Goal: Task Accomplishment & Management: Use online tool/utility

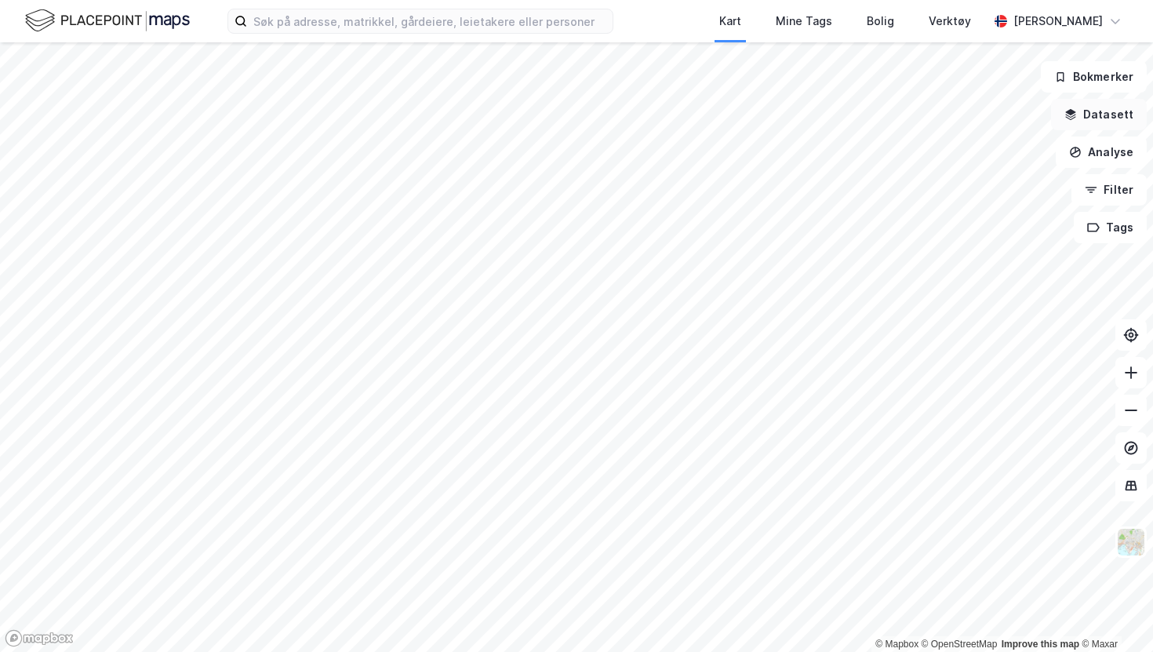
click at [1091, 114] on button "Datasett" at bounding box center [1099, 114] width 96 height 31
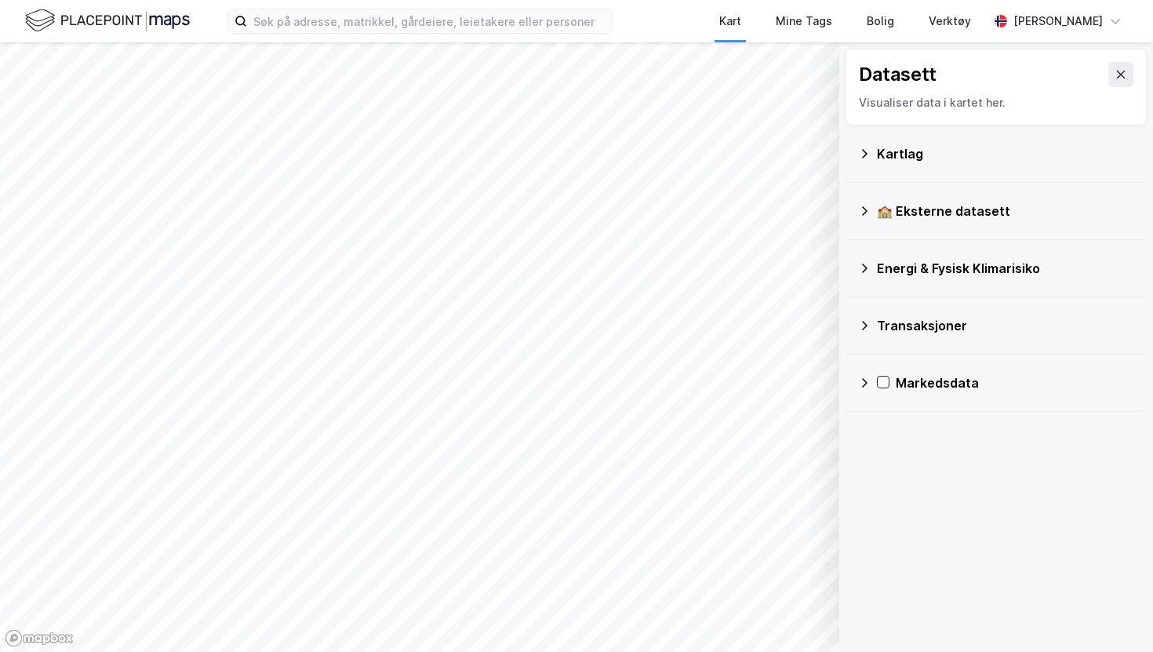
click at [877, 153] on div "Kartlag" at bounding box center [1005, 153] width 257 height 19
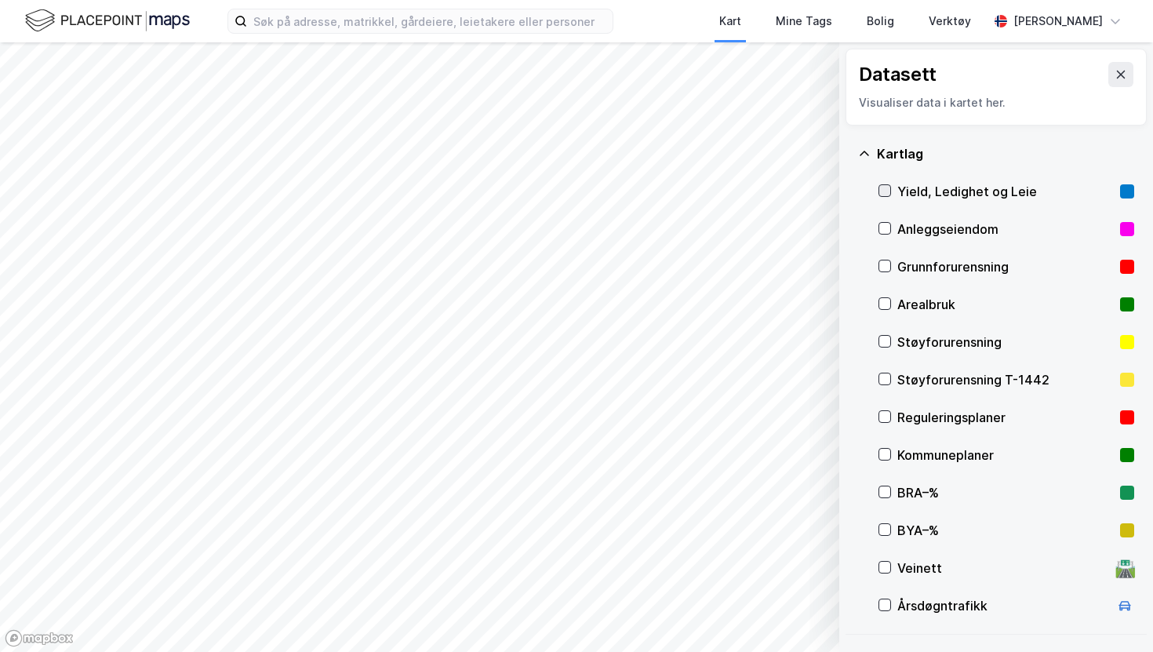
click at [883, 190] on icon at bounding box center [885, 190] width 11 height 11
click at [886, 191] on icon at bounding box center [885, 190] width 9 height 5
click at [865, 154] on icon at bounding box center [864, 154] width 13 height 13
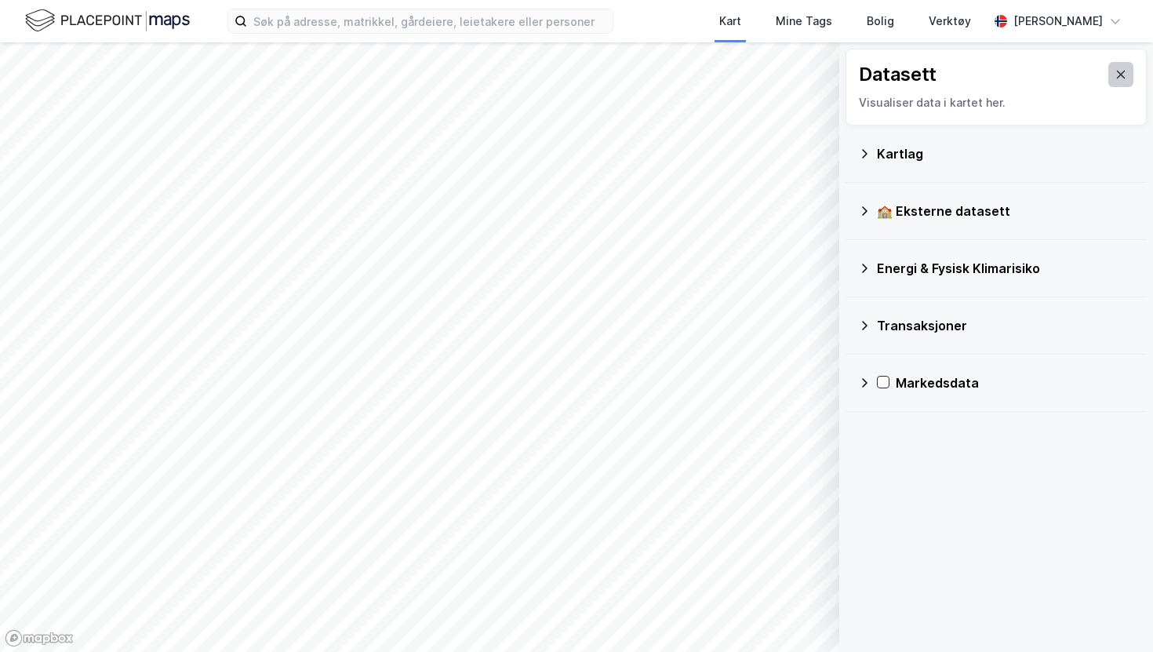
click at [1128, 76] on button at bounding box center [1121, 74] width 25 height 25
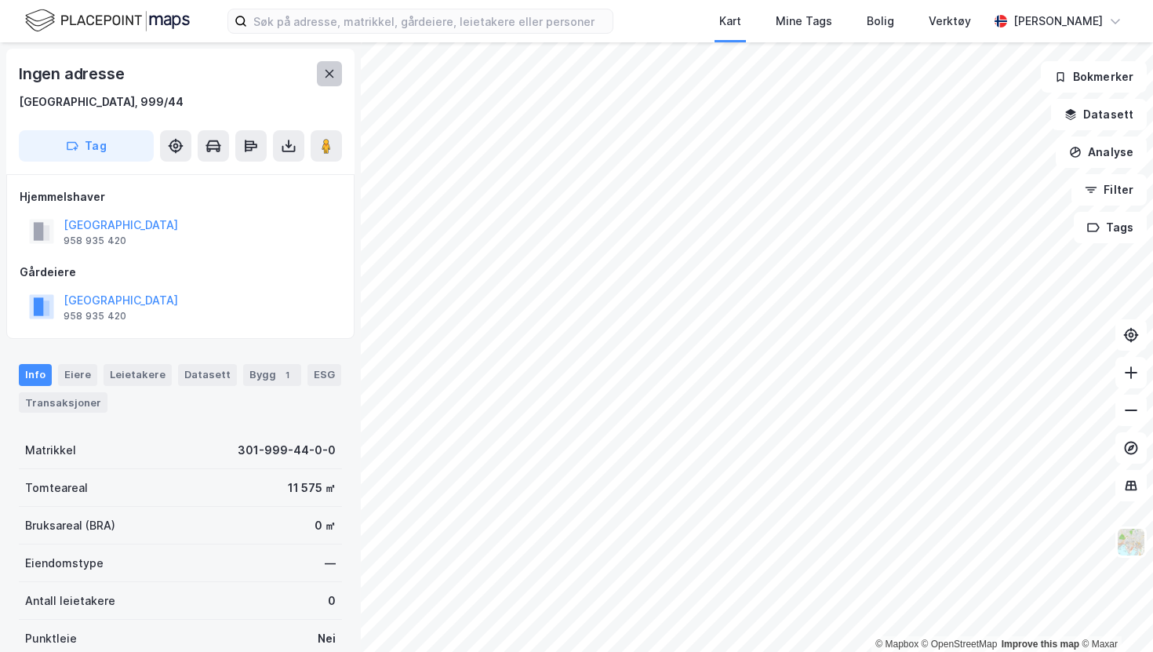
click at [334, 76] on icon at bounding box center [329, 73] width 13 height 13
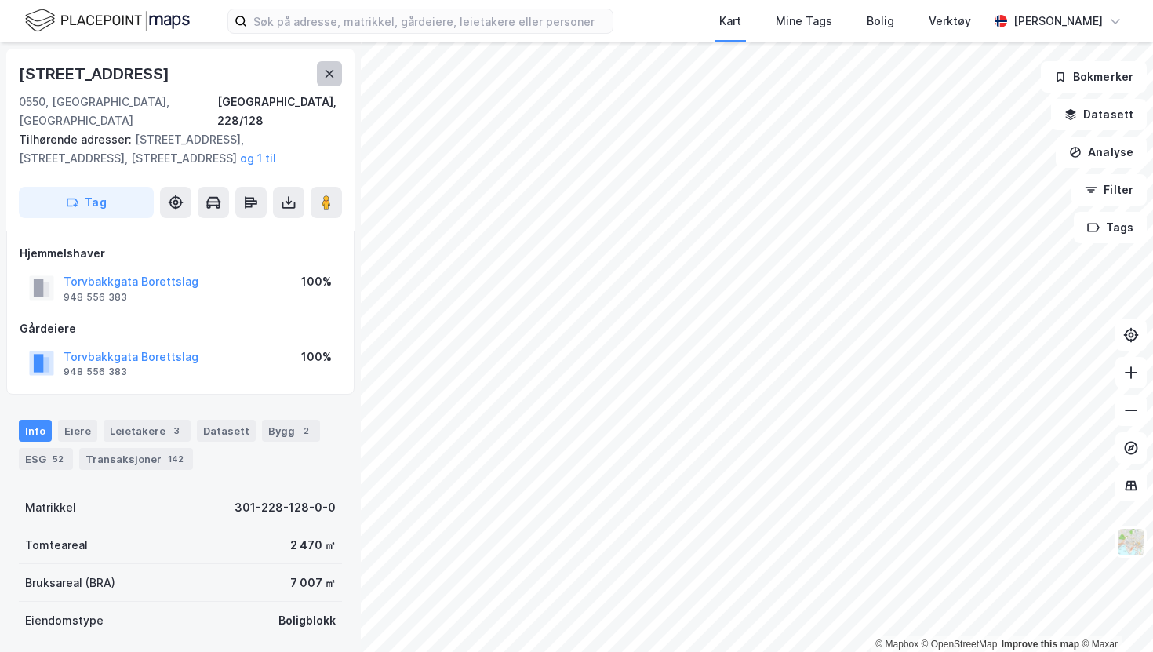
click at [322, 68] on button at bounding box center [329, 73] width 25 height 25
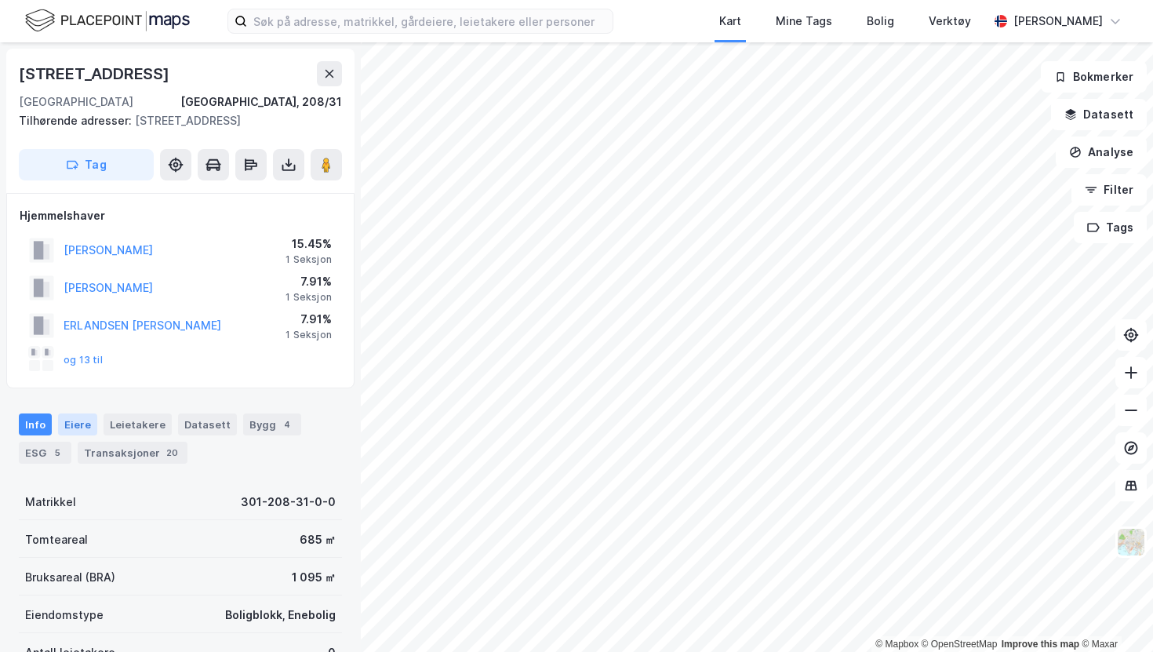
click at [76, 421] on div "Eiere" at bounding box center [77, 425] width 39 height 22
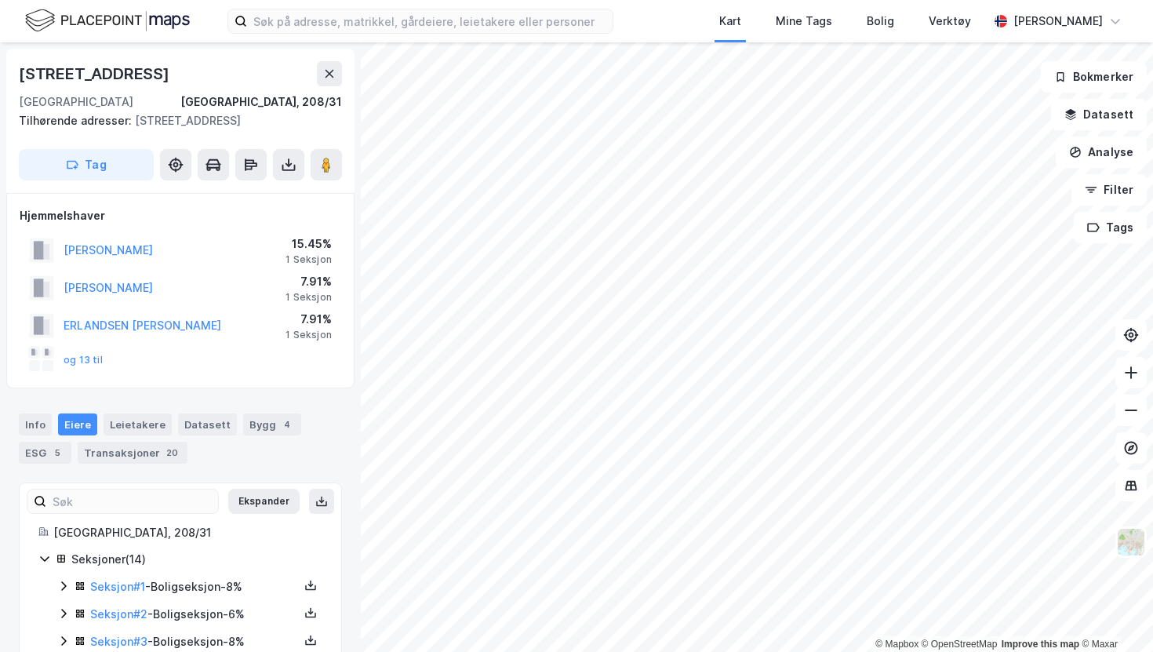
click at [304, 398] on div "Info [PERSON_NAME] Datasett Bygg 4 ESG 5 Transaksjoner 20" at bounding box center [180, 432] width 361 height 75
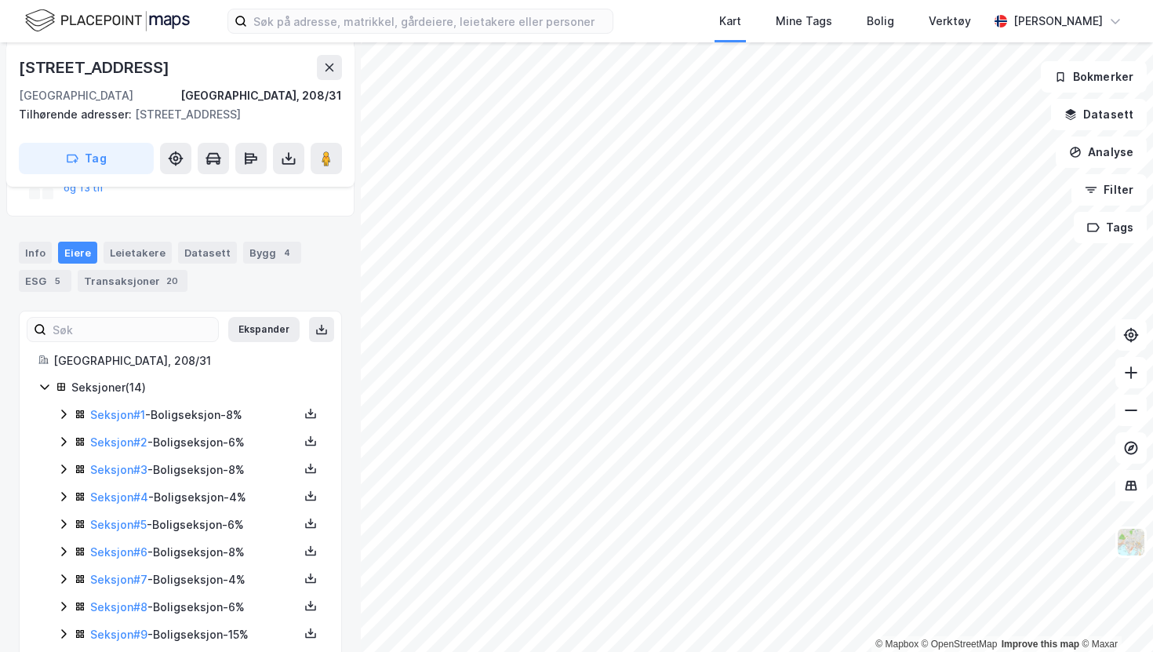
scroll to position [133, 0]
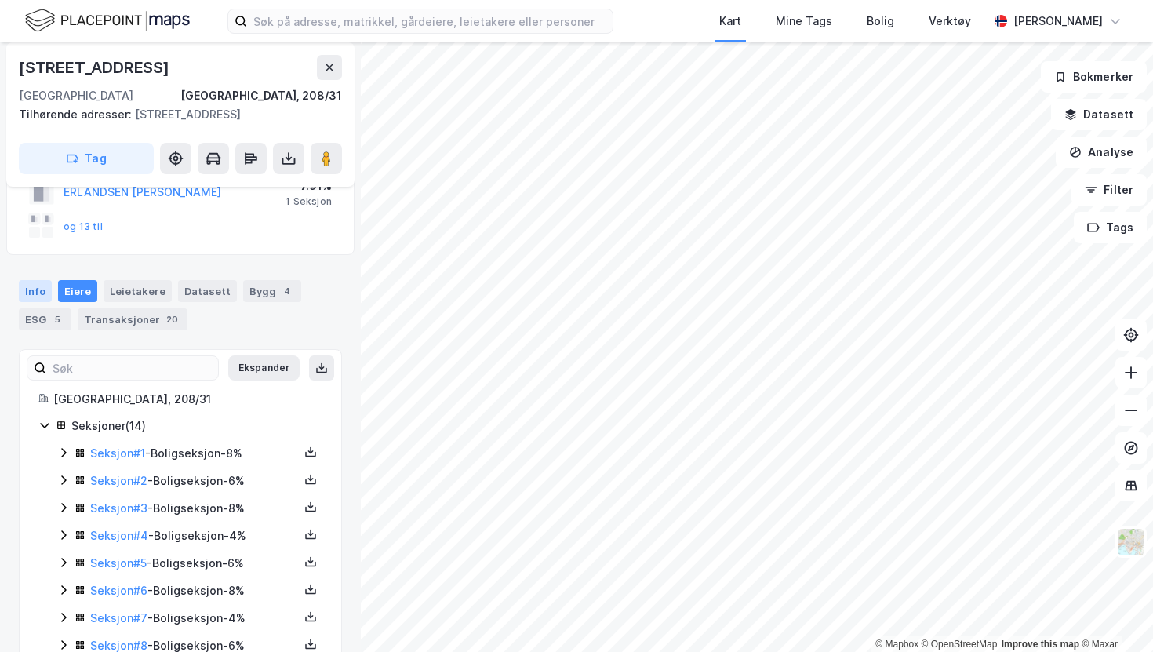
click at [37, 289] on div "Info" at bounding box center [35, 291] width 33 height 22
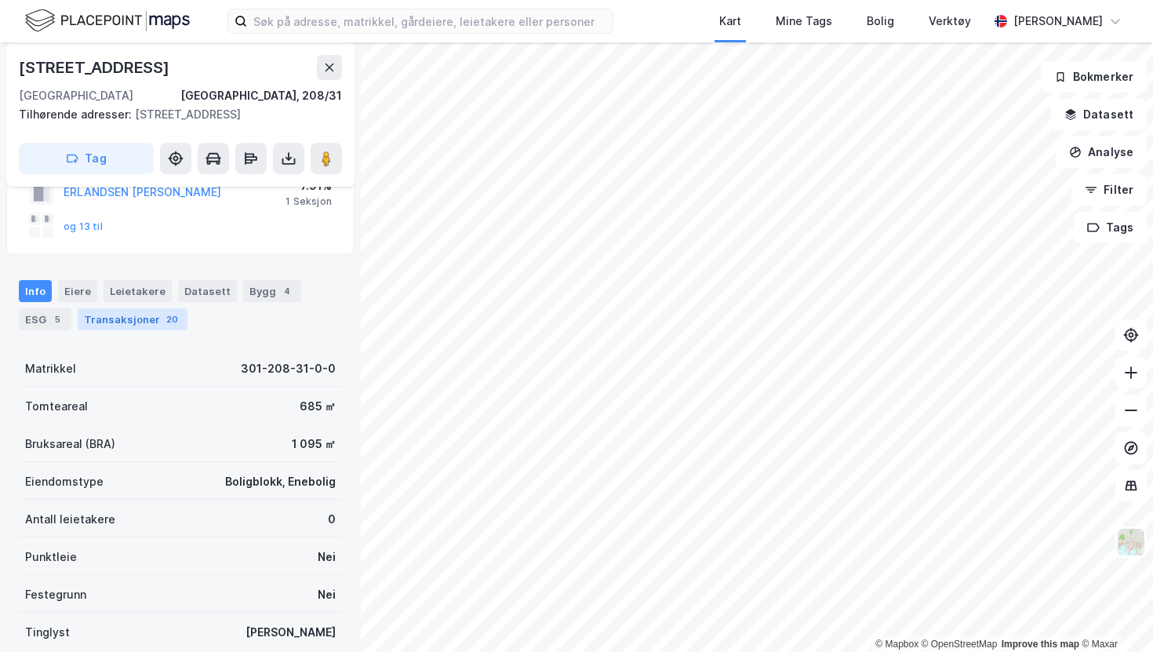
click at [122, 323] on div "Transaksjoner 20" at bounding box center [133, 319] width 110 height 22
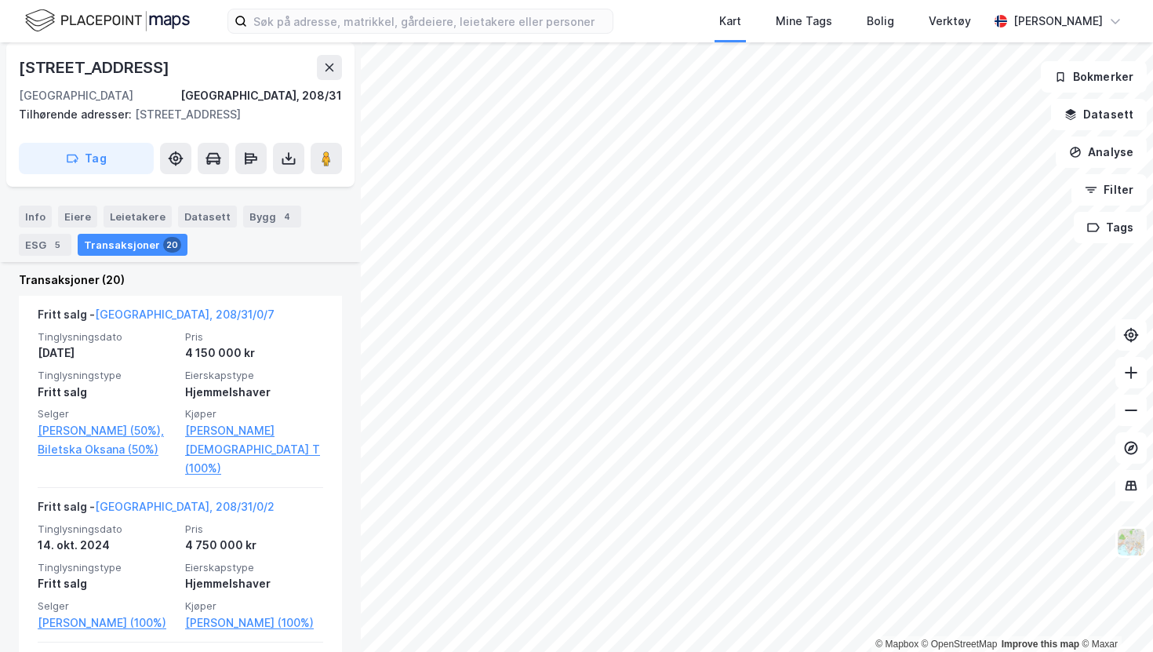
scroll to position [468, 0]
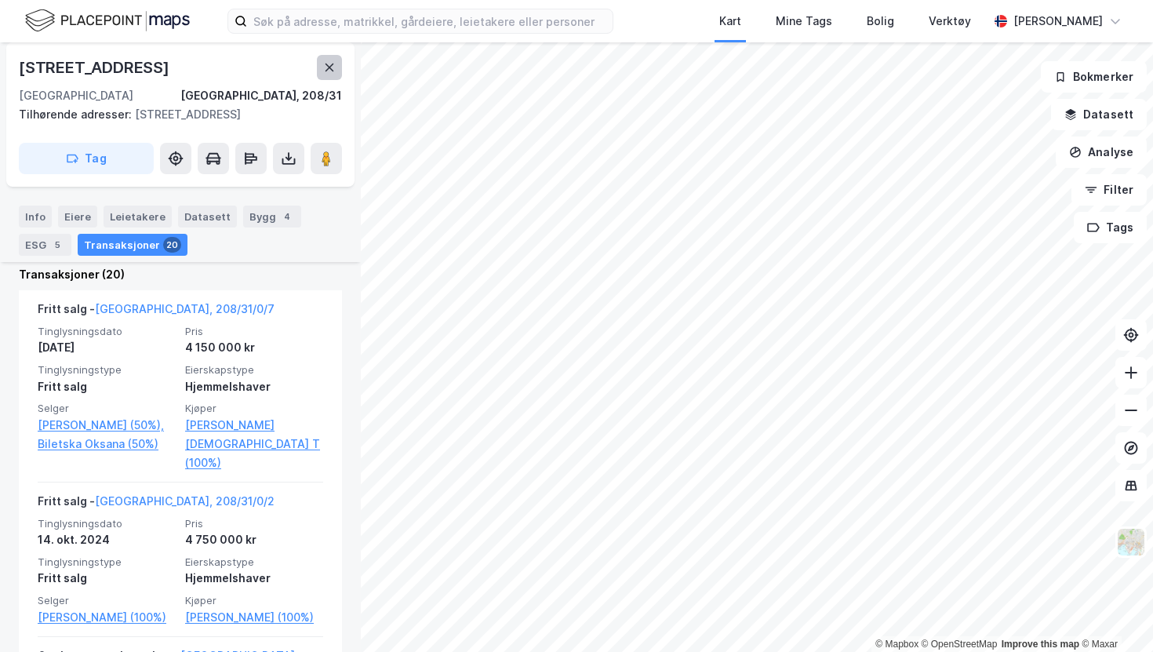
click at [324, 75] on button at bounding box center [329, 67] width 25 height 25
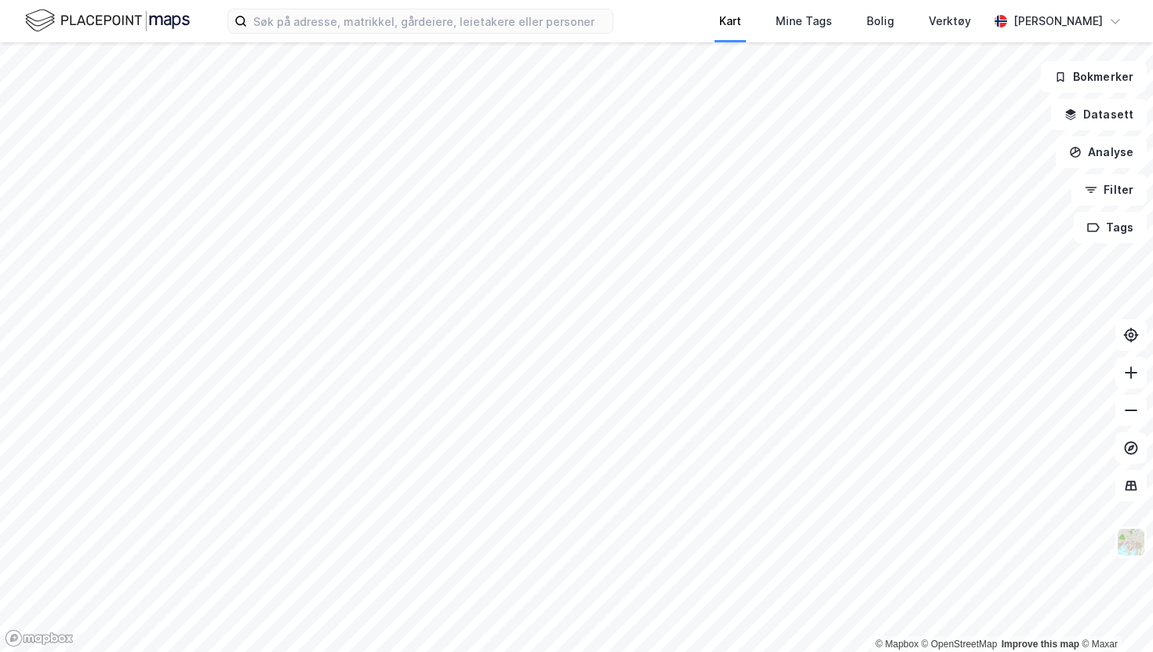
click at [756, 14] on div "Kart Mine Tags Bolig Verktøy [PERSON_NAME] © Mapbox © OpenStreetMap Improve thi…" at bounding box center [576, 326] width 1153 height 652
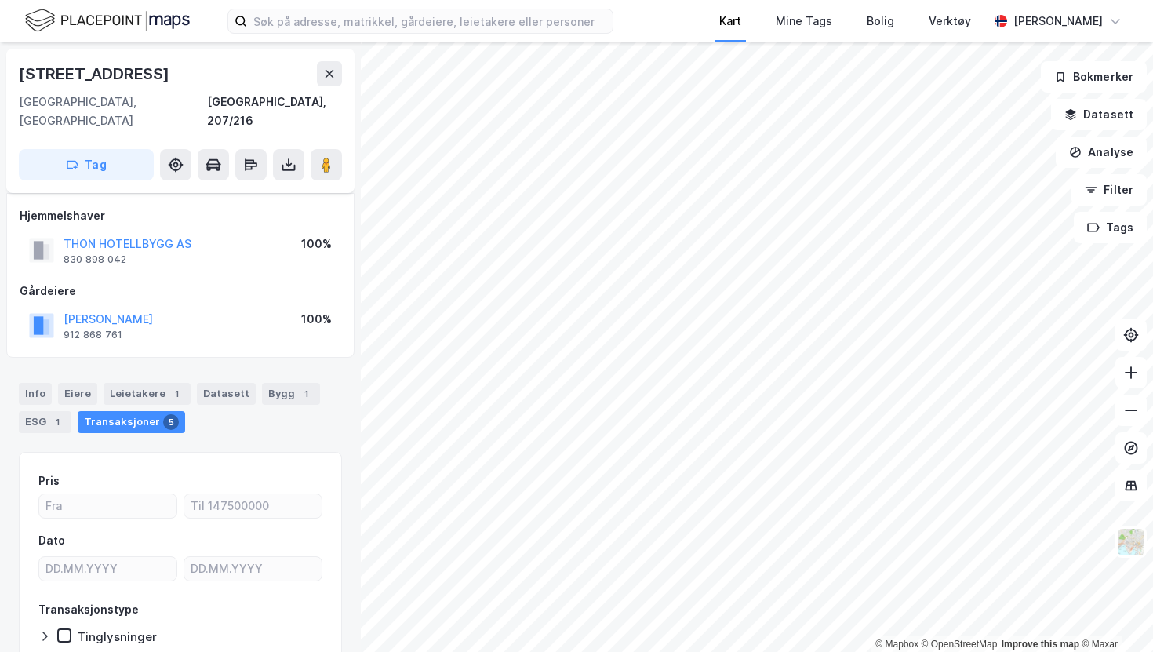
scroll to position [75, 0]
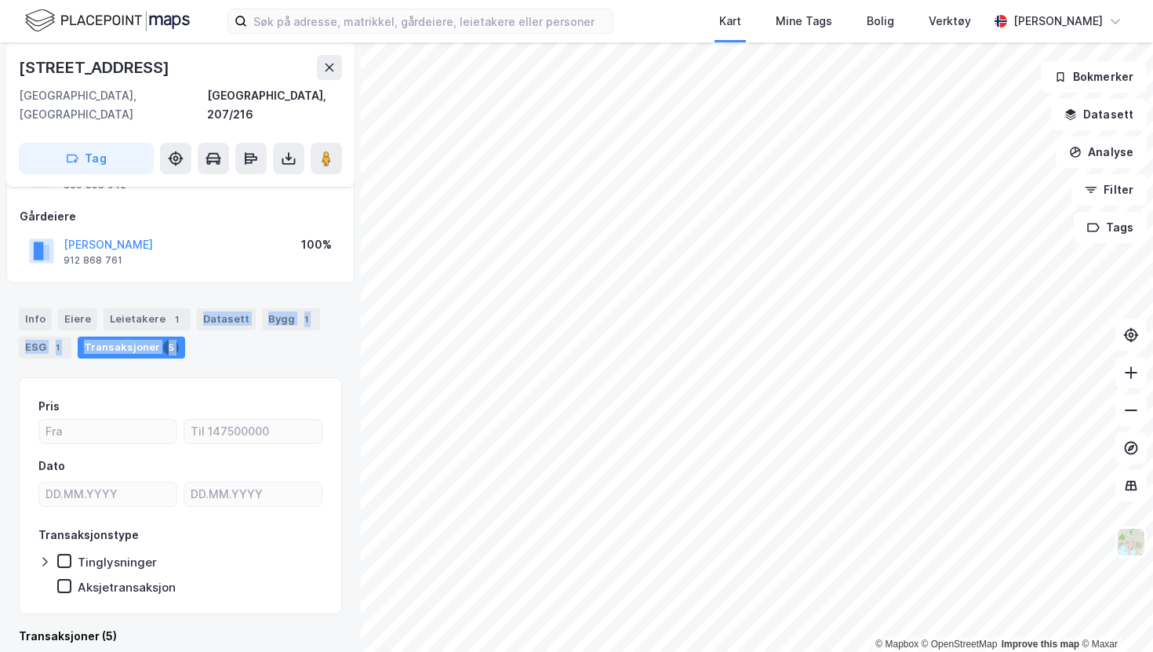
drag, startPoint x: 191, startPoint y: 295, endPoint x: 202, endPoint y: 353, distance: 59.1
click at [230, 344] on div "Info [PERSON_NAME] 1 Datasett Bygg 1 ESG 1 Transaksjoner 5" at bounding box center [180, 327] width 361 height 75
click at [178, 290] on div "Info [PERSON_NAME] 1 Datasett Bygg 1 ESG 1 Transaksjoner 5" at bounding box center [180, 327] width 361 height 75
click at [235, 248] on div "[PERSON_NAME] STIFTELSEN 912 868 761 100%" at bounding box center [181, 251] width 322 height 38
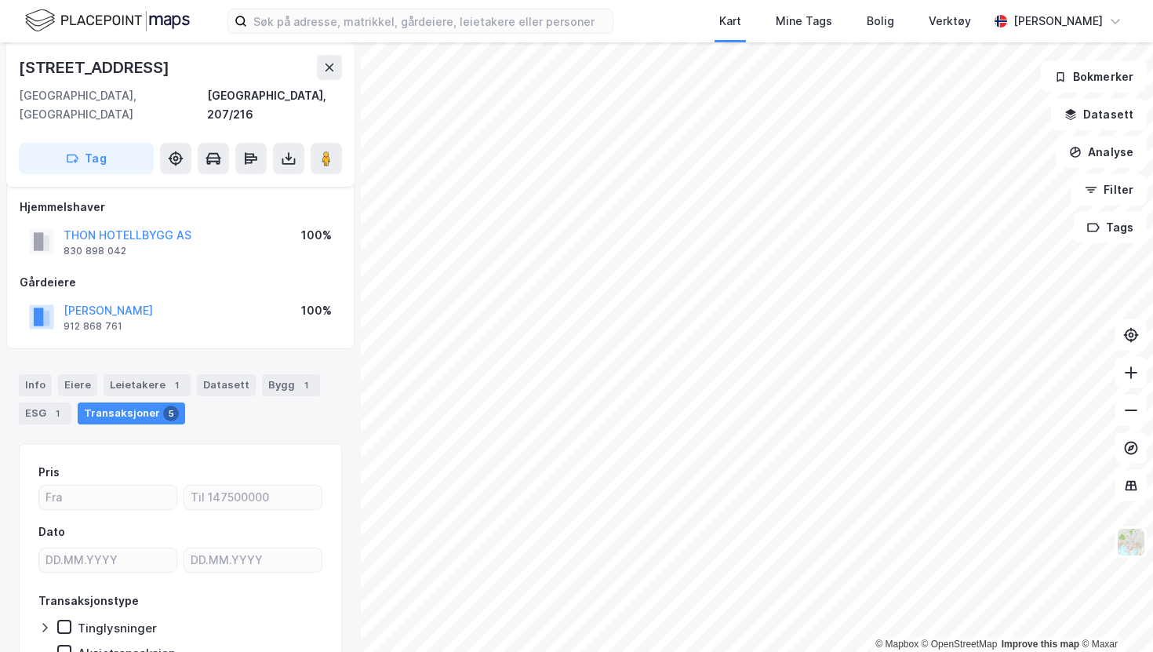
scroll to position [0, 0]
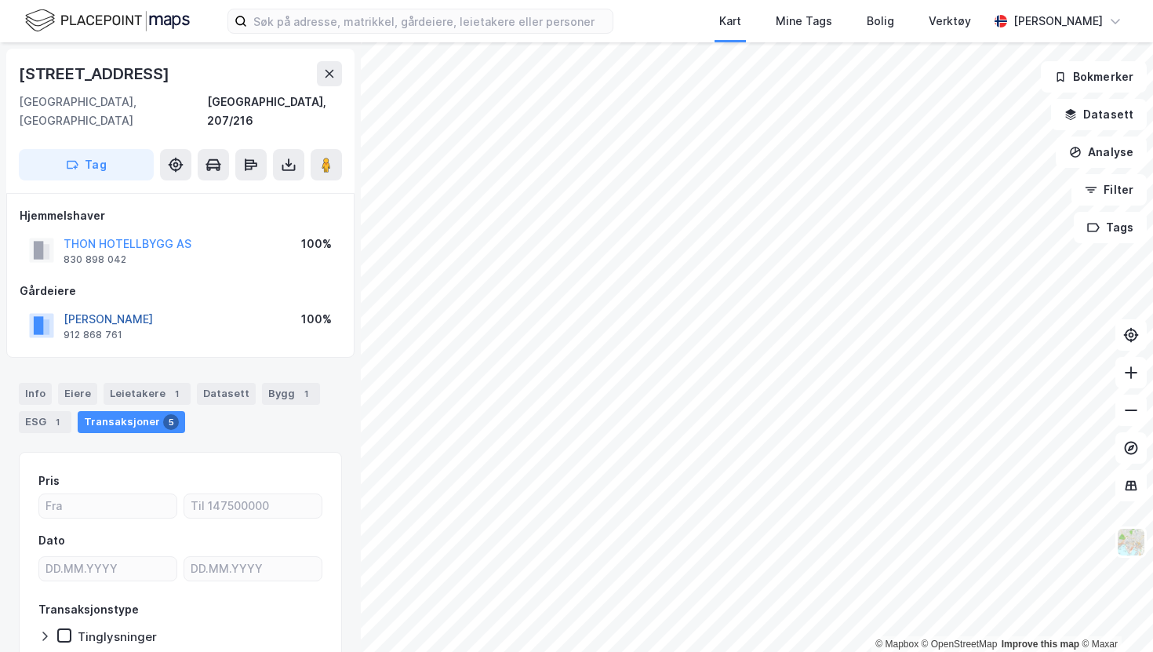
click at [0, 0] on button "[PERSON_NAME]" at bounding box center [0, 0] width 0 height 0
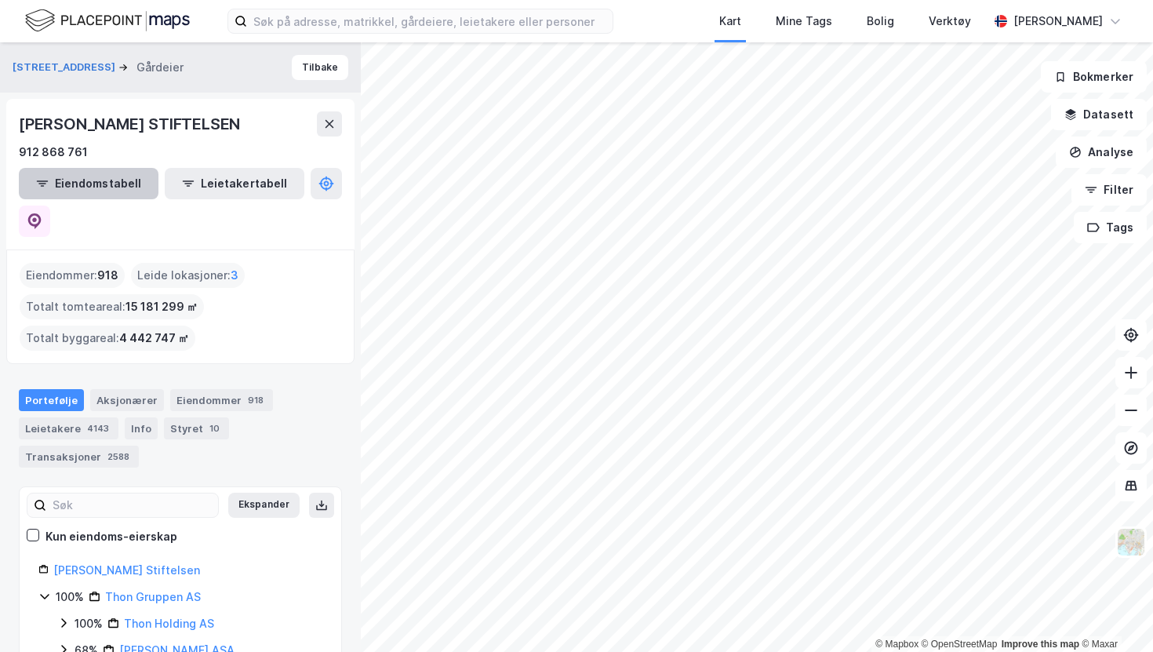
click at [98, 179] on button "Eiendomstabell" at bounding box center [89, 183] width 140 height 31
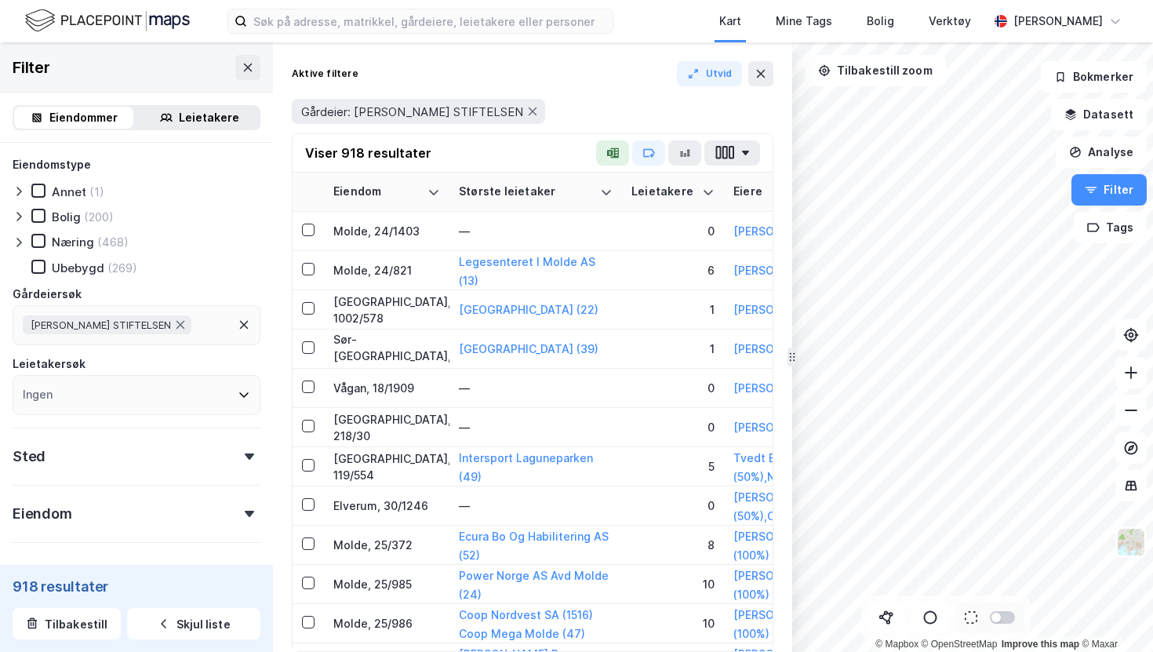
click at [217, 121] on div "Leietakere" at bounding box center [209, 117] width 60 height 19
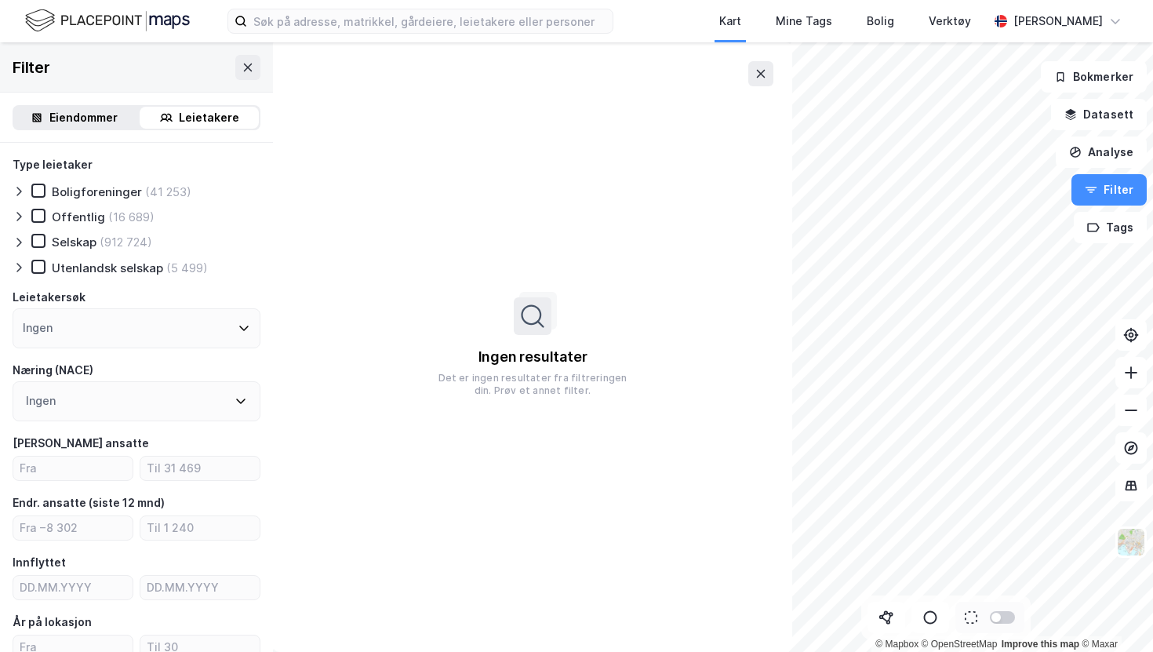
click at [64, 117] on div "Eiendommer" at bounding box center [83, 117] width 68 height 19
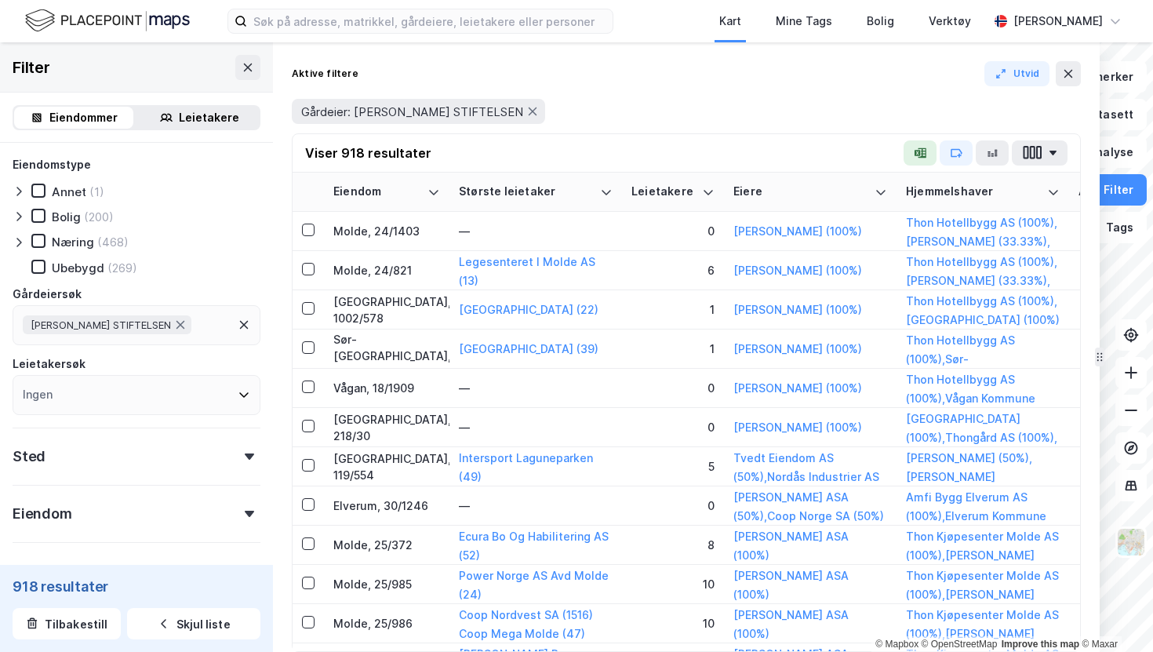
drag, startPoint x: 792, startPoint y: 163, endPoint x: 1106, endPoint y: 202, distance: 316.3
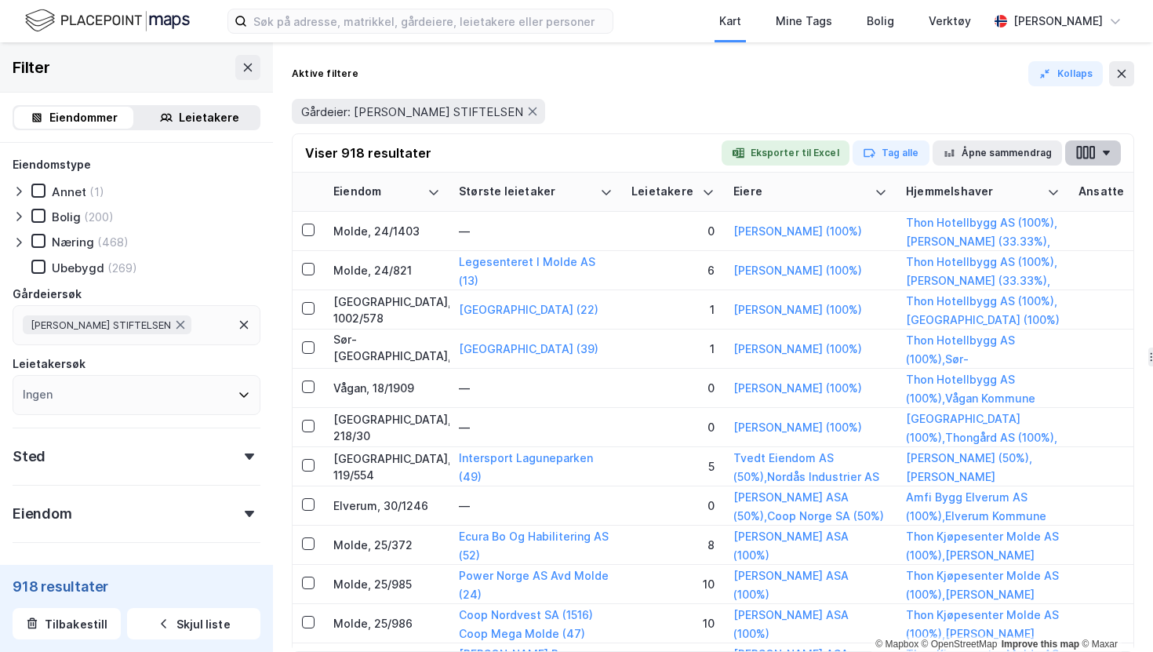
click at [1096, 155] on button "button" at bounding box center [1094, 152] width 56 height 25
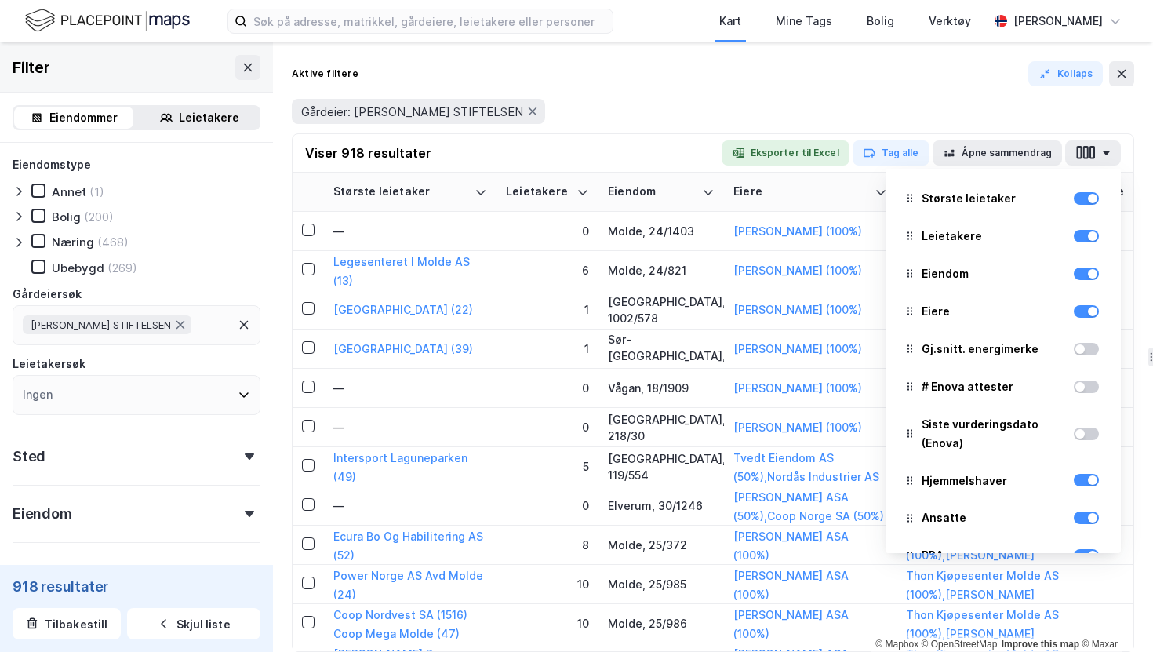
click at [747, 54] on div "Aktive filtere Kollaps Gårdeier: [PERSON_NAME] STIFTELSEN Viser 918 resultater …" at bounding box center [713, 347] width 880 height 610
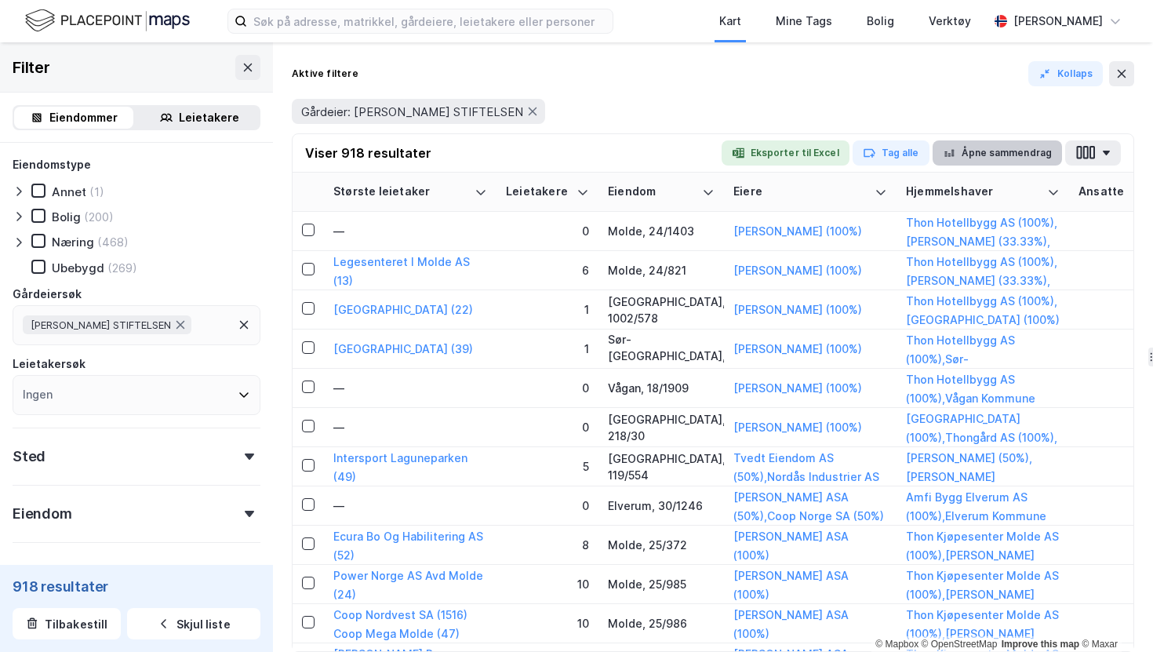
click at [1006, 150] on button "Åpne sammendrag" at bounding box center [998, 152] width 130 height 25
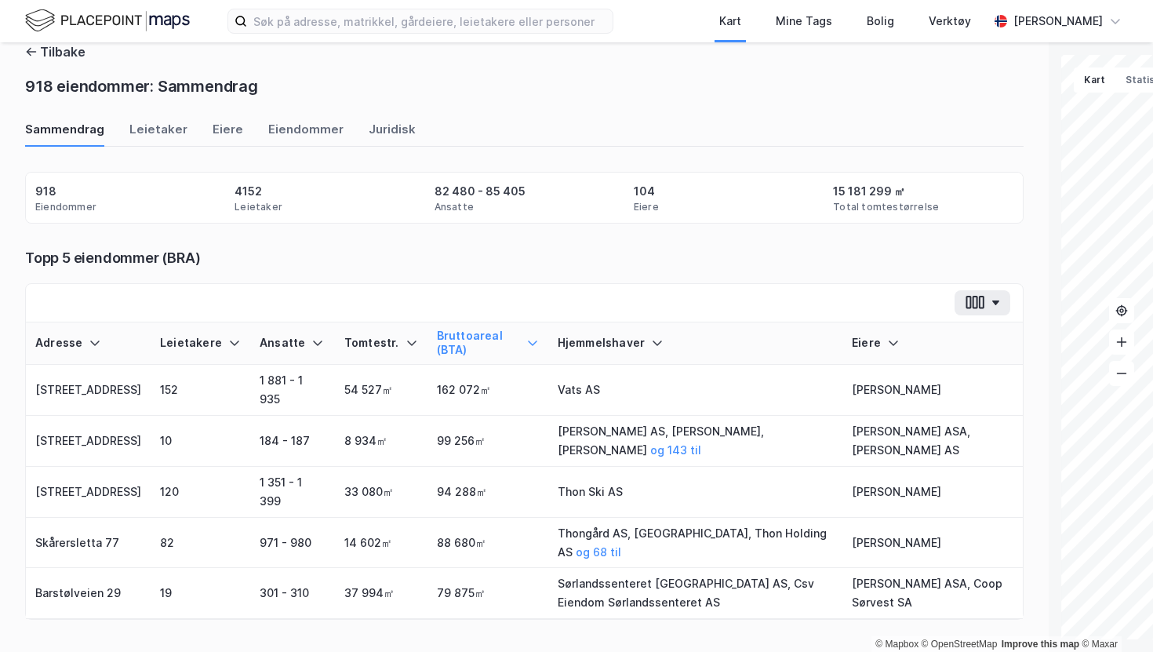
scroll to position [3, 0]
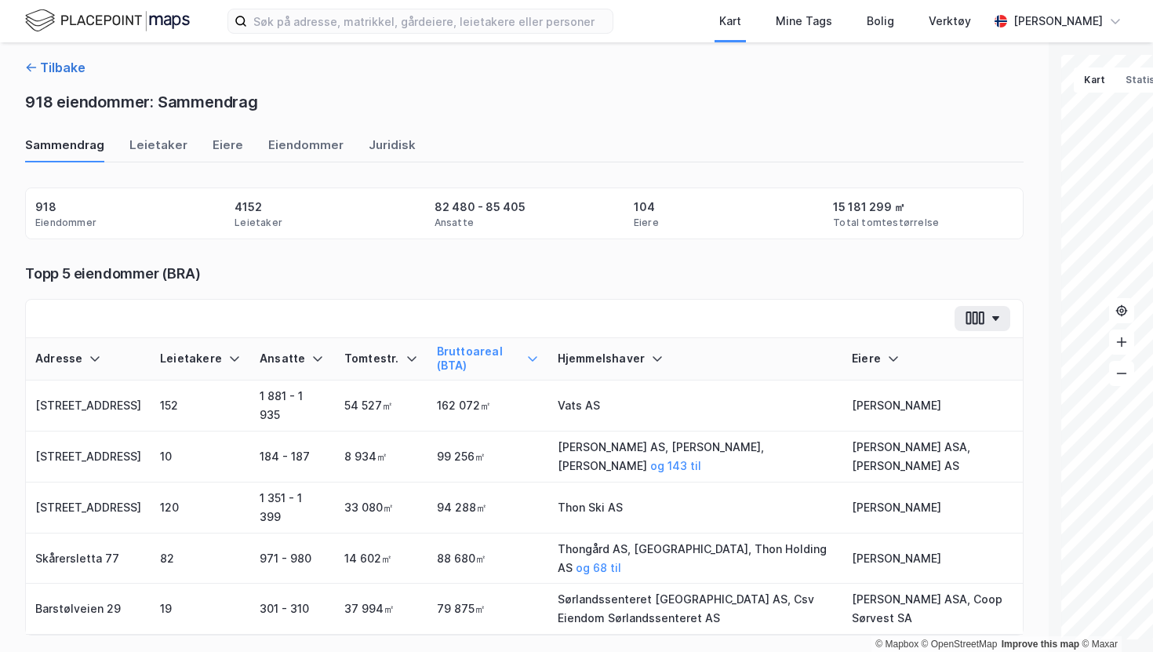
click at [33, 70] on icon "button" at bounding box center [31, 67] width 13 height 13
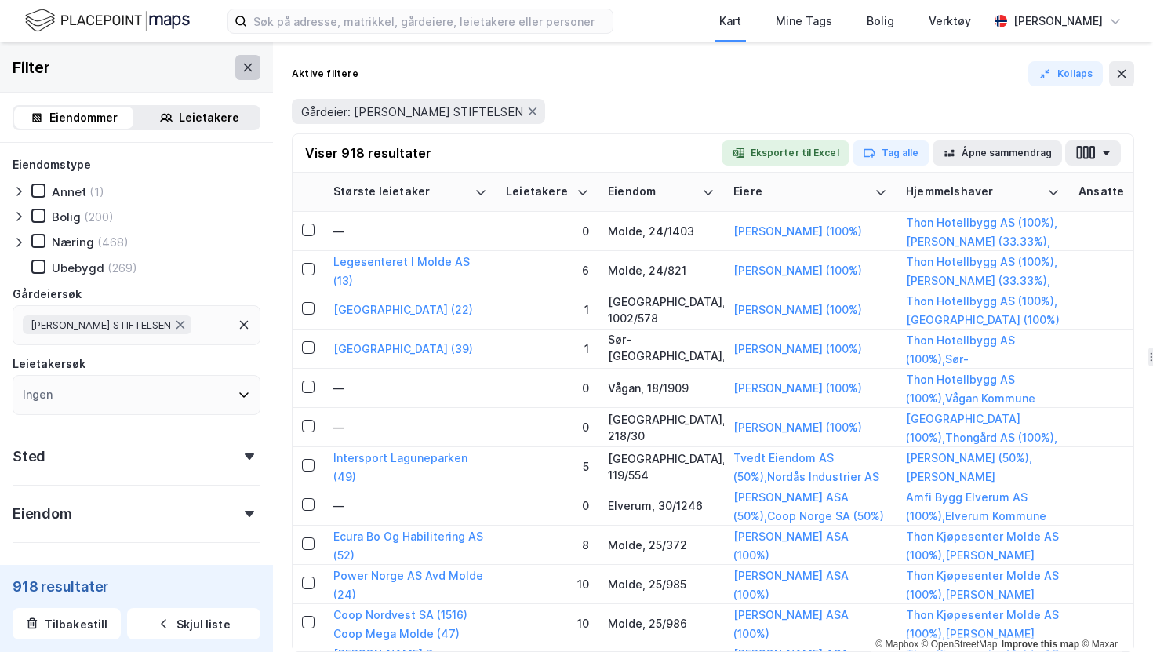
click at [246, 67] on icon at bounding box center [248, 67] width 9 height 8
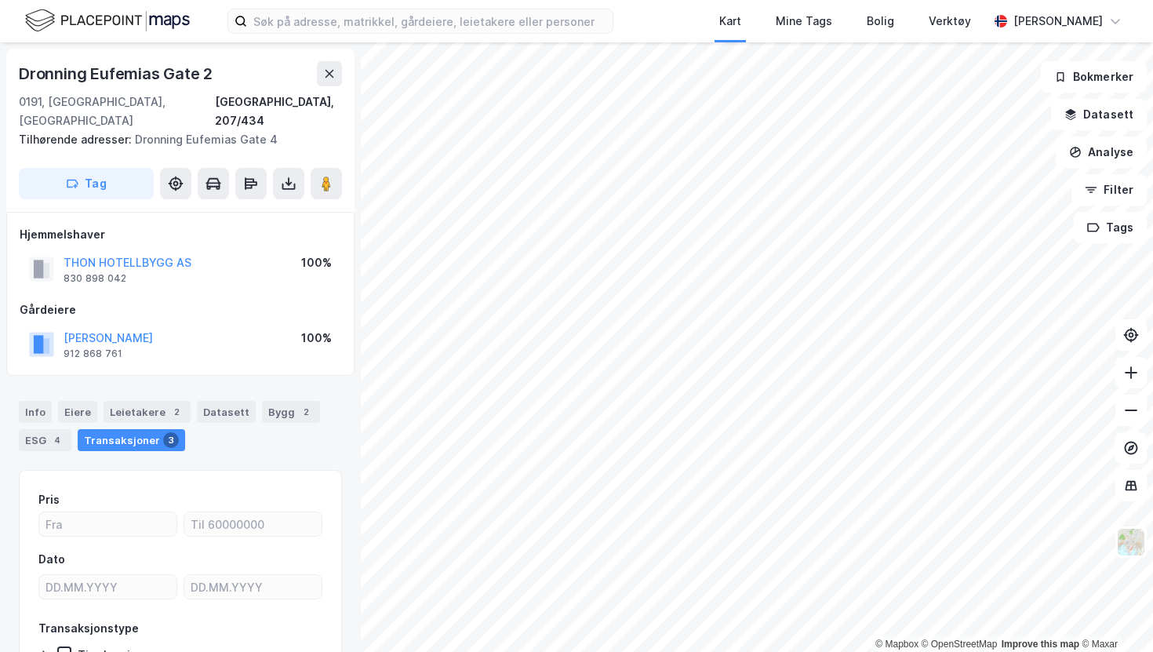
scroll to position [1, 0]
click at [0, 0] on button "[PERSON_NAME]" at bounding box center [0, 0] width 0 height 0
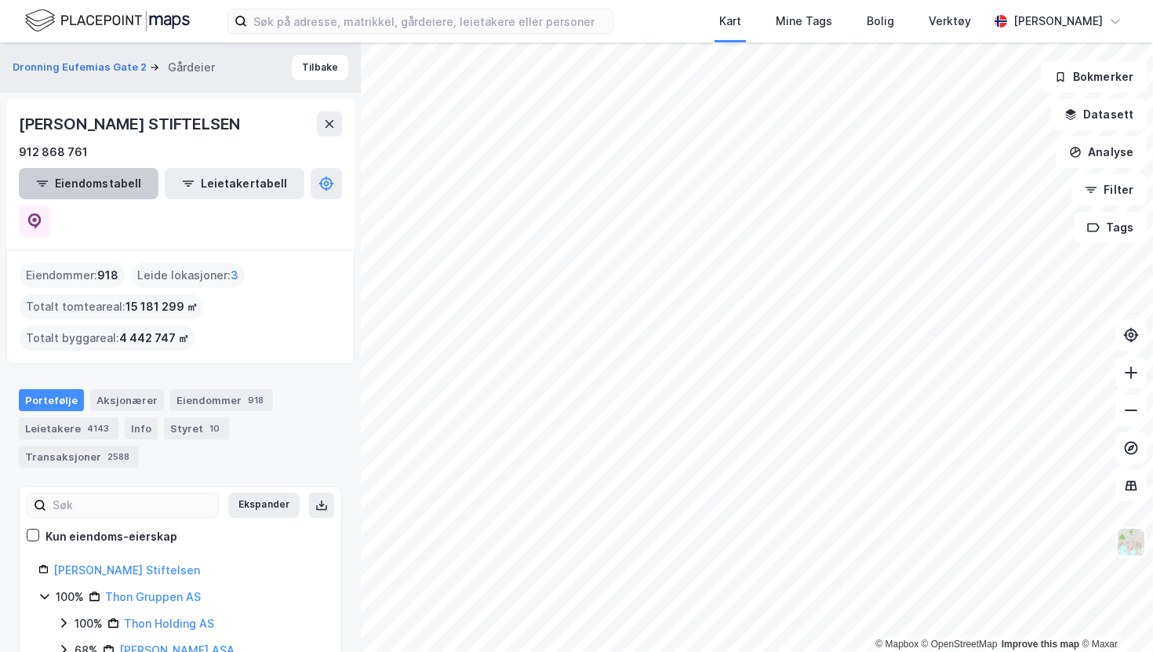
click at [64, 188] on button "Eiendomstabell" at bounding box center [89, 183] width 140 height 31
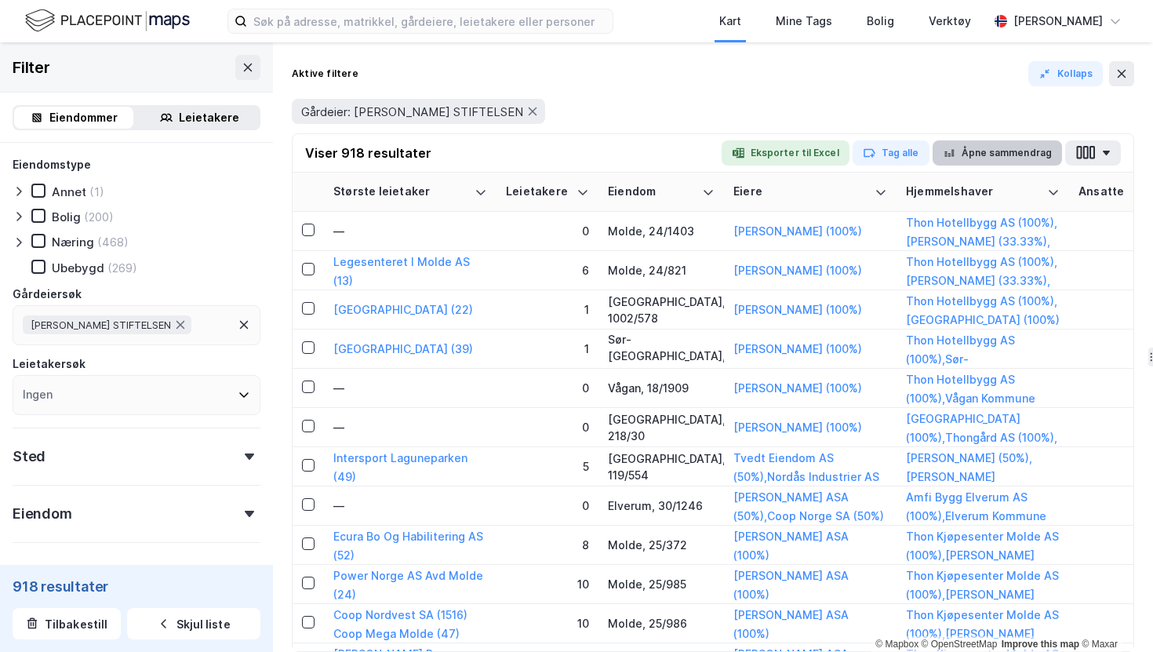
click at [983, 153] on button "Åpne sammendrag" at bounding box center [998, 152] width 130 height 25
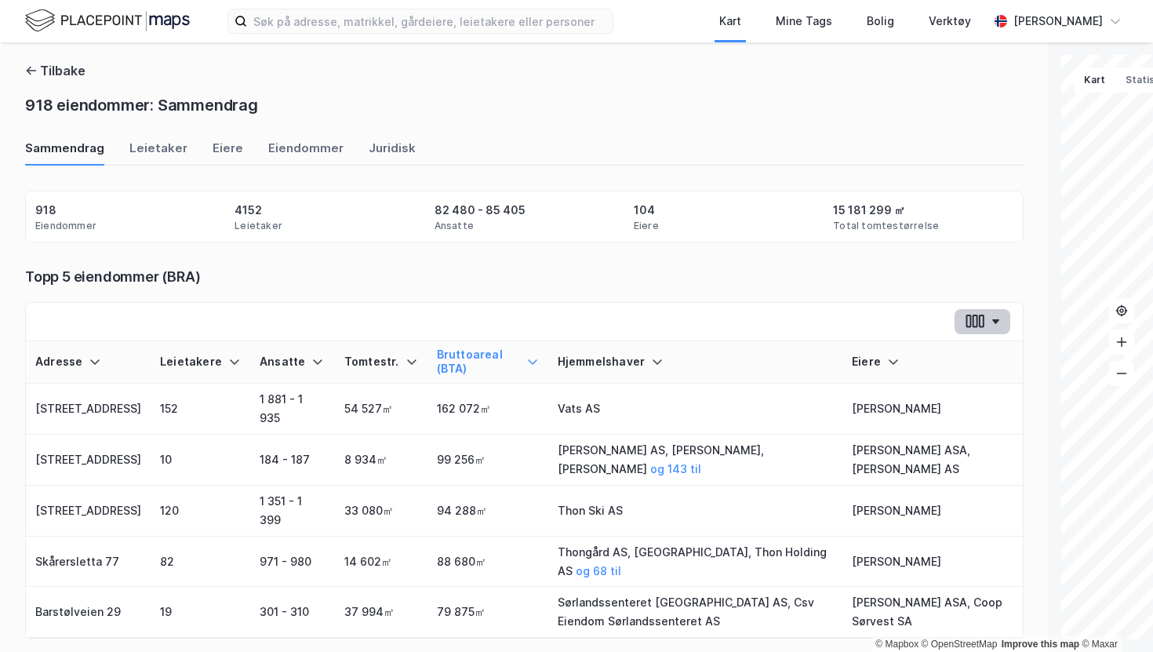
click at [955, 332] on button "button" at bounding box center [983, 321] width 56 height 25
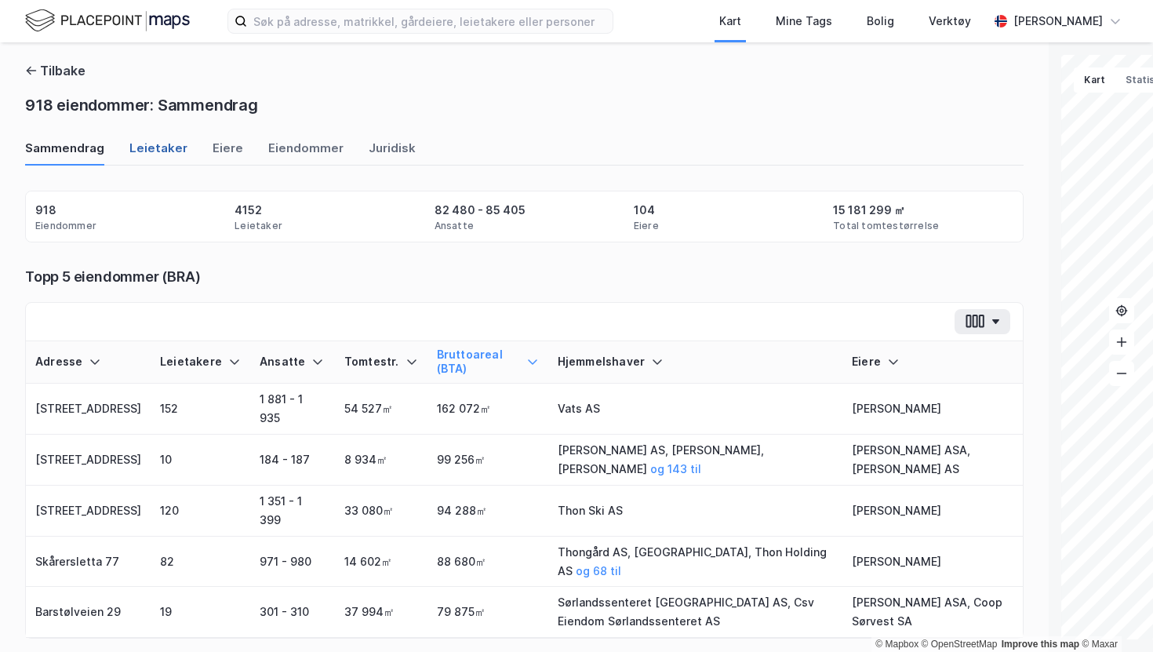
click at [159, 151] on div "Leietaker" at bounding box center [158, 153] width 58 height 26
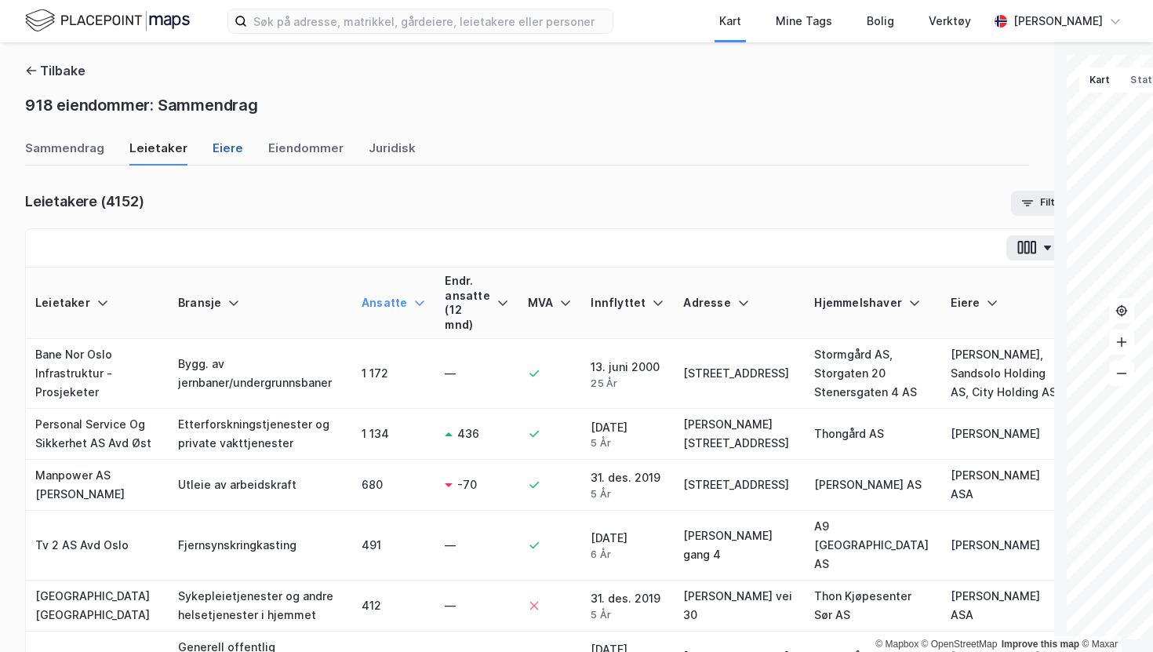
click at [224, 152] on div "Eiere" at bounding box center [228, 153] width 31 height 26
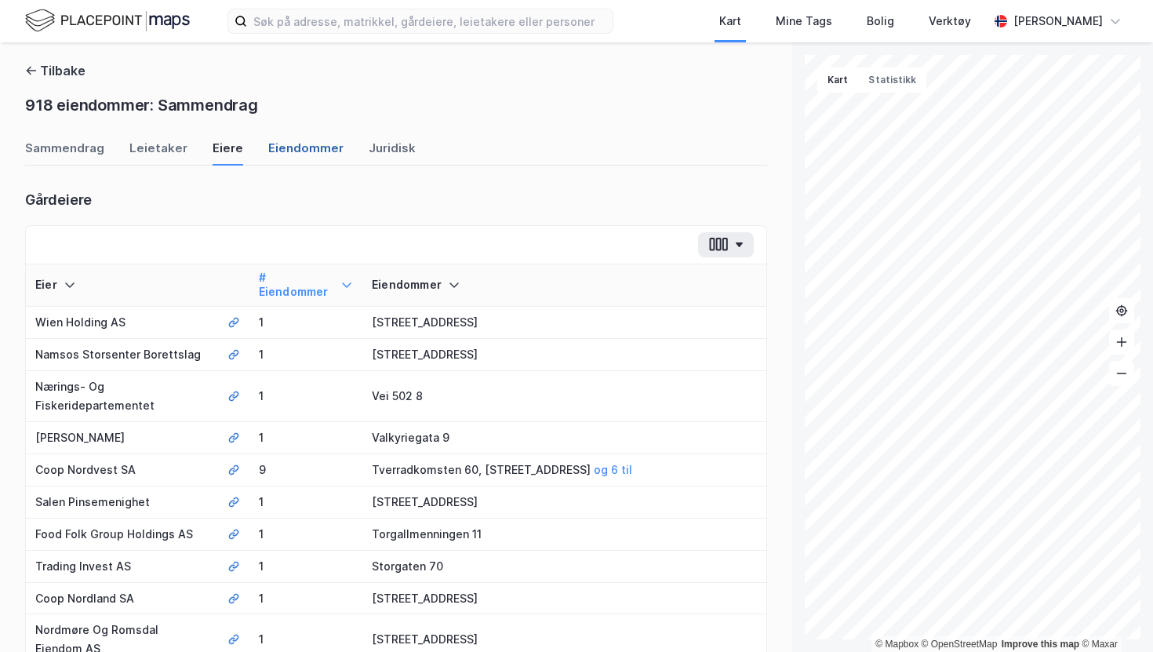
click at [278, 146] on div "Eiendommer" at bounding box center [305, 153] width 75 height 26
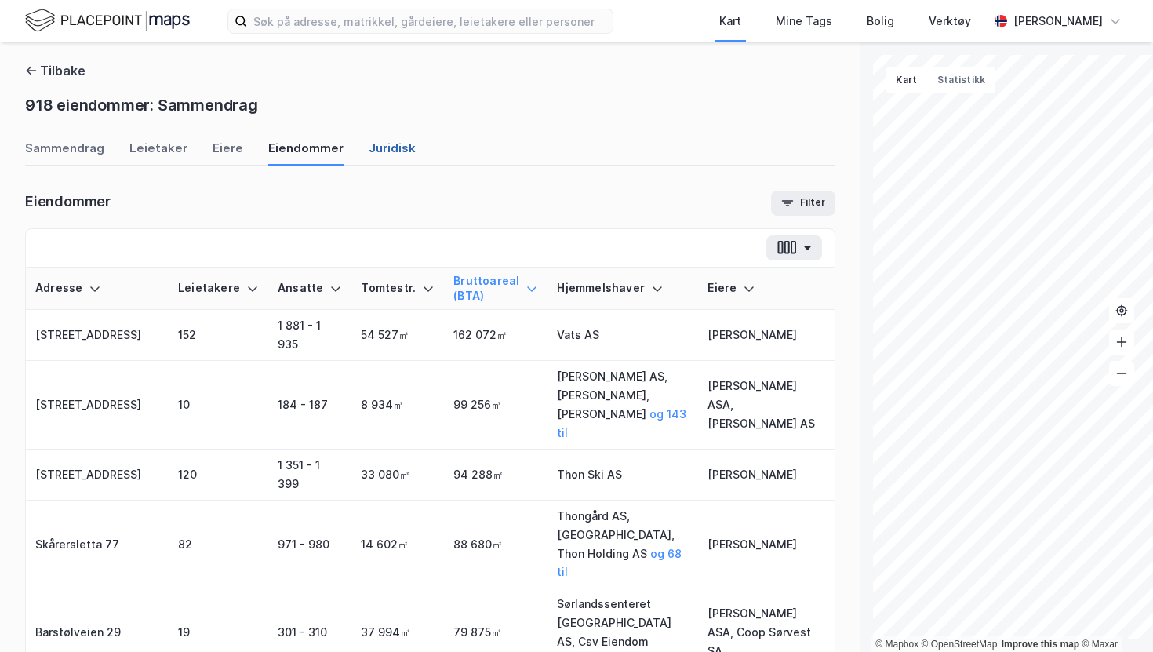
click at [388, 148] on div "Juridisk" at bounding box center [392, 153] width 47 height 26
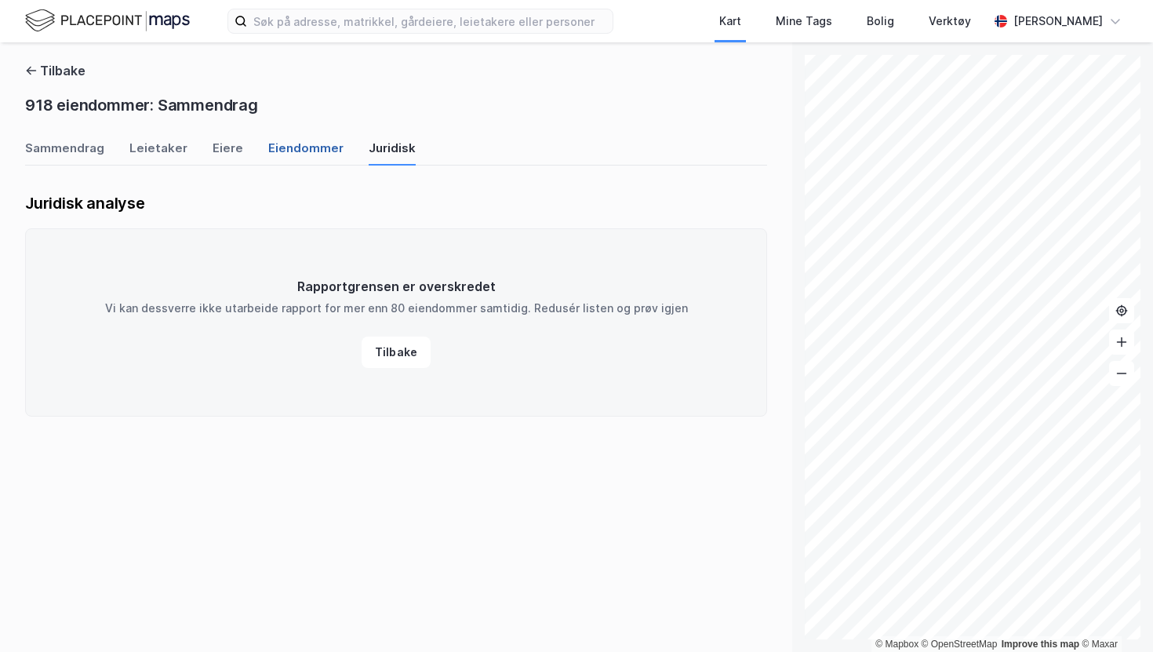
click at [293, 146] on div "Eiendommer" at bounding box center [305, 153] width 75 height 26
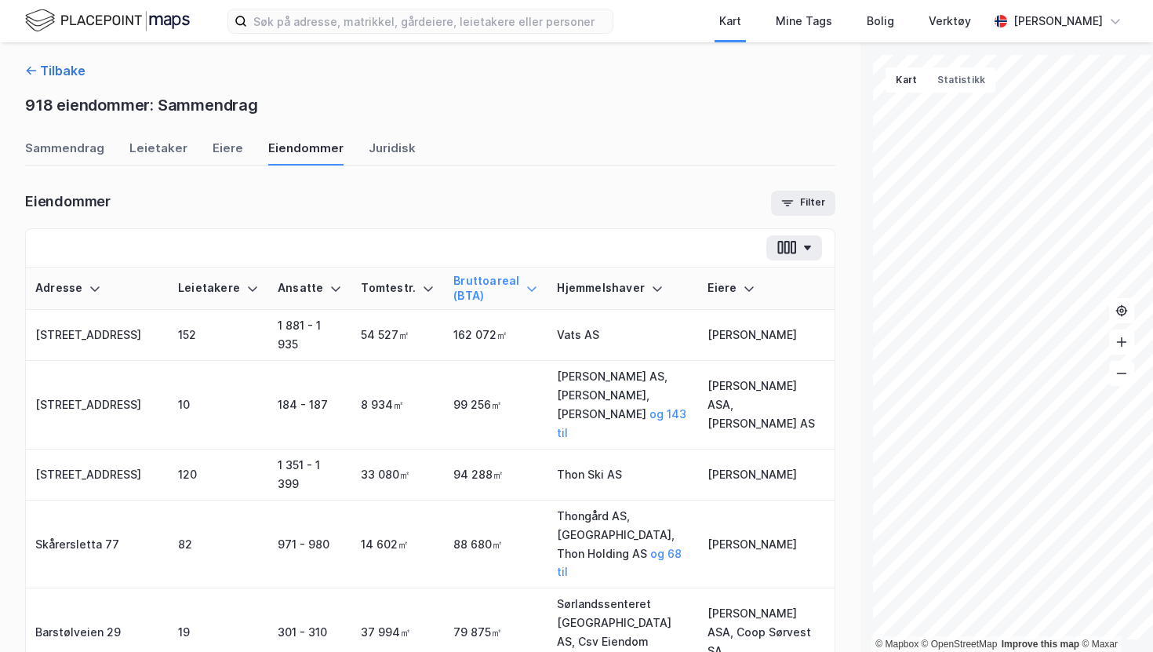
click at [39, 70] on button "Tilbake" at bounding box center [55, 70] width 60 height 19
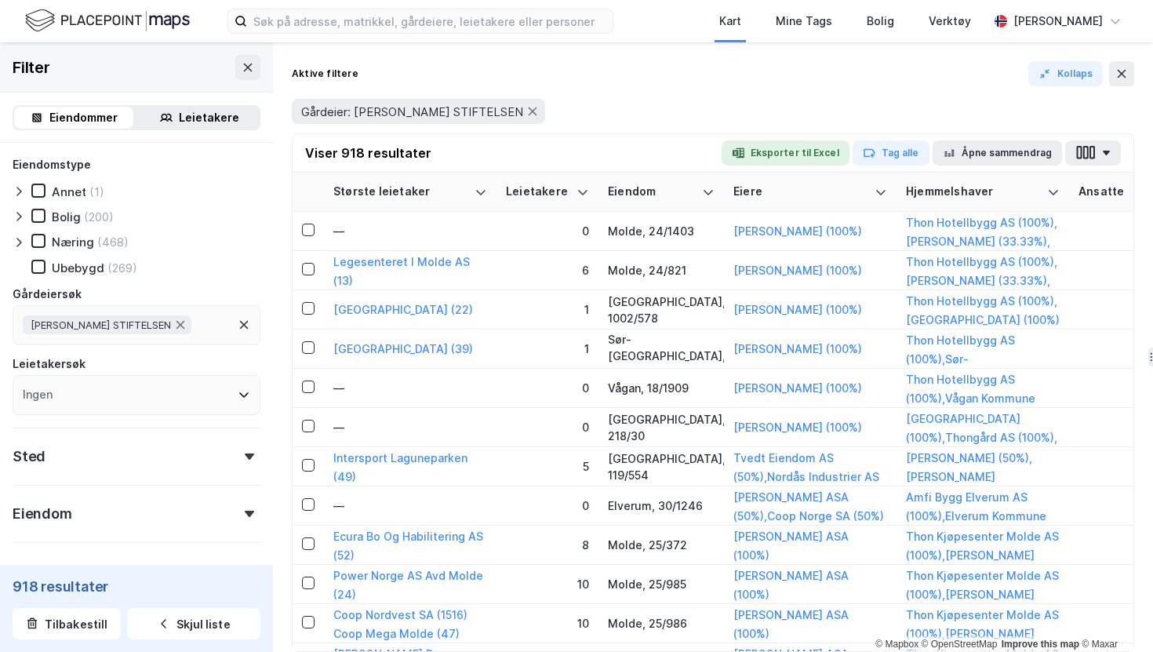
click at [202, 114] on div "Leietakere" at bounding box center [209, 117] width 60 height 19
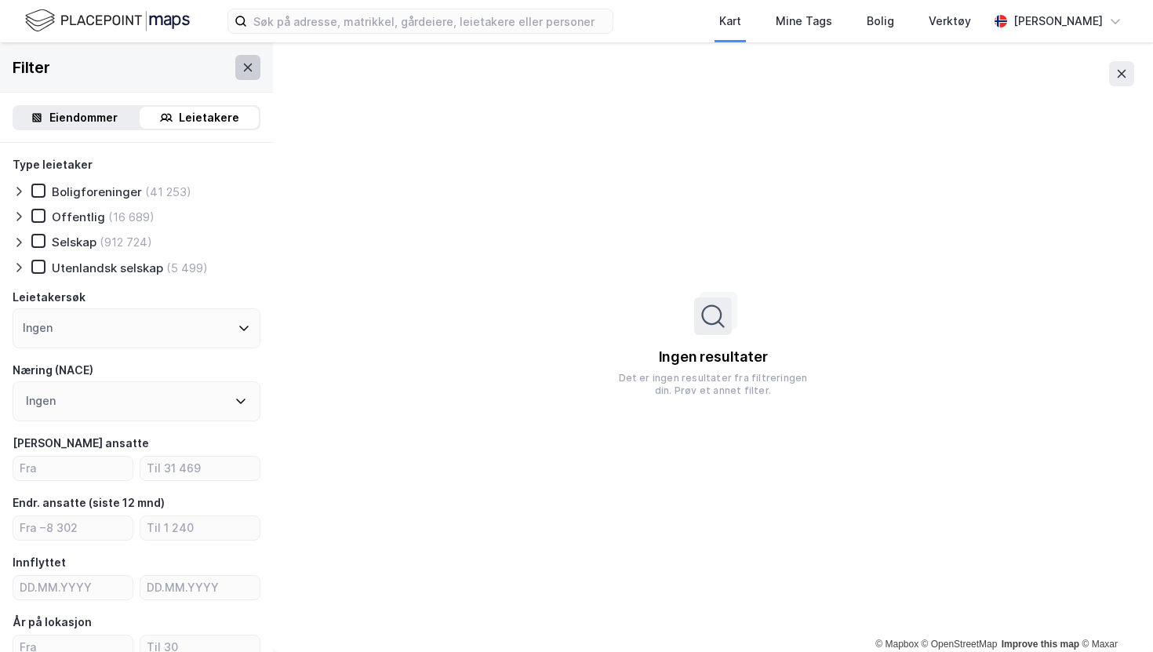
click at [251, 70] on icon at bounding box center [248, 67] width 9 height 8
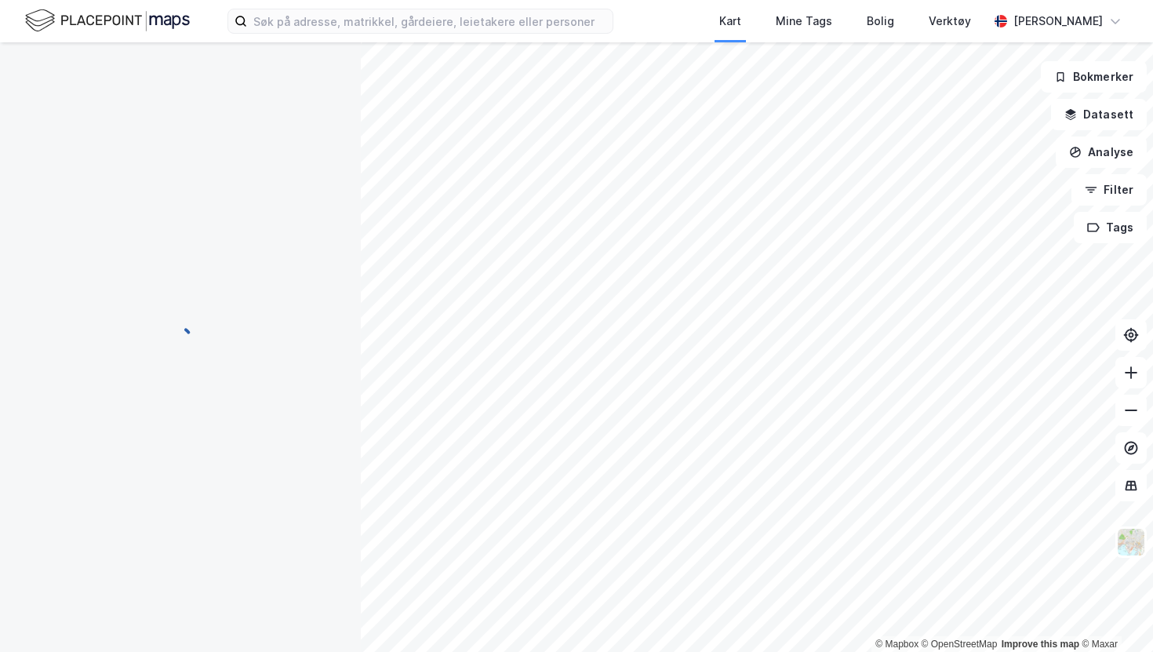
scroll to position [1, 0]
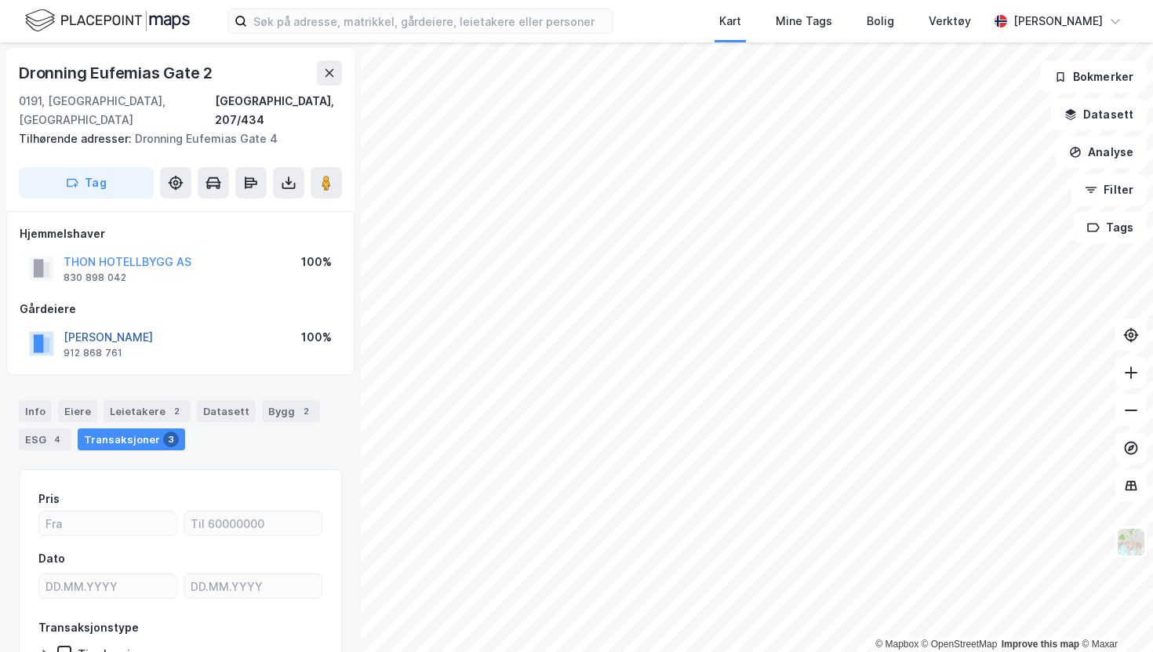
click at [0, 0] on button "[PERSON_NAME]" at bounding box center [0, 0] width 0 height 0
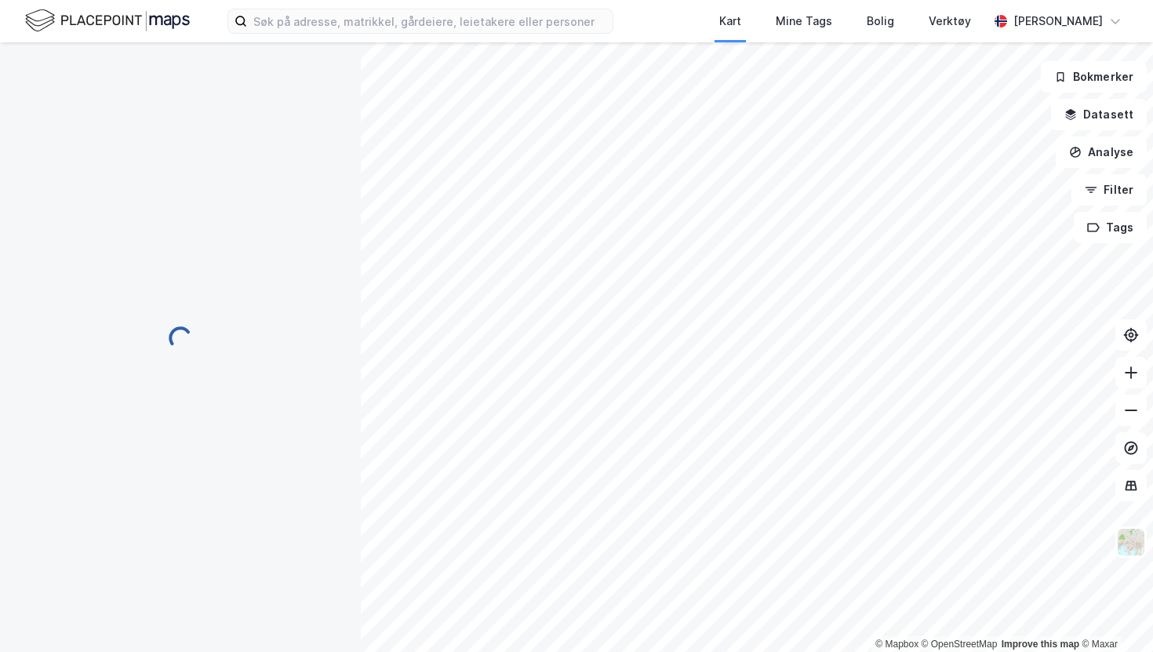
scroll to position [1, 0]
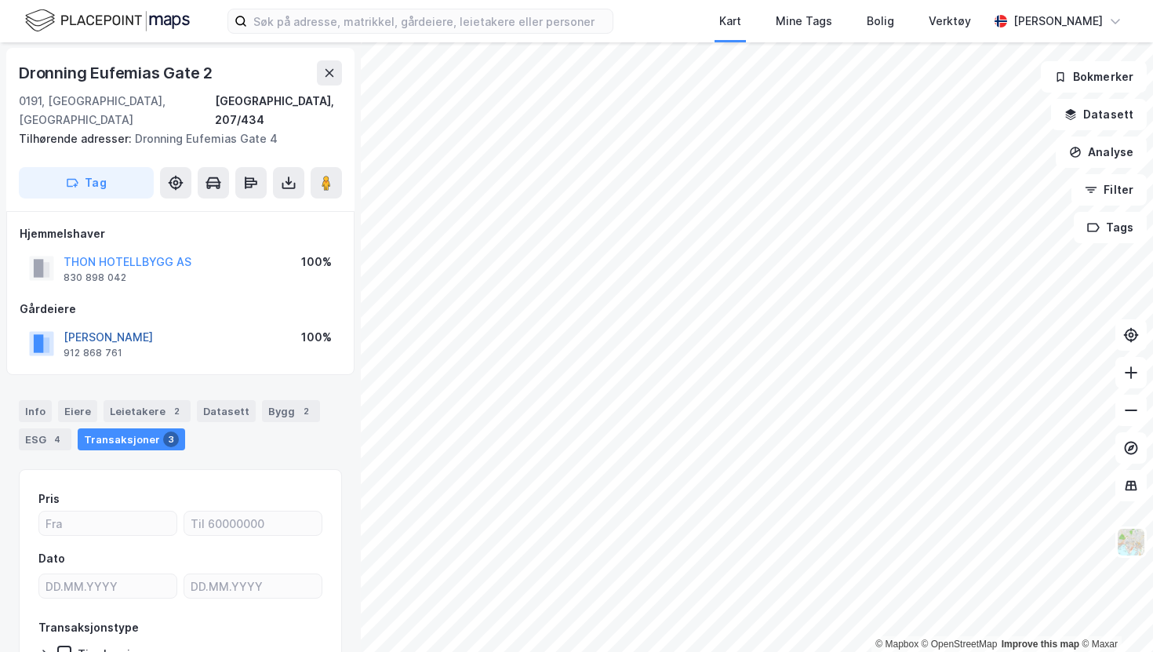
click at [0, 0] on button "[PERSON_NAME]" at bounding box center [0, 0] width 0 height 0
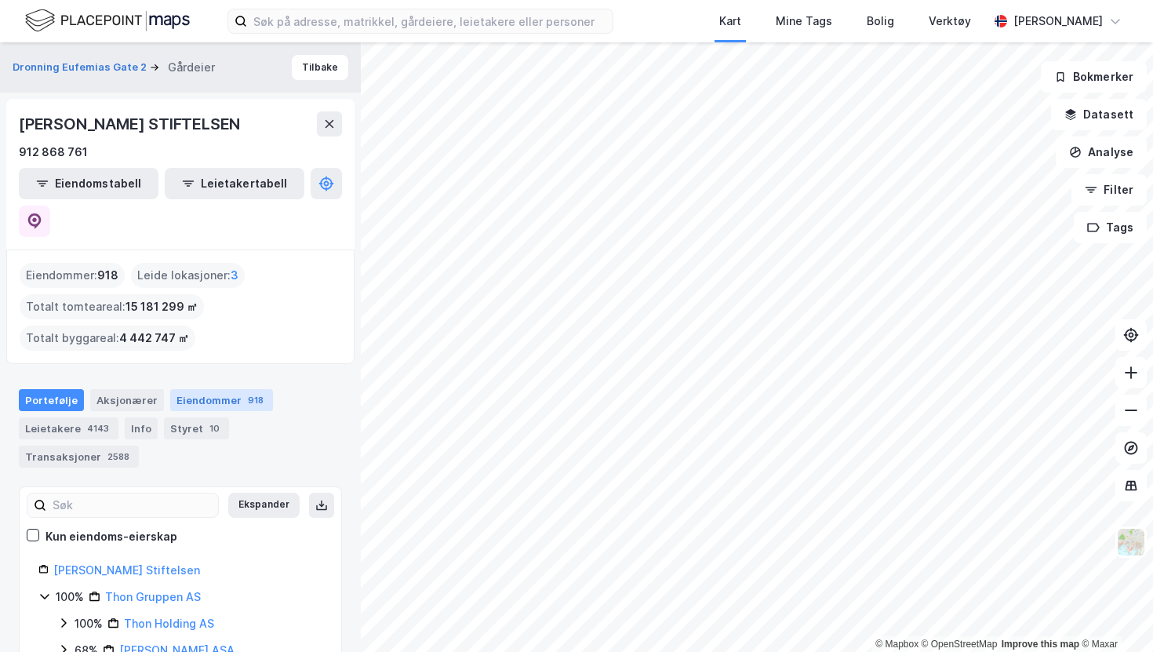
click at [245, 392] on div "918" at bounding box center [256, 400] width 22 height 16
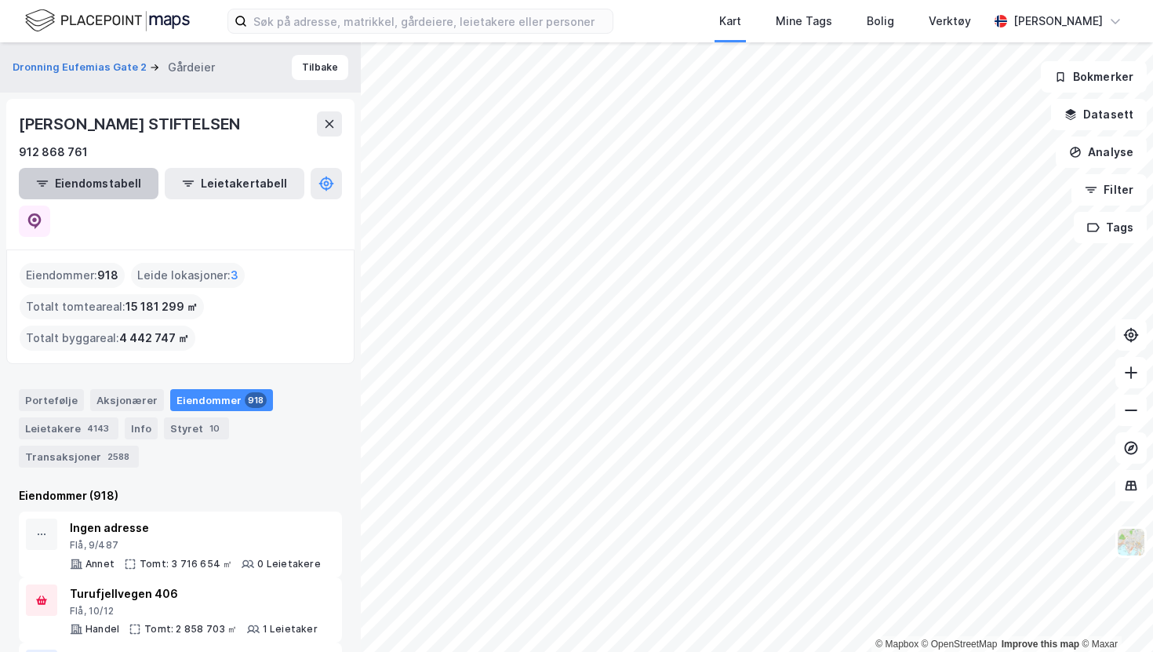
click at [89, 180] on button "Eiendomstabell" at bounding box center [89, 183] width 140 height 31
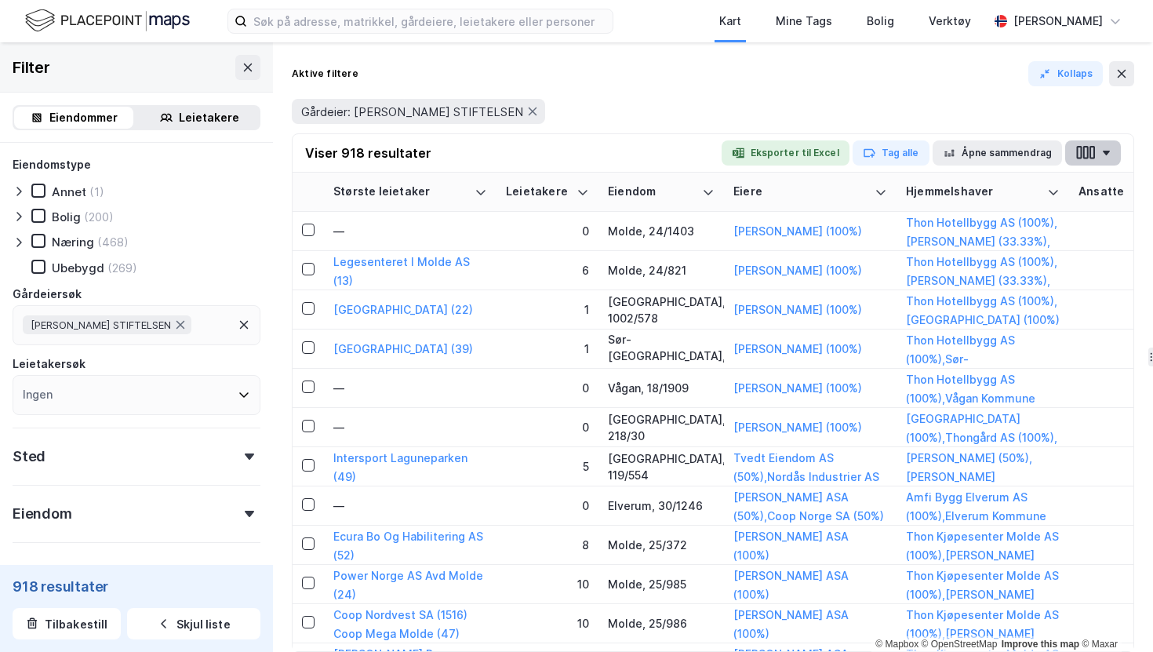
click at [1095, 159] on icon "button" at bounding box center [1092, 152] width 5 height 13
click at [869, 101] on div "Gårdeier: [PERSON_NAME] STIFTELSEN" at bounding box center [713, 111] width 843 height 25
click at [1000, 157] on button "Åpne sammendrag" at bounding box center [998, 152] width 130 height 25
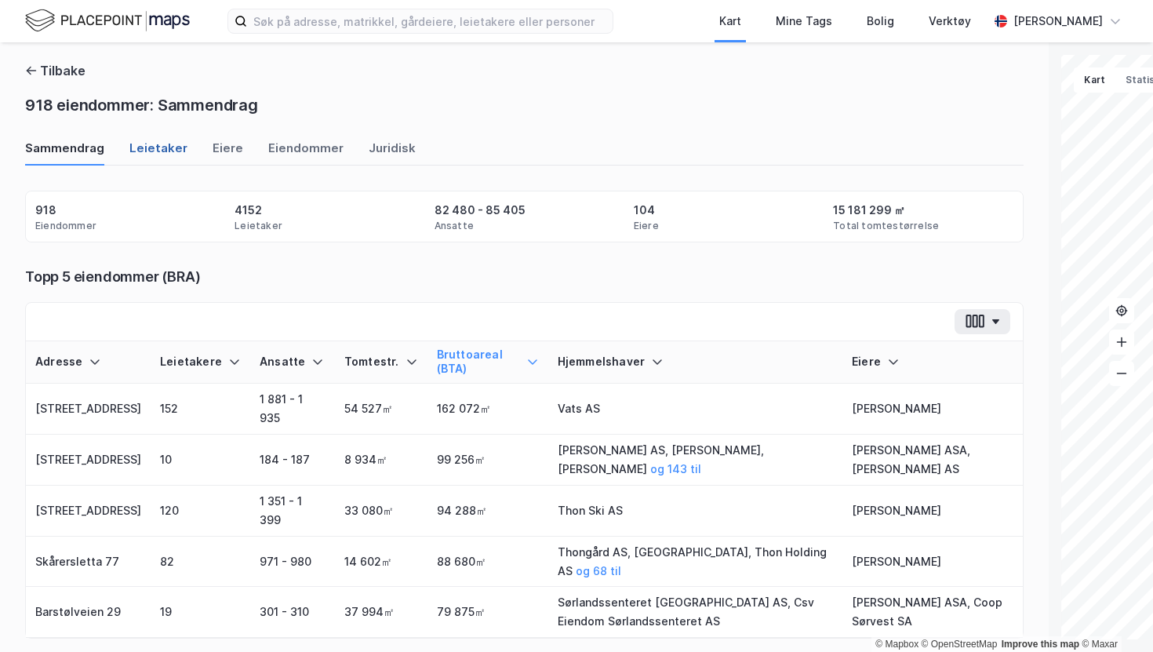
click at [157, 146] on div "Leietaker" at bounding box center [158, 153] width 58 height 26
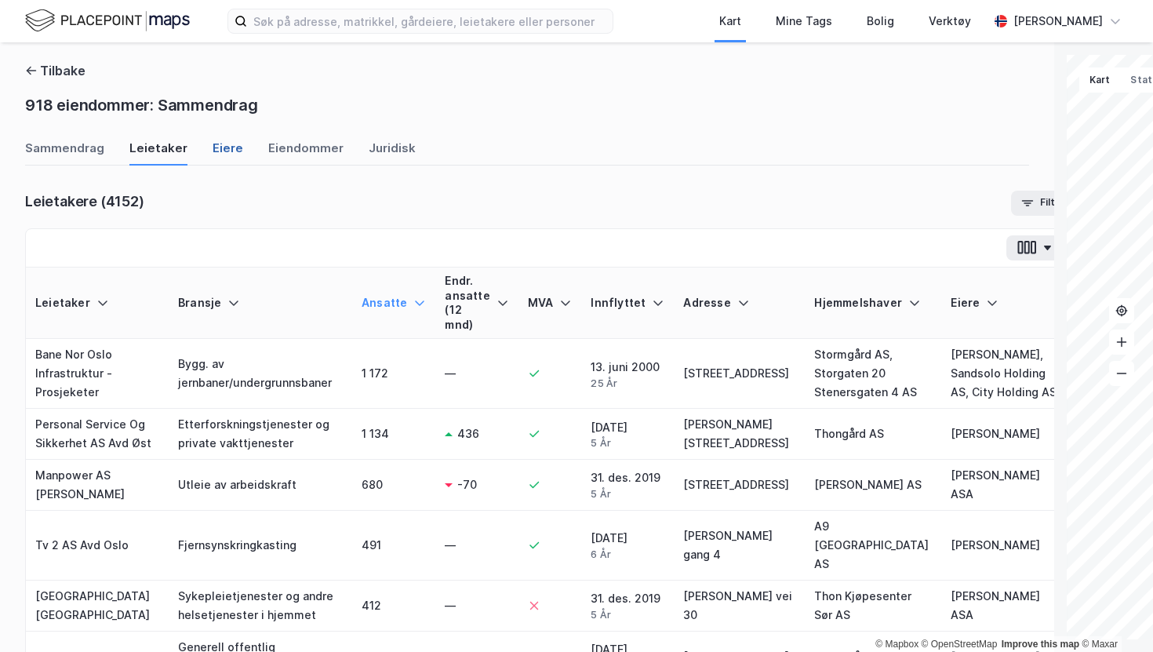
click at [213, 146] on div "Eiere" at bounding box center [228, 153] width 31 height 26
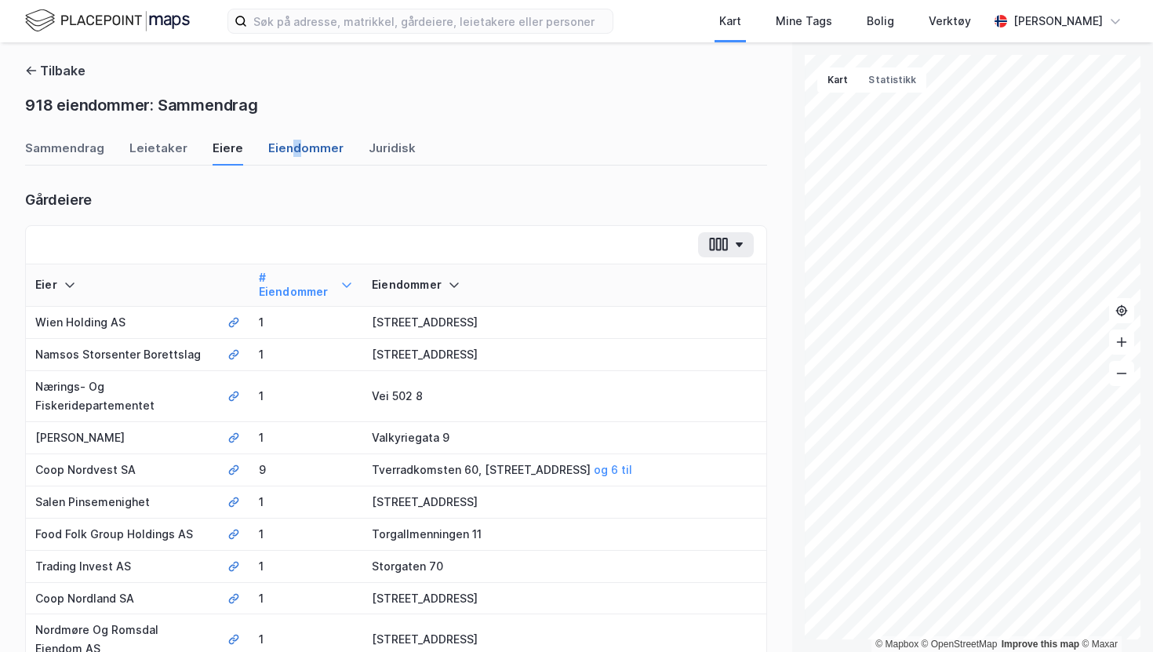
click at [286, 149] on div "Eiendommer" at bounding box center [305, 153] width 75 height 26
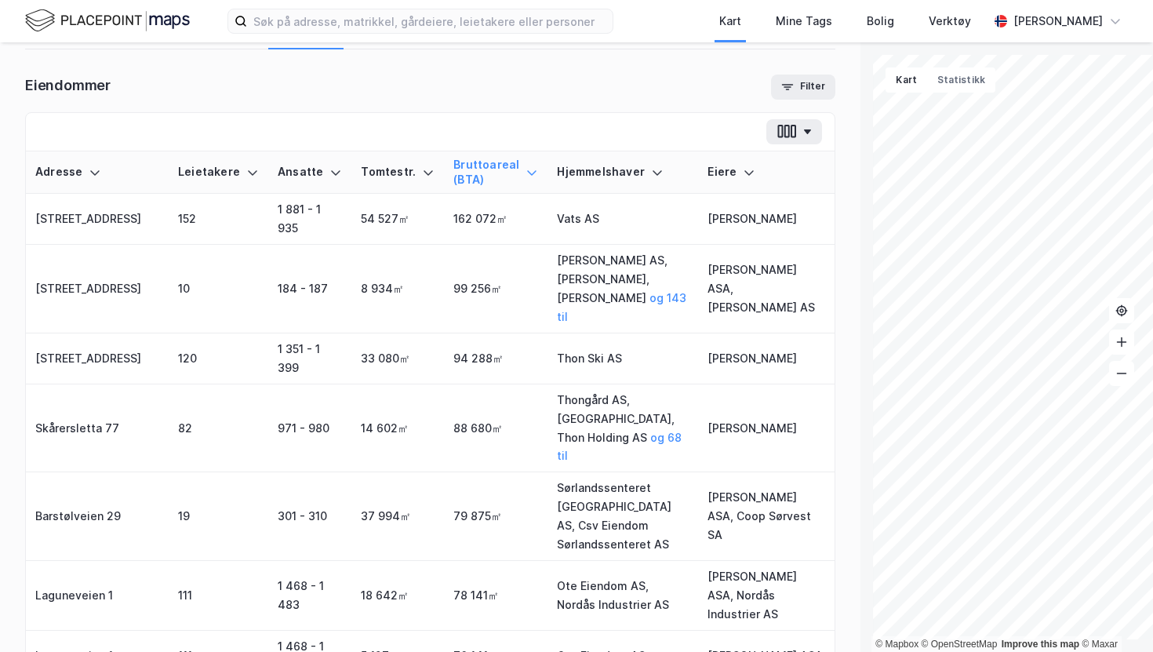
scroll to position [46, 0]
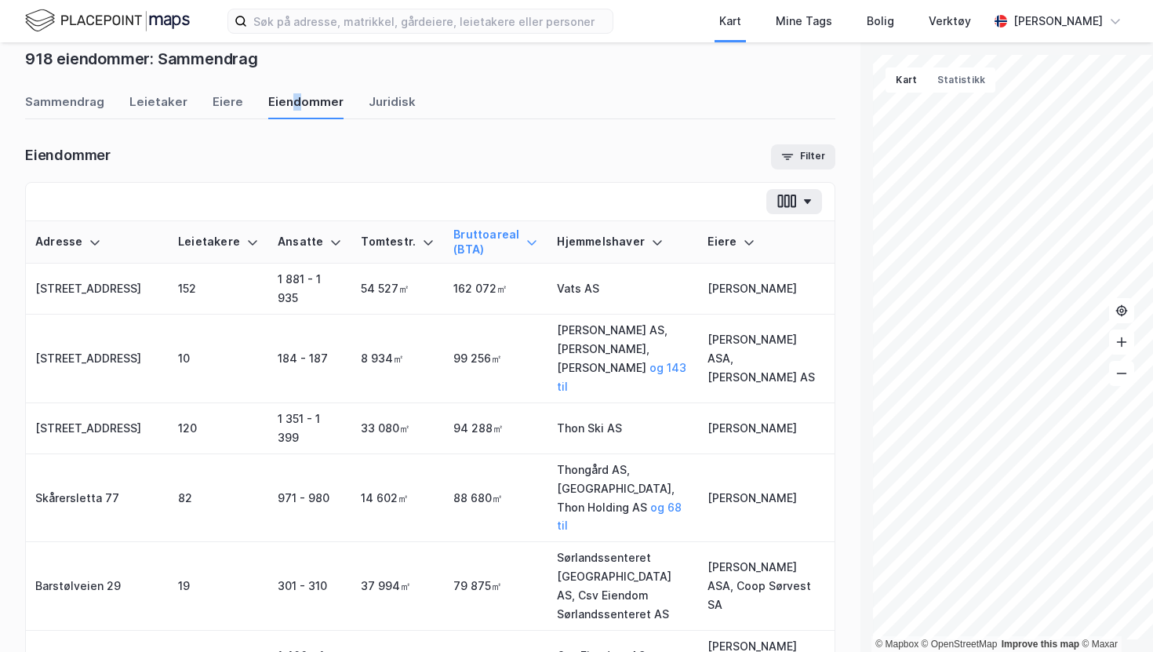
click at [139, 22] on img at bounding box center [107, 20] width 165 height 27
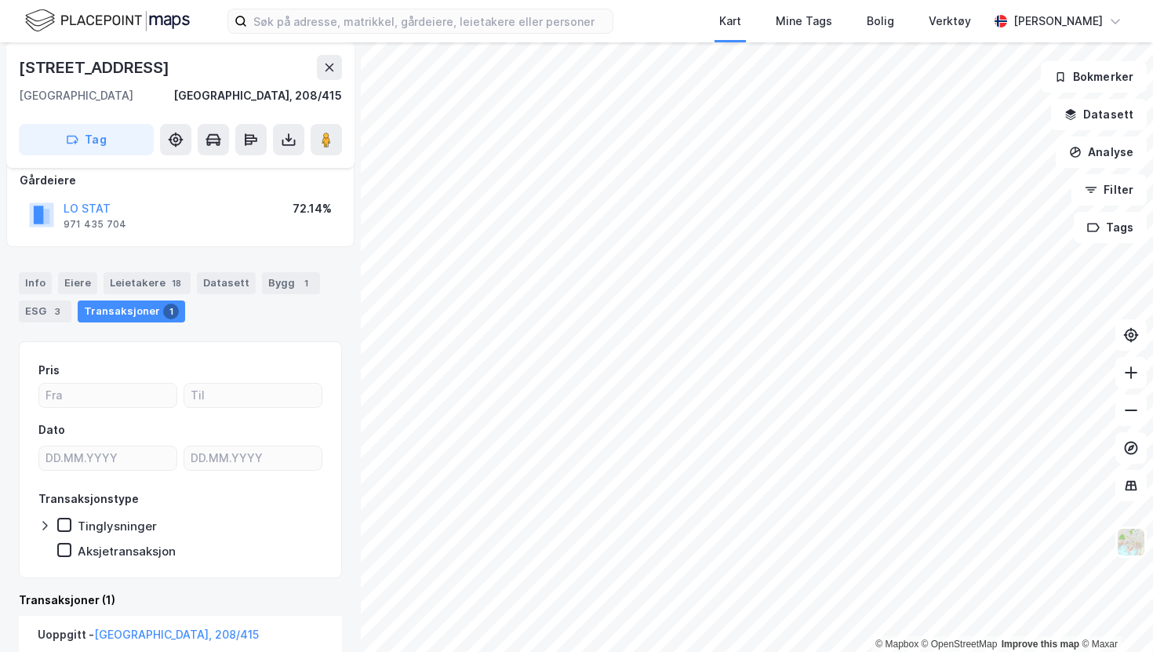
scroll to position [93, 0]
click at [77, 274] on div "Eiere" at bounding box center [77, 282] width 39 height 22
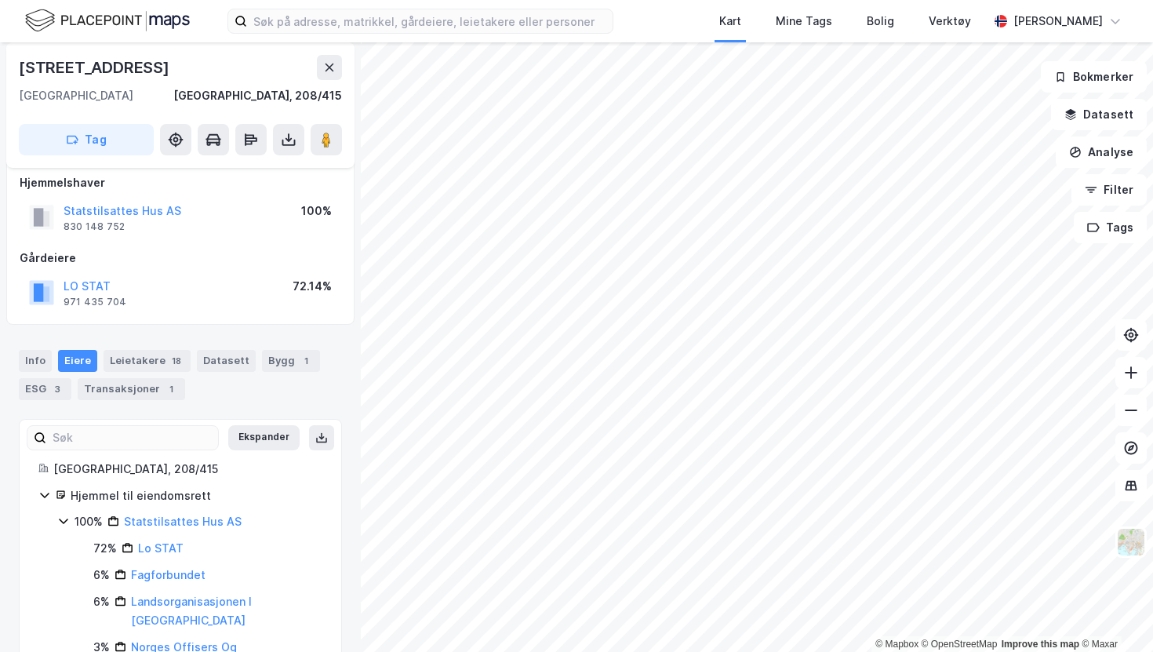
scroll to position [11, 0]
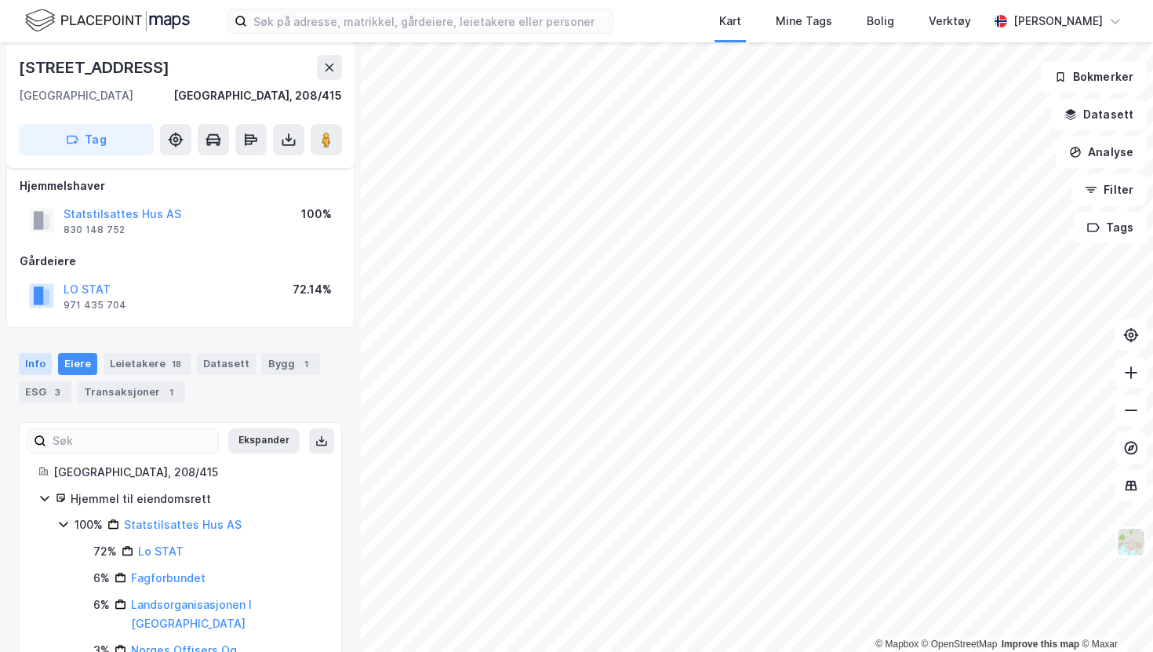
click at [33, 367] on div "Info" at bounding box center [35, 364] width 33 height 22
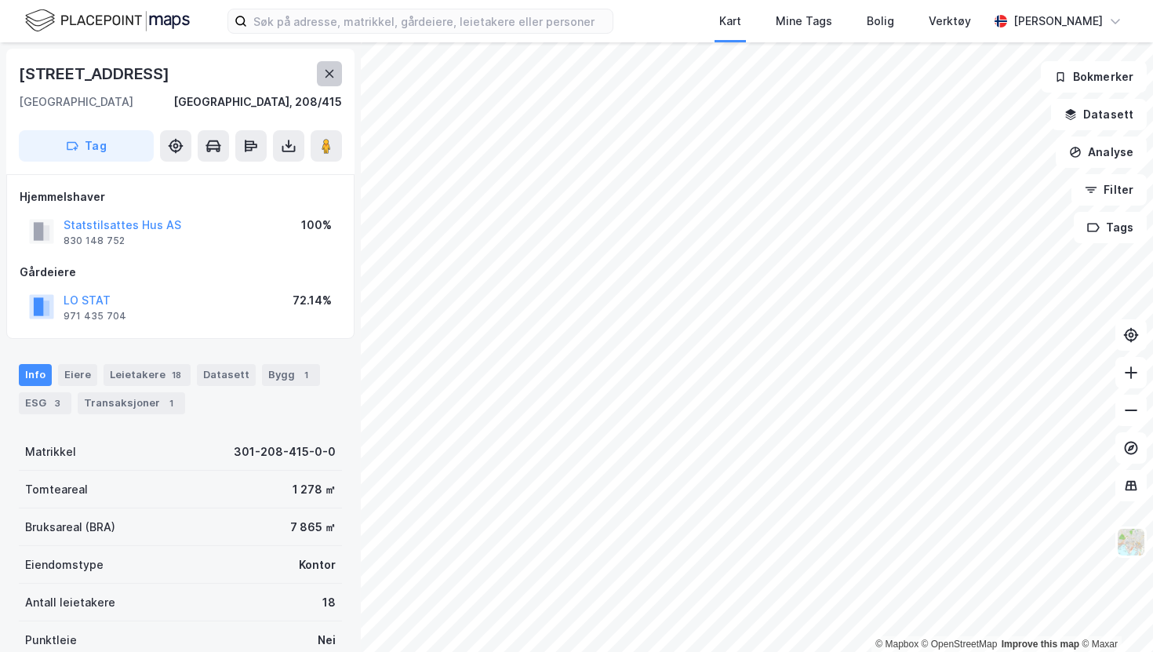
click at [324, 74] on icon at bounding box center [329, 73] width 13 height 13
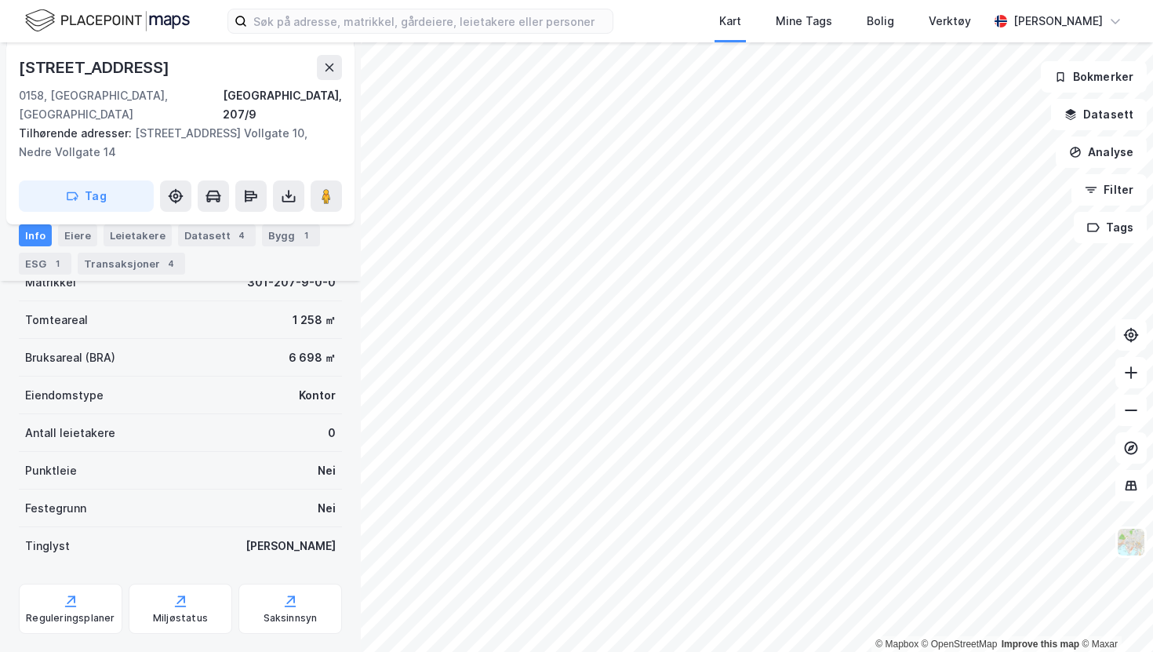
scroll to position [239, 0]
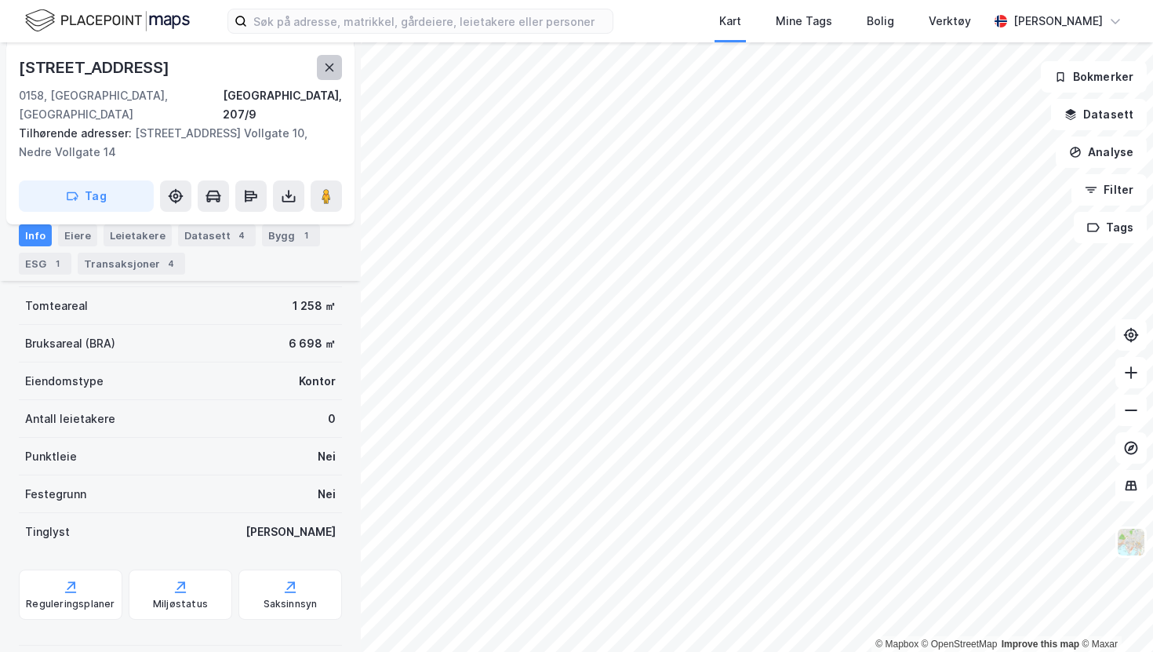
click at [324, 71] on icon at bounding box center [329, 67] width 13 height 13
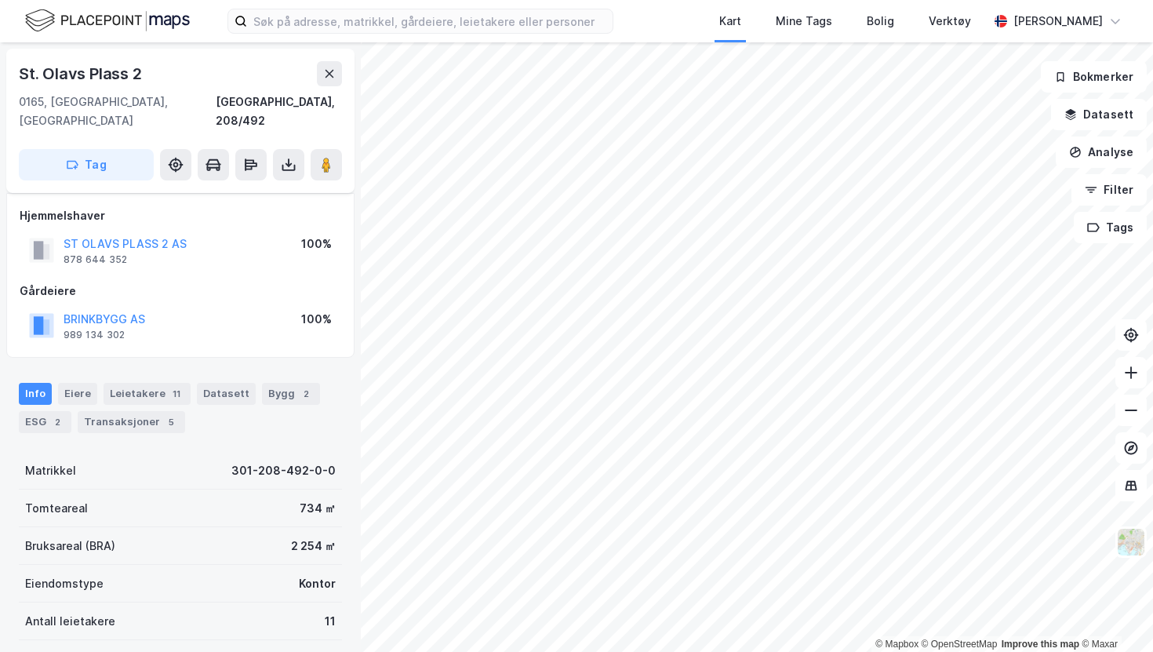
scroll to position [202, 0]
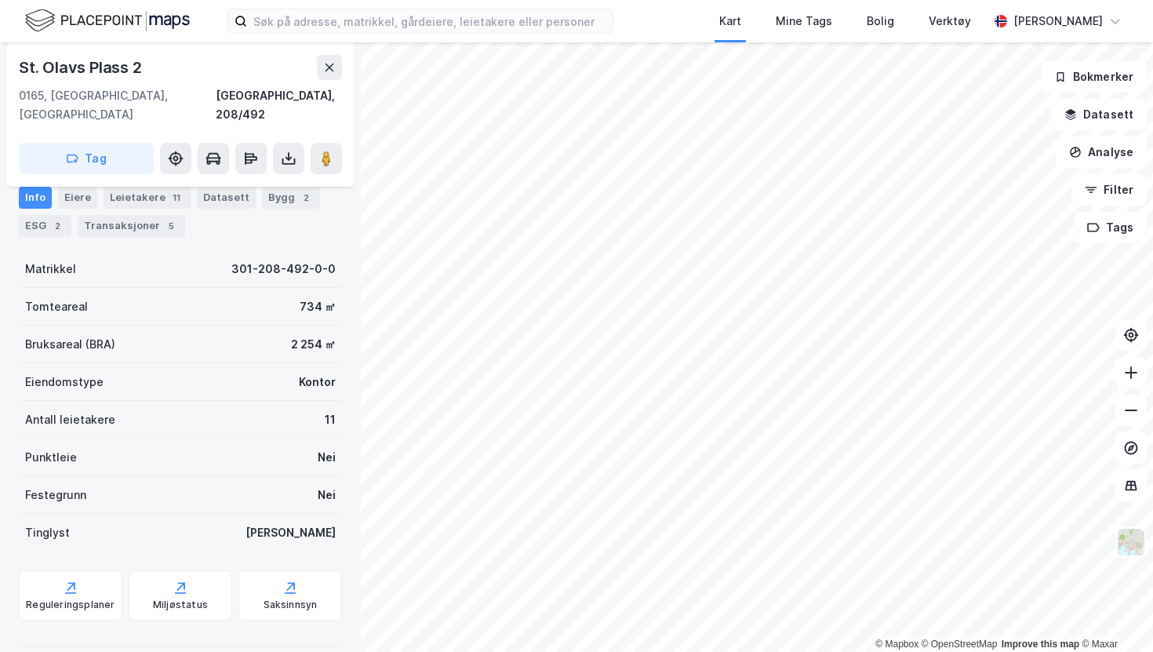
scroll to position [202, 0]
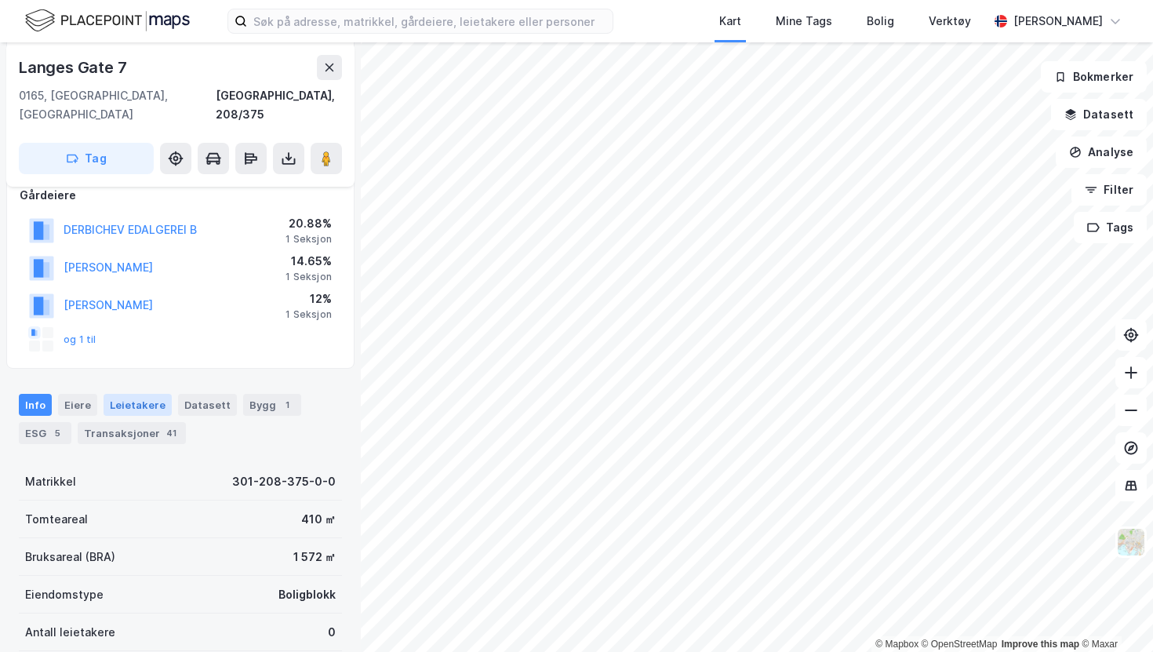
click at [125, 394] on div "Leietakere" at bounding box center [138, 405] width 68 height 22
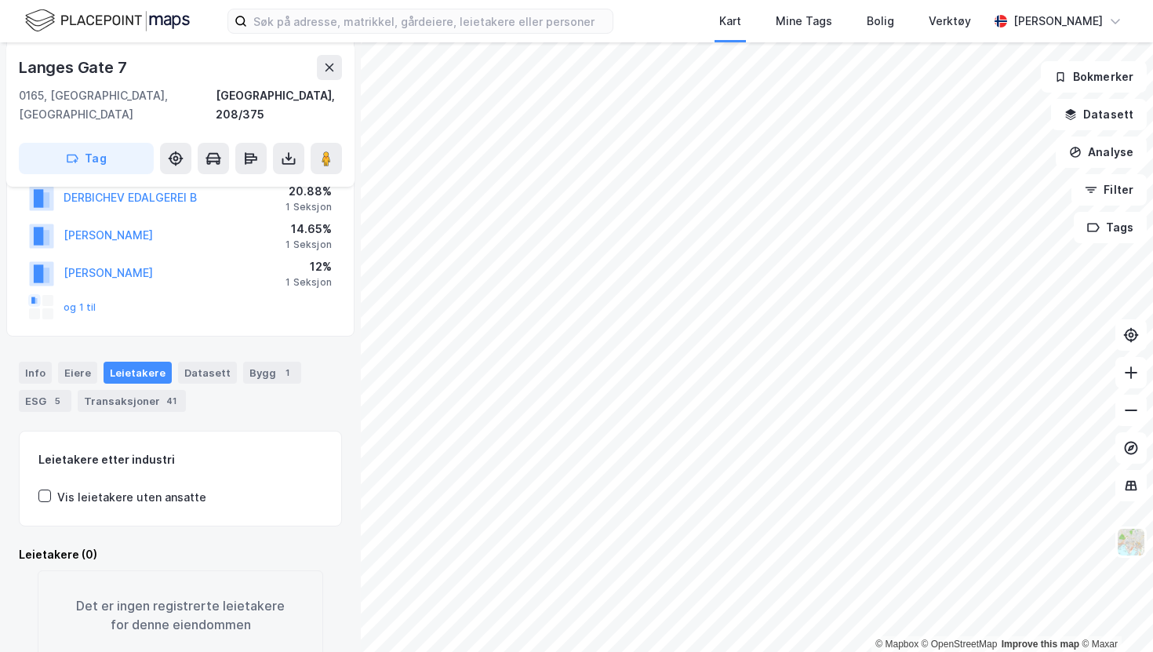
scroll to position [242, 0]
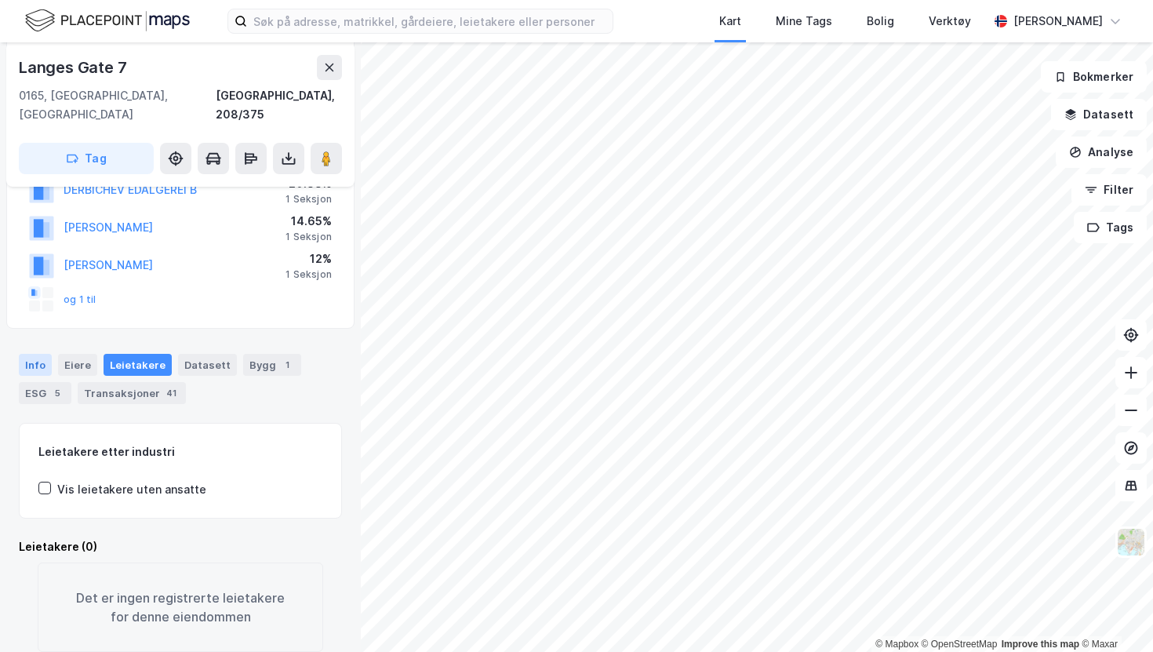
click at [31, 354] on div "Info" at bounding box center [35, 365] width 33 height 22
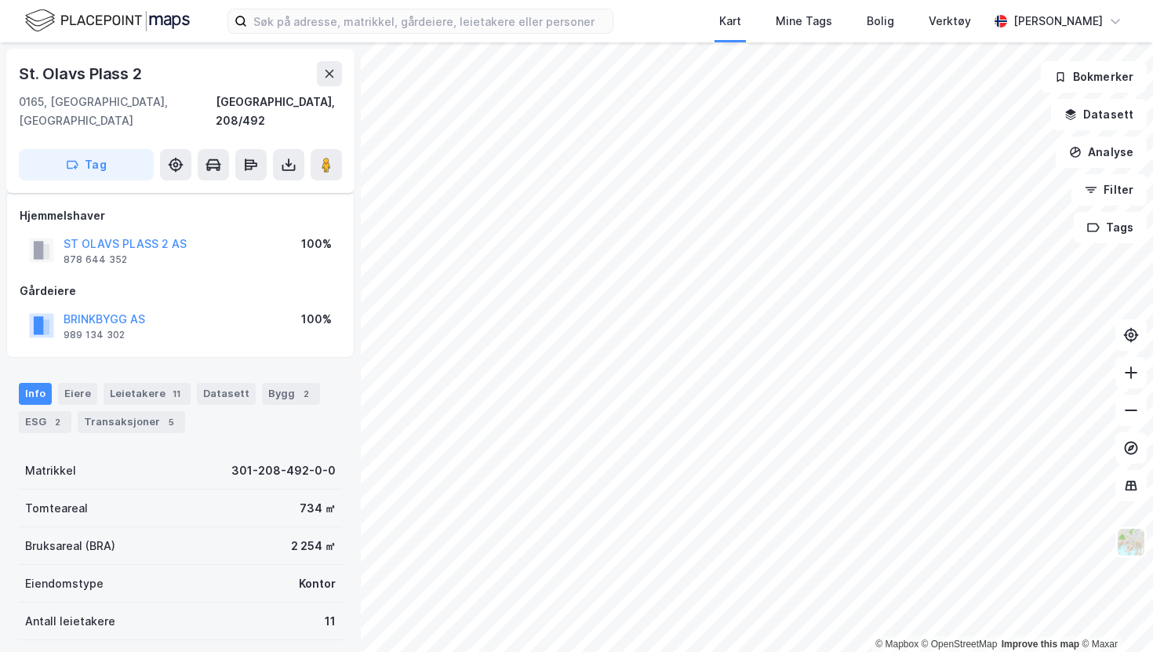
scroll to position [202, 0]
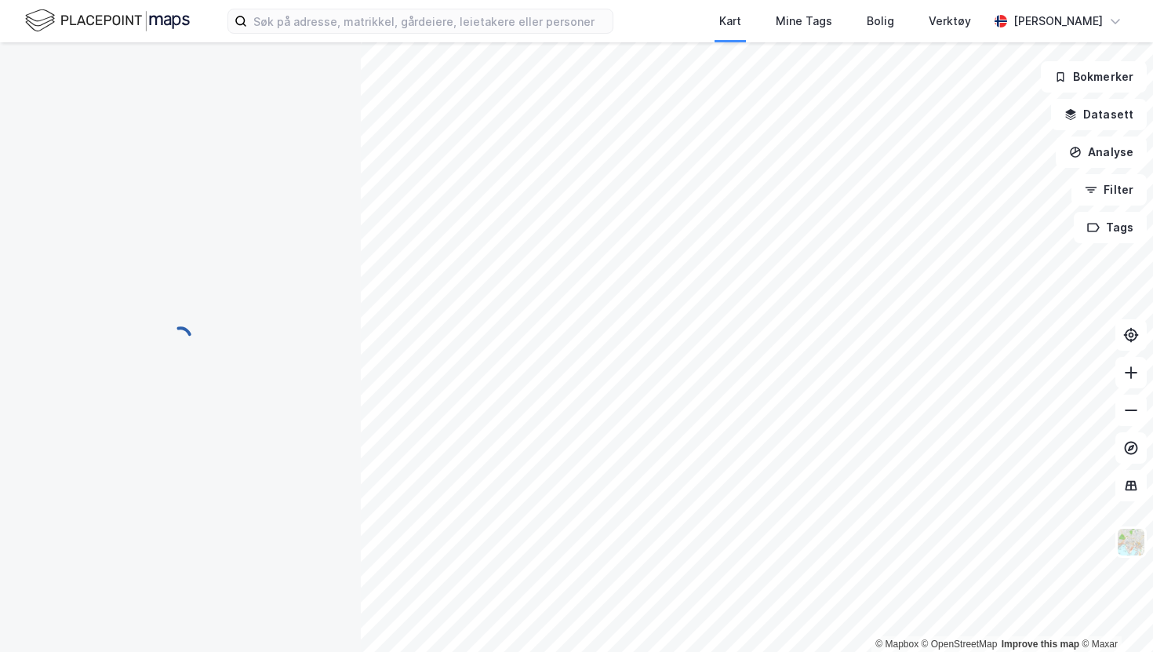
scroll to position [202, 0]
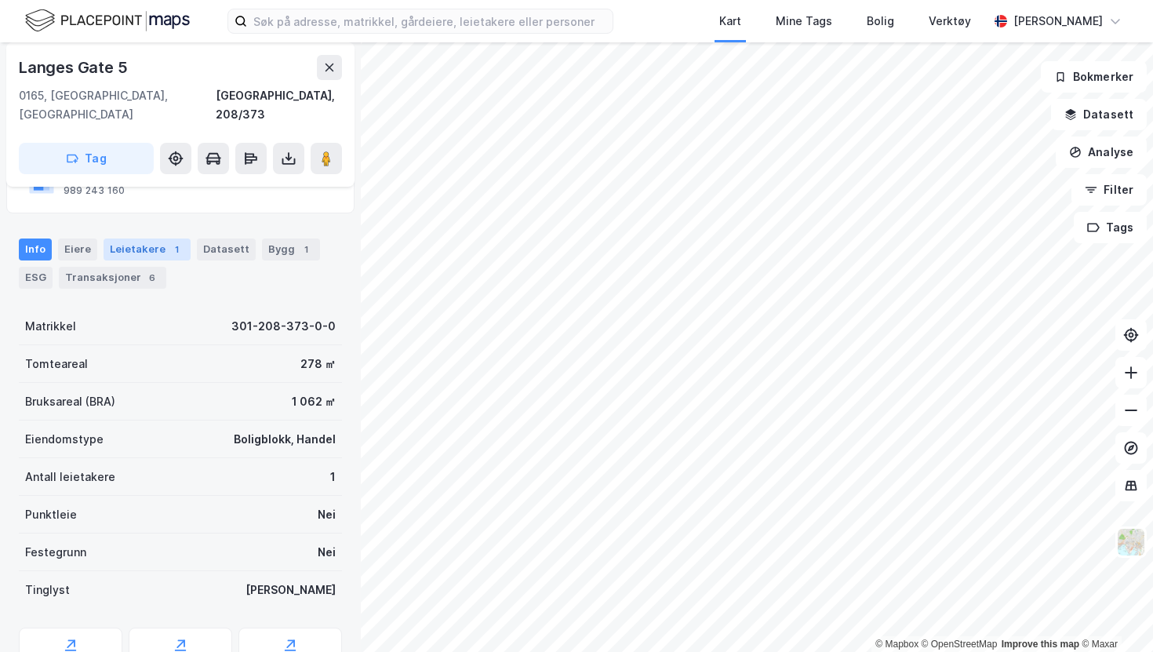
click at [125, 239] on div "Leietakere 1" at bounding box center [147, 250] width 87 height 22
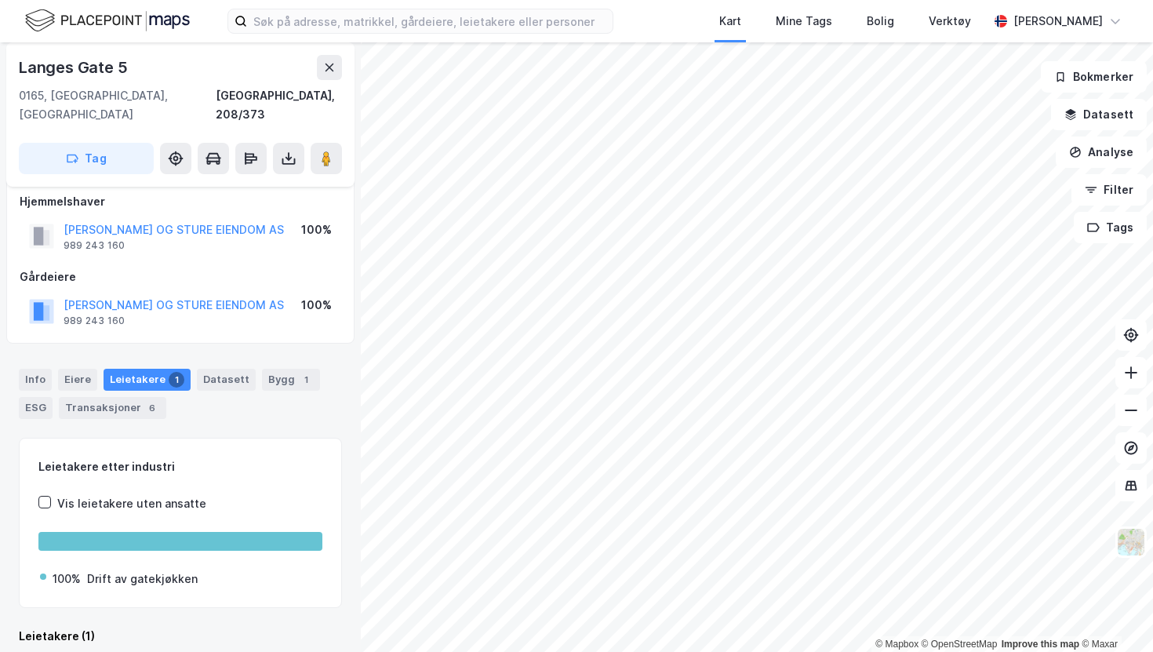
scroll to position [99, 0]
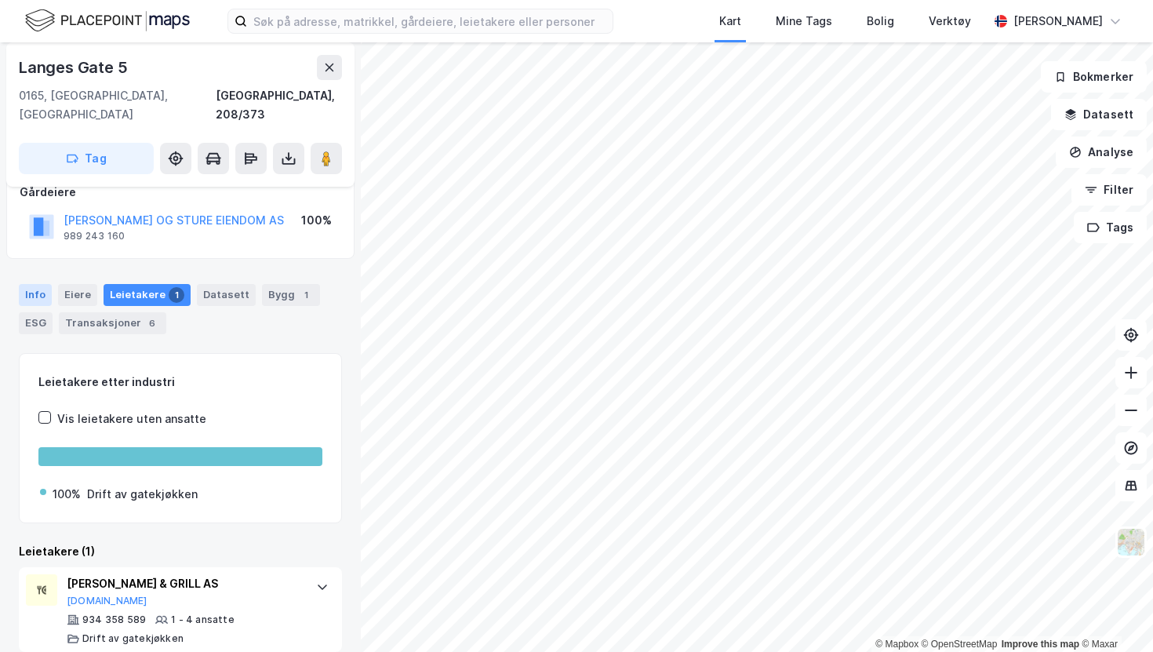
click at [35, 284] on div "Info" at bounding box center [35, 295] width 33 height 22
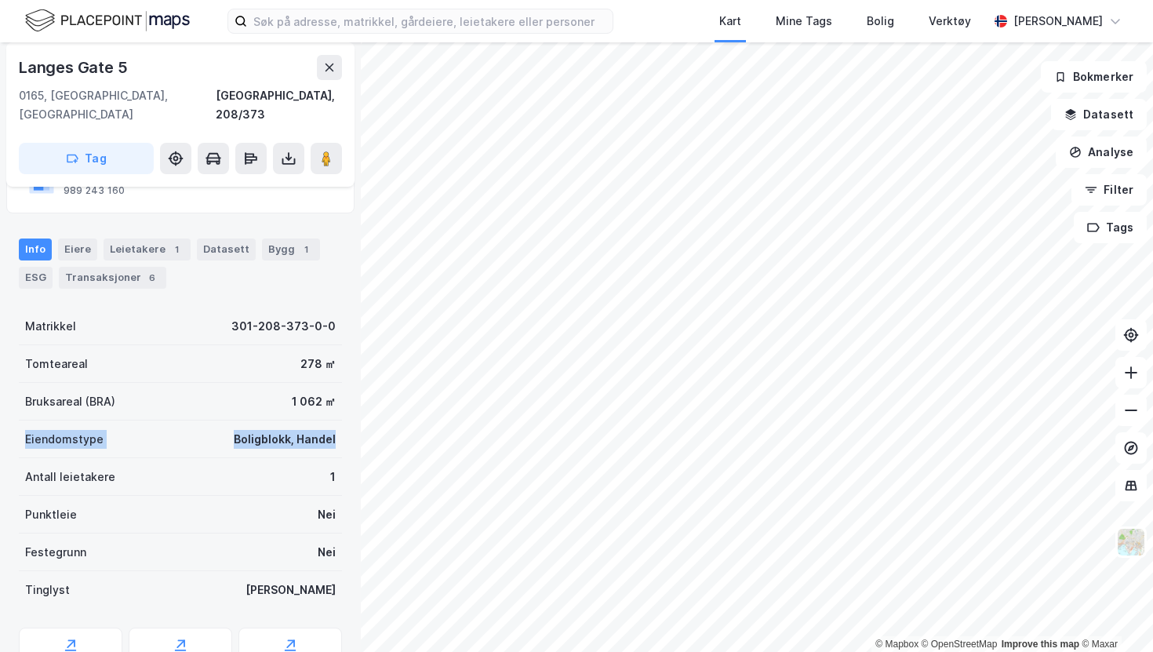
drag, startPoint x: 21, startPoint y: 417, endPoint x: 341, endPoint y: 417, distance: 319.4
click at [342, 417] on div "[GEOGRAPHIC_DATA] 5 [GEOGRAPHIC_DATA], 208/373 Tag Hjemmelshaver DAG PETER OG S…" at bounding box center [180, 347] width 361 height 610
click at [142, 199] on div "[GEOGRAPHIC_DATA] 5 [GEOGRAPHIC_DATA], 208/373 Tag Hjemmelshaver DAG PETER OG S…" at bounding box center [180, 347] width 361 height 610
click at [141, 239] on div "Leietakere 1" at bounding box center [147, 250] width 87 height 22
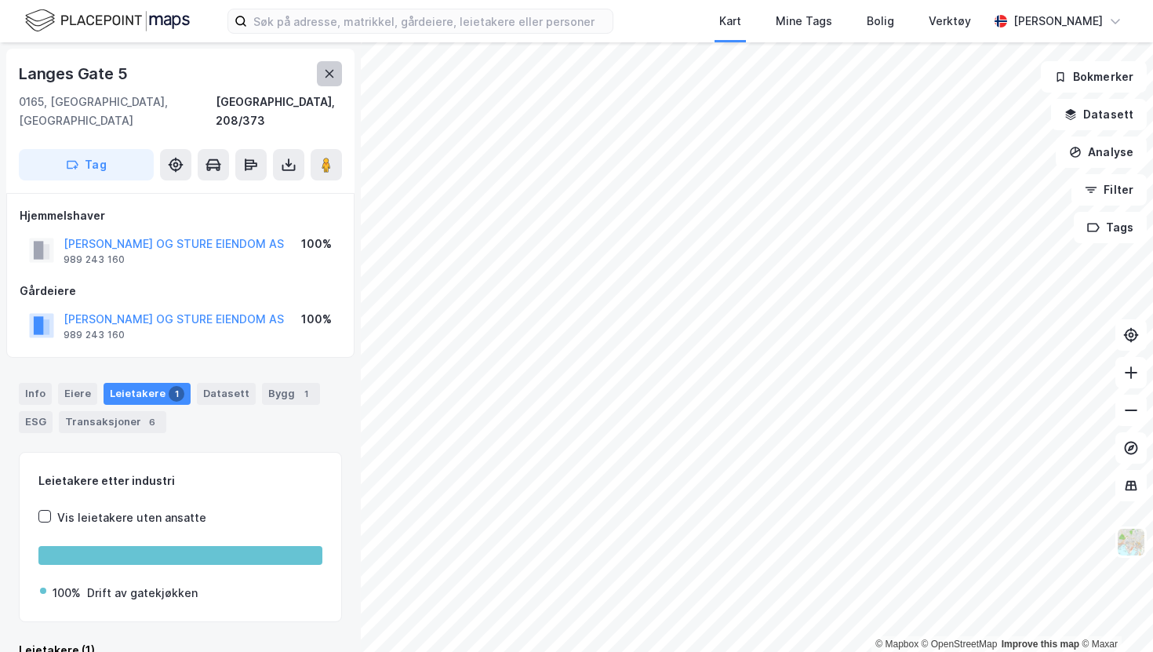
click at [335, 73] on button at bounding box center [329, 73] width 25 height 25
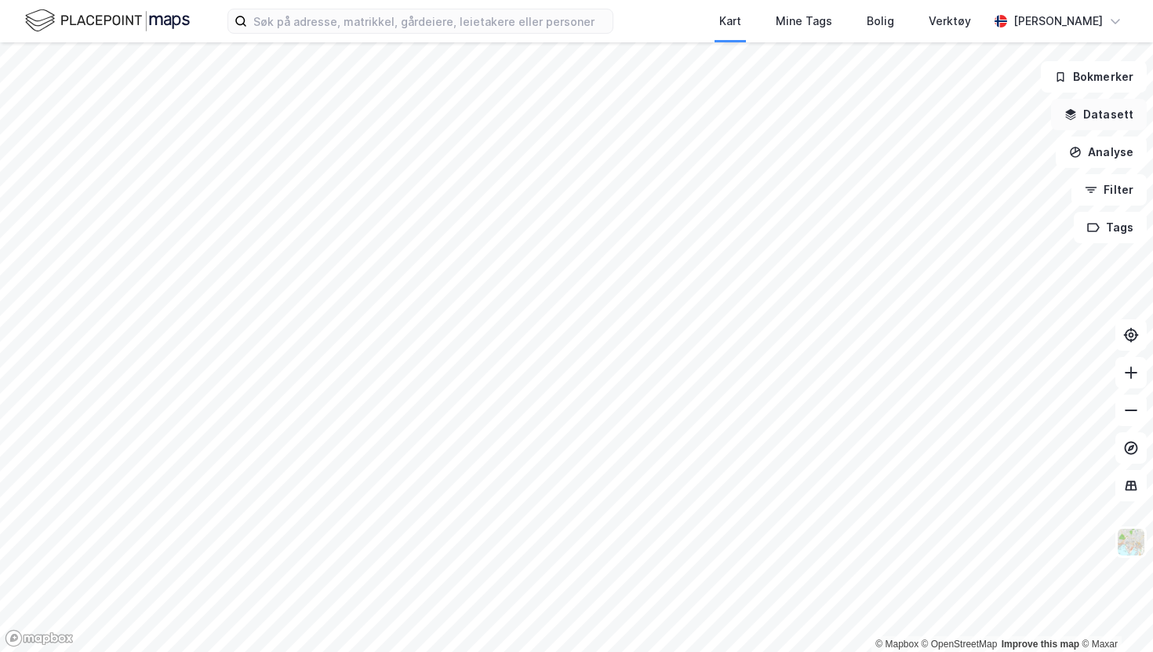
click at [1102, 115] on button "Datasett" at bounding box center [1099, 114] width 96 height 31
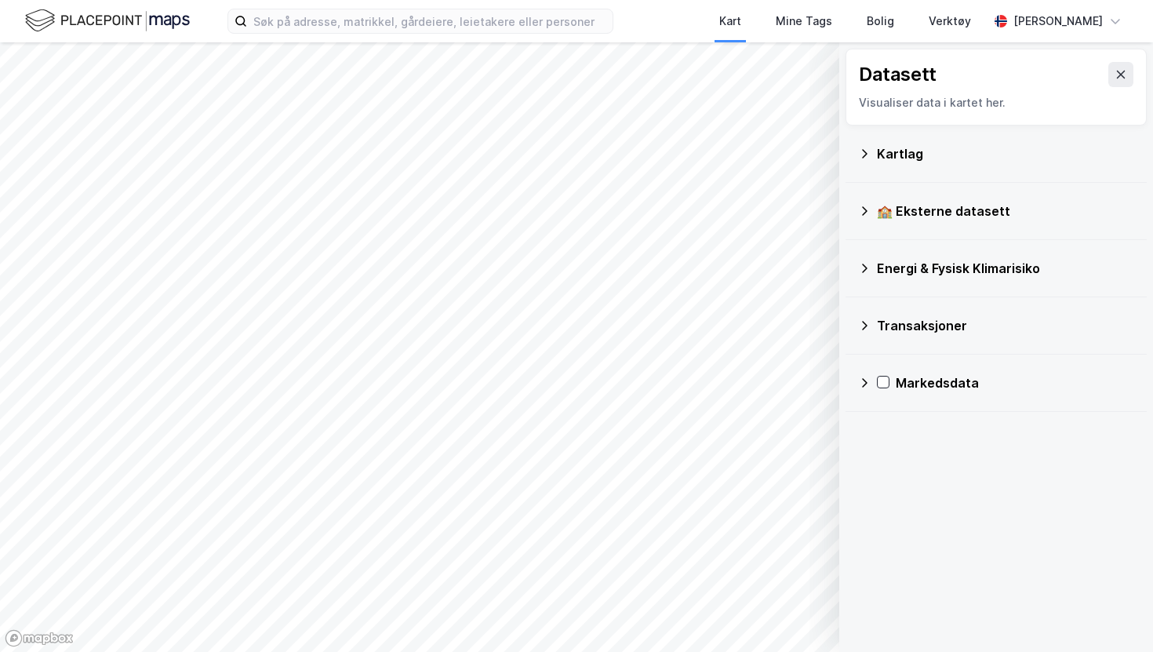
click at [873, 156] on div "Kartlag" at bounding box center [996, 154] width 276 height 38
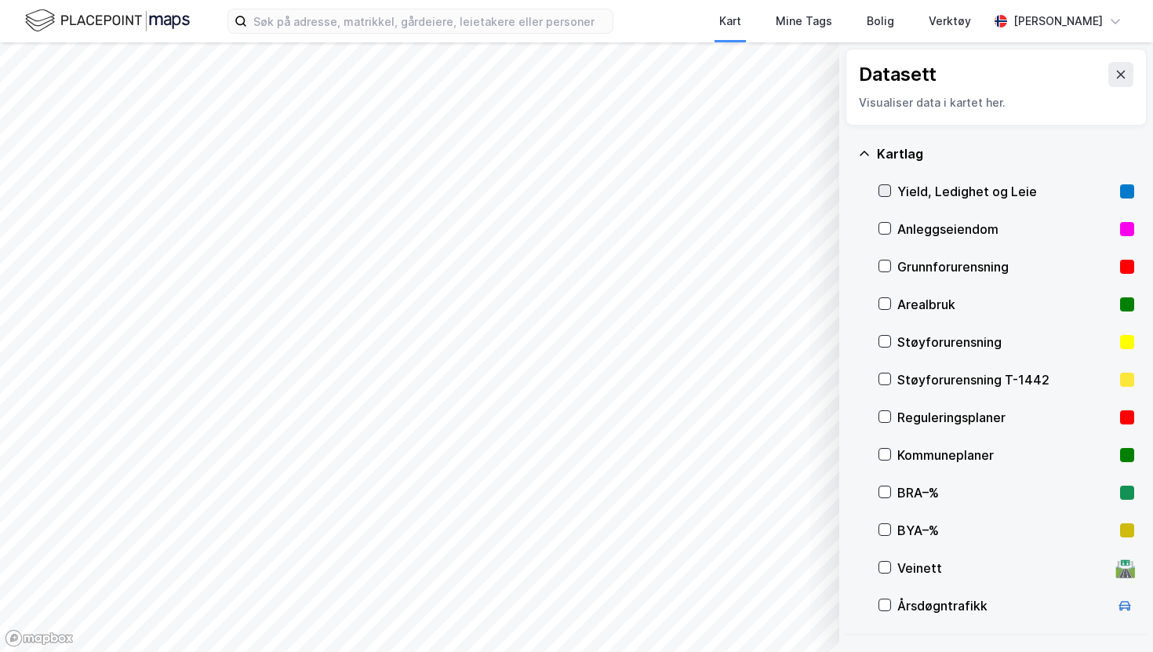
click at [883, 191] on icon at bounding box center [885, 190] width 9 height 5
click at [589, 0] on html "Kart Mine Tags Bolig Verktøy [PERSON_NAME] © Mapbox © OpenStreetMap Improve thi…" at bounding box center [576, 326] width 1153 height 652
click at [1117, 77] on icon at bounding box center [1121, 74] width 13 height 13
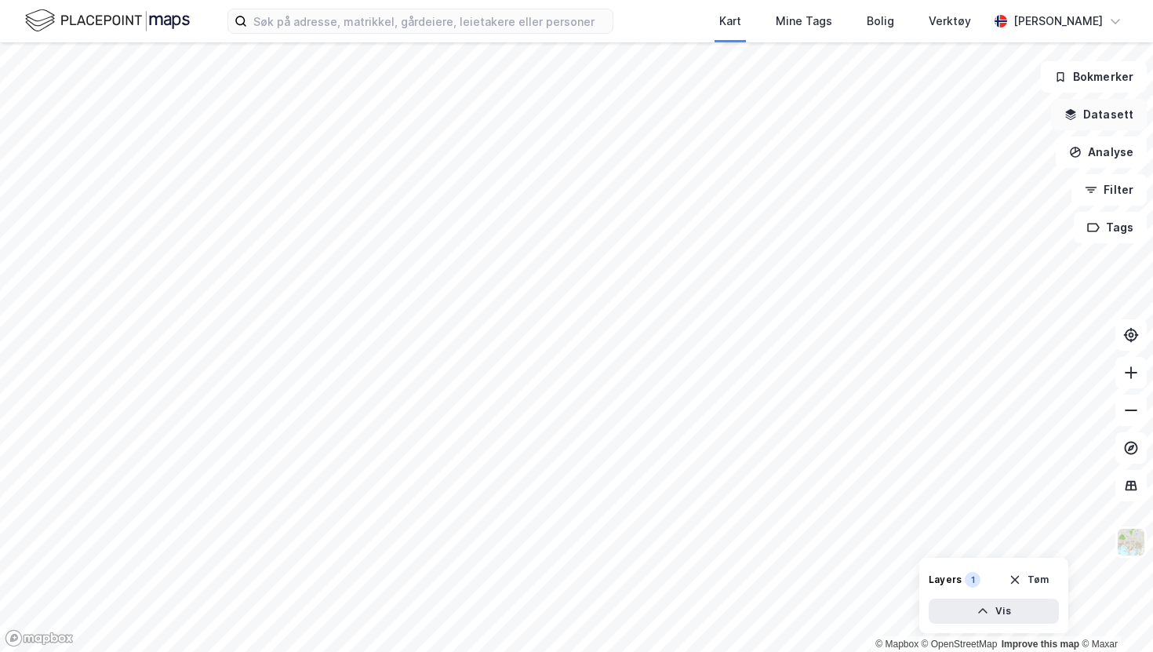
click at [1077, 113] on icon "button" at bounding box center [1071, 114] width 13 height 13
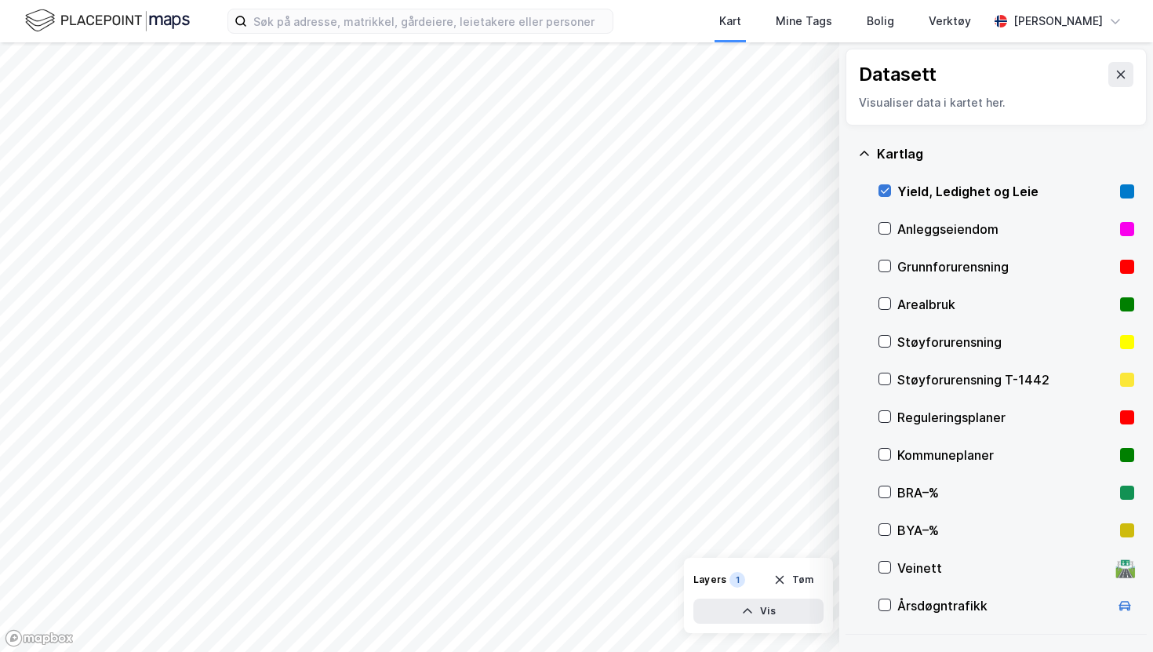
click at [891, 192] on div at bounding box center [885, 190] width 13 height 13
click at [1117, 80] on button at bounding box center [1121, 74] width 25 height 25
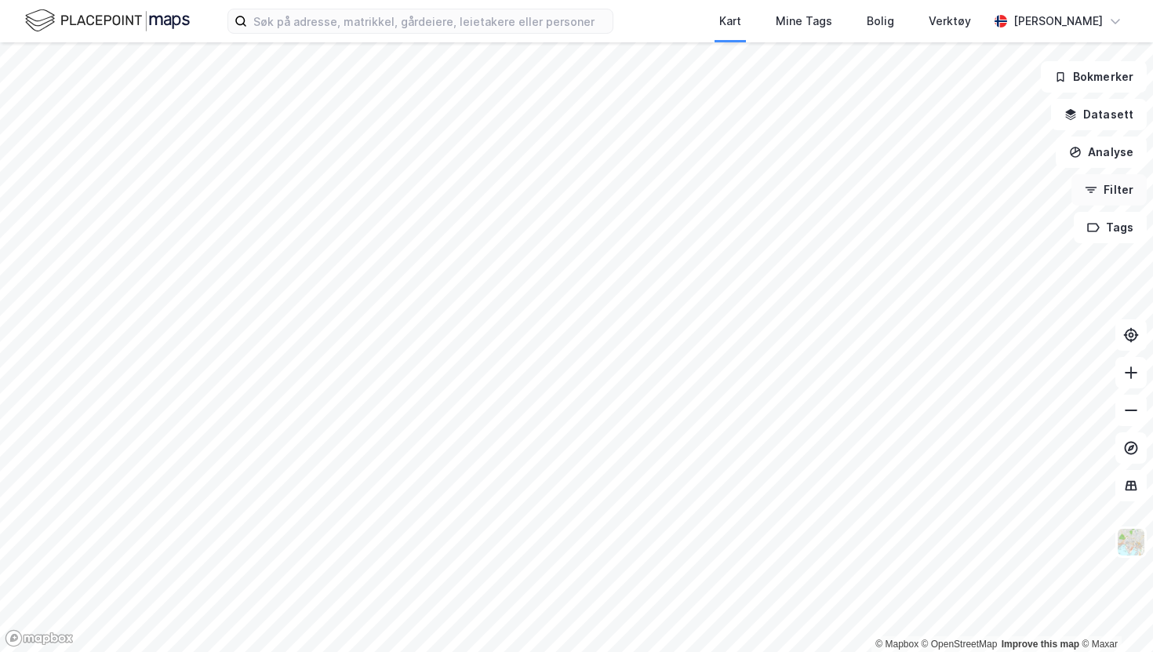
click at [1113, 192] on button "Filter" at bounding box center [1109, 189] width 75 height 31
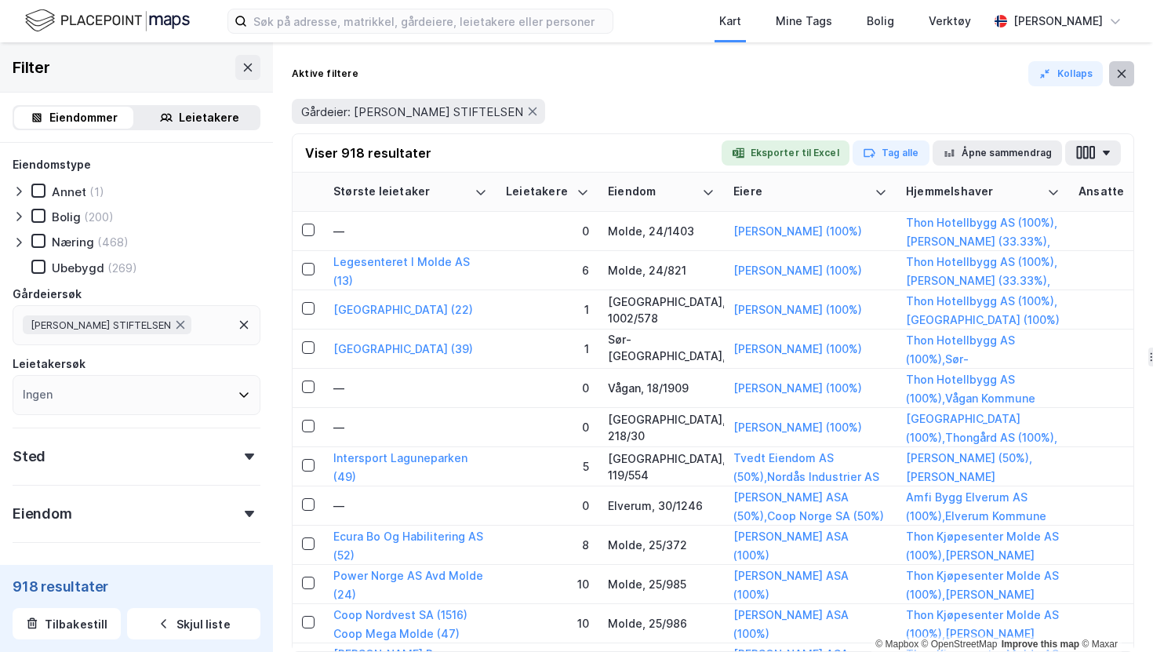
click at [1119, 76] on icon at bounding box center [1122, 74] width 9 height 8
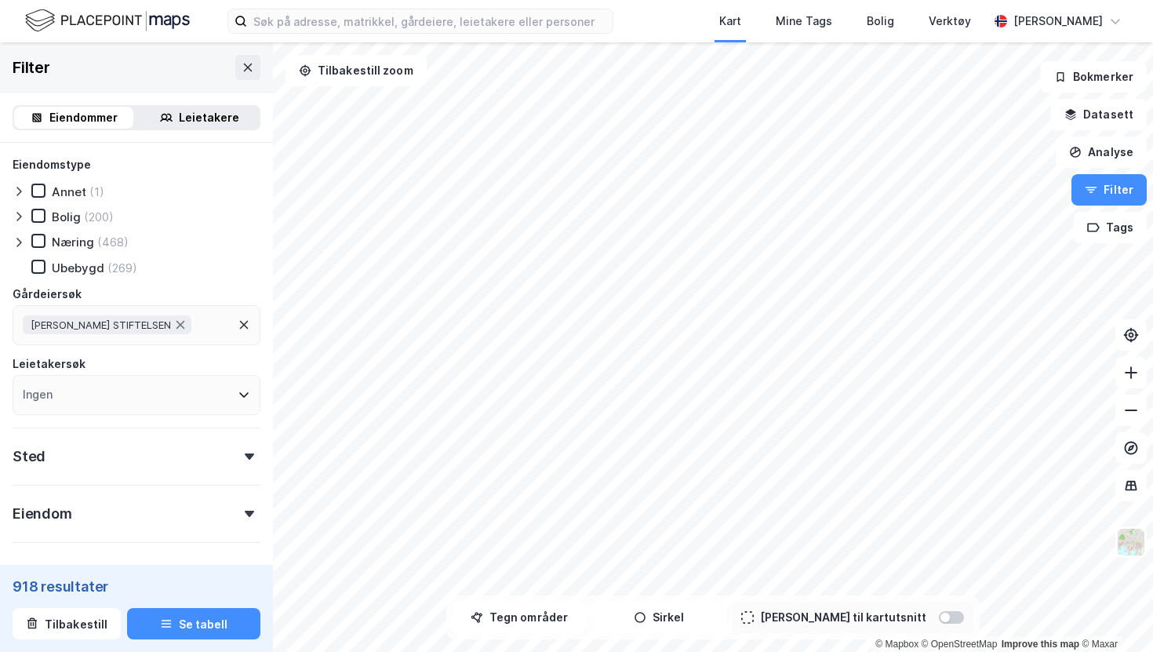
click at [196, 113] on div "Leietakere" at bounding box center [209, 117] width 60 height 19
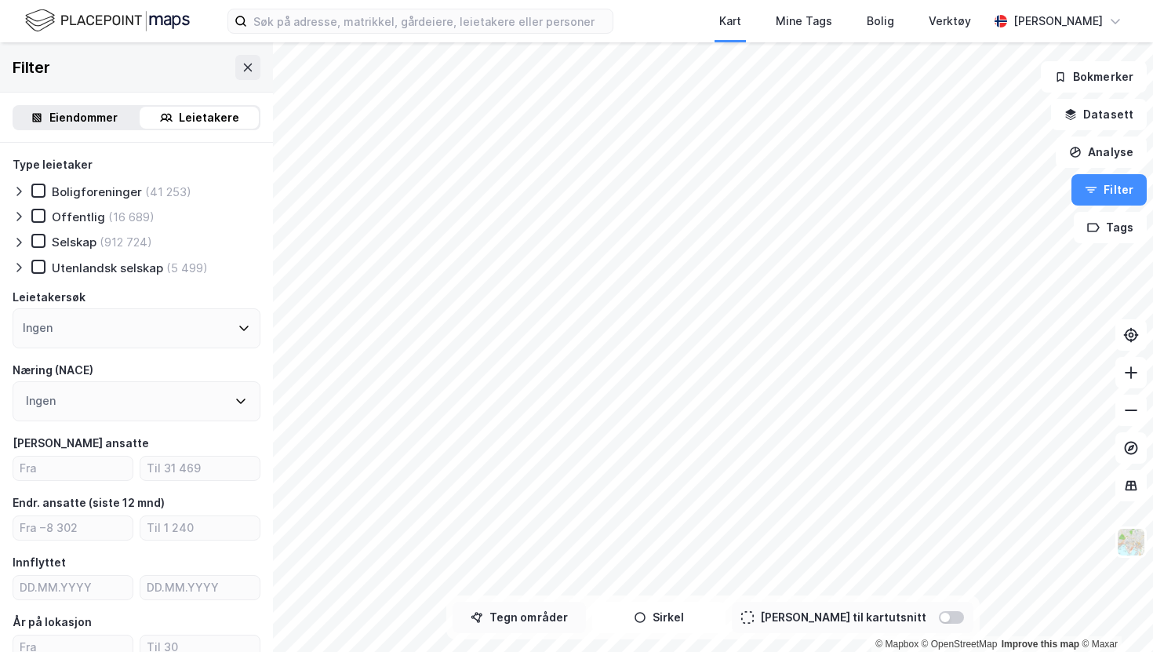
click at [548, 615] on button "Tegn områder" at bounding box center [519, 617] width 133 height 31
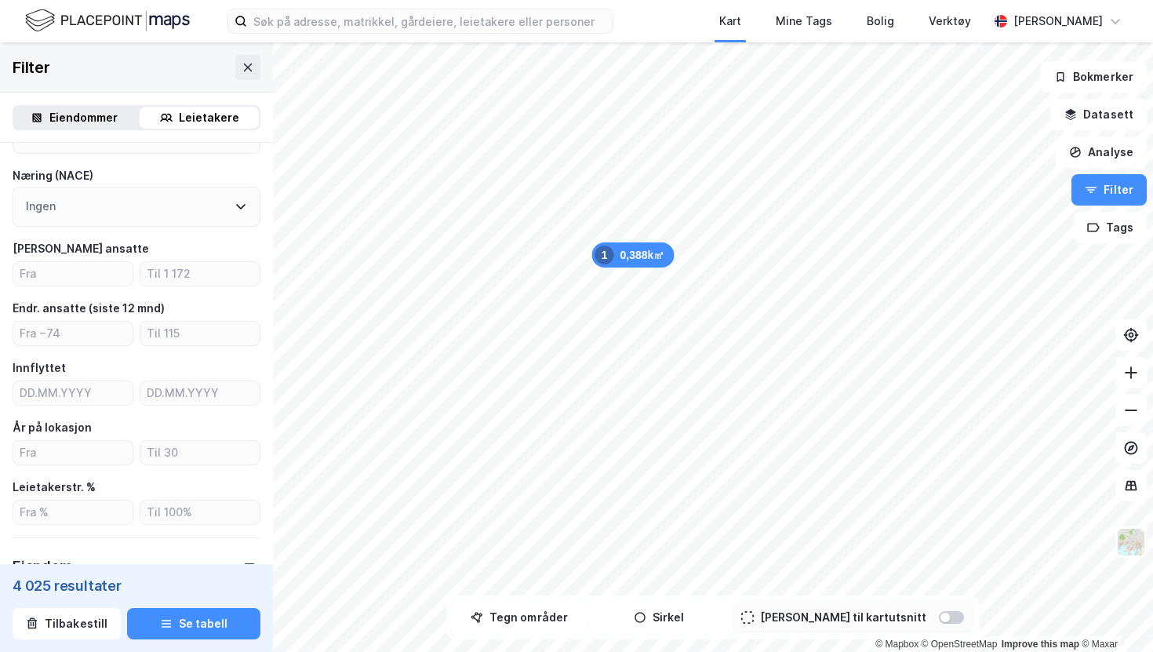
scroll to position [190, 0]
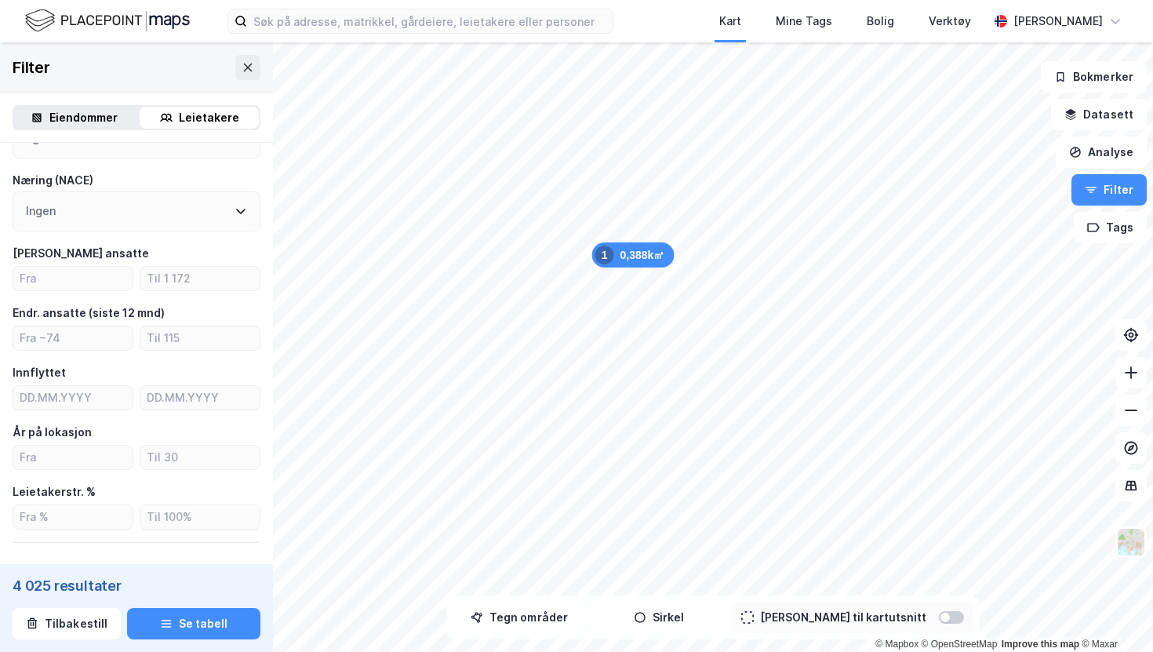
click at [79, 123] on div "Eiendommer" at bounding box center [83, 117] width 68 height 19
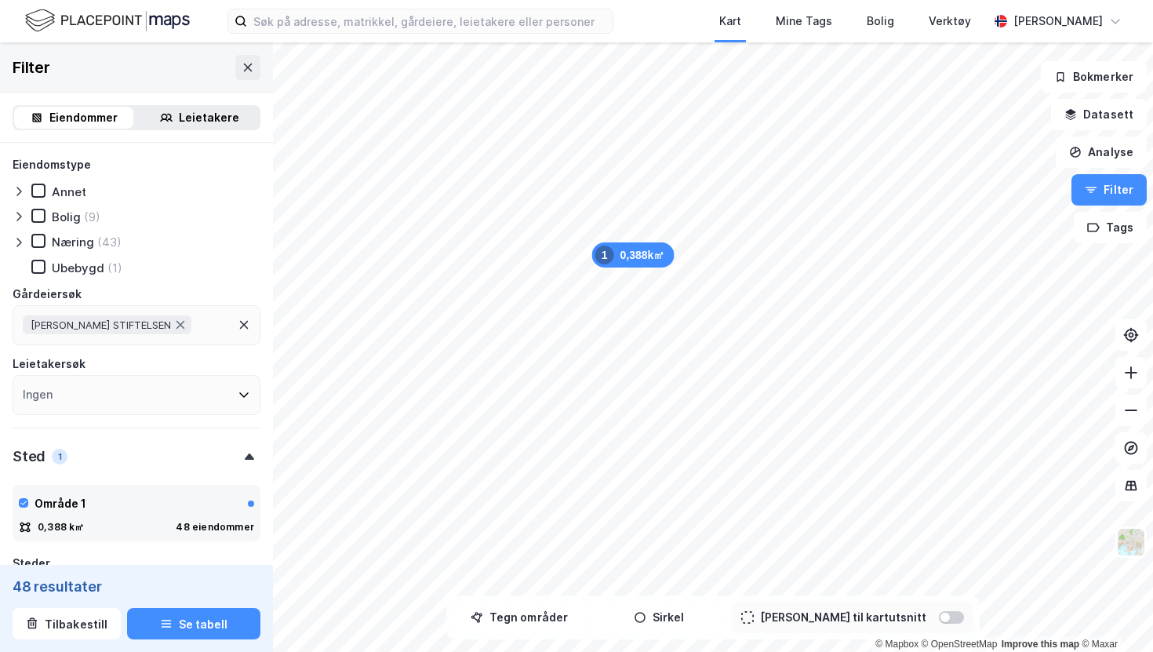
click at [205, 115] on div "Leietakere" at bounding box center [209, 117] width 60 height 19
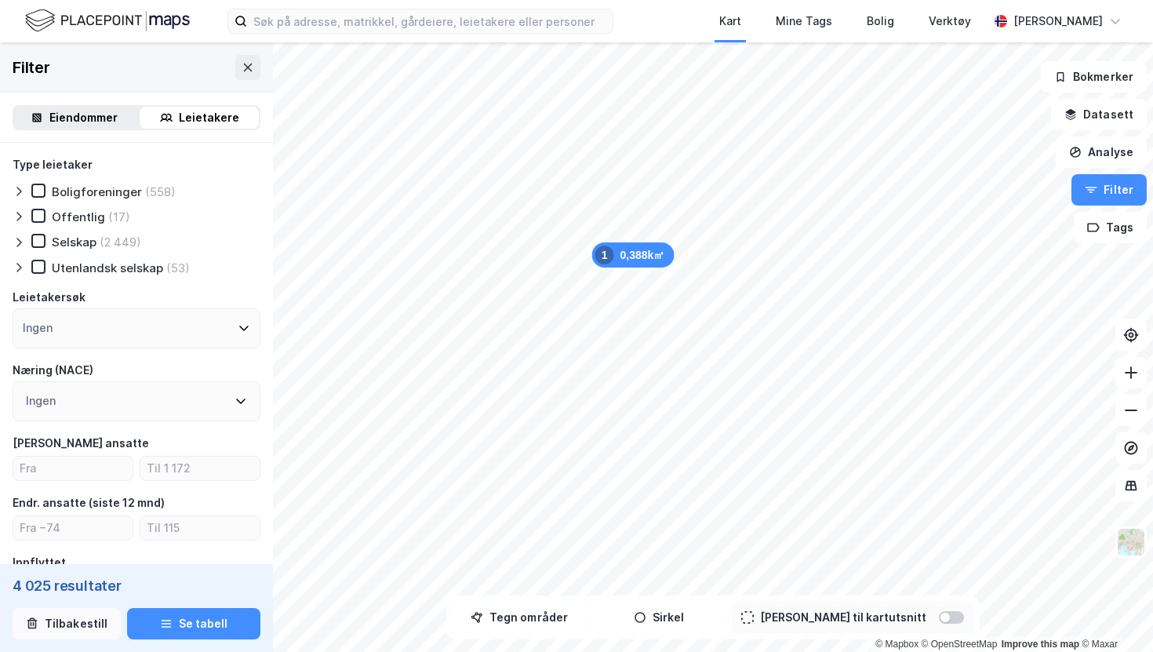
click at [38, 621] on icon "button" at bounding box center [32, 624] width 13 height 13
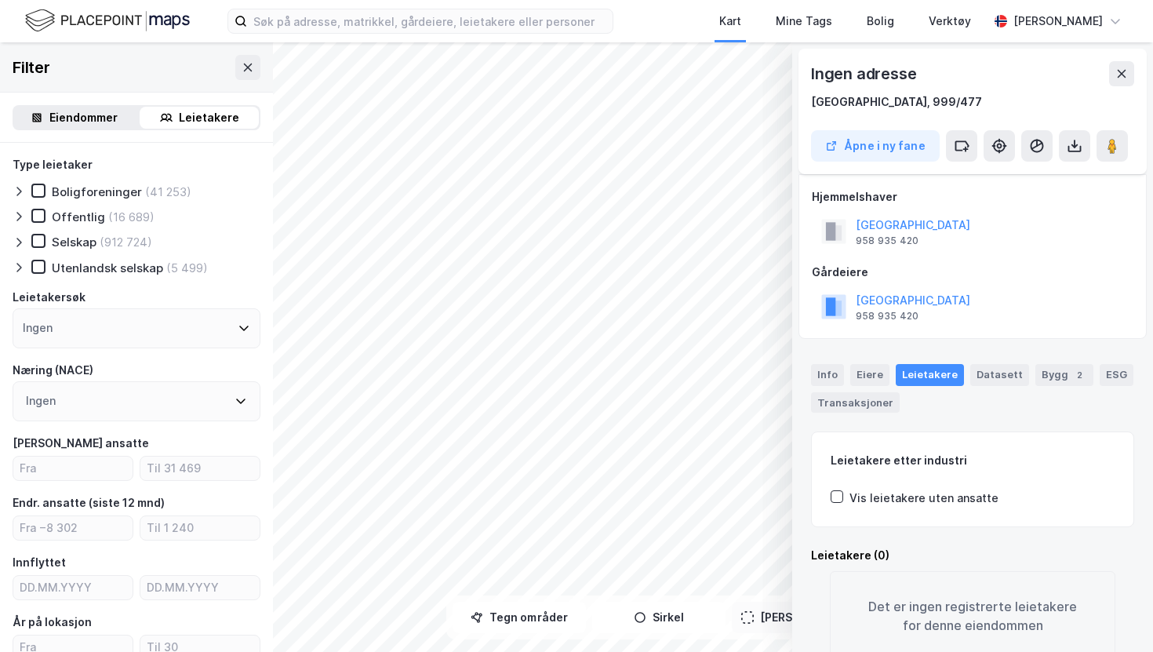
scroll to position [12, 0]
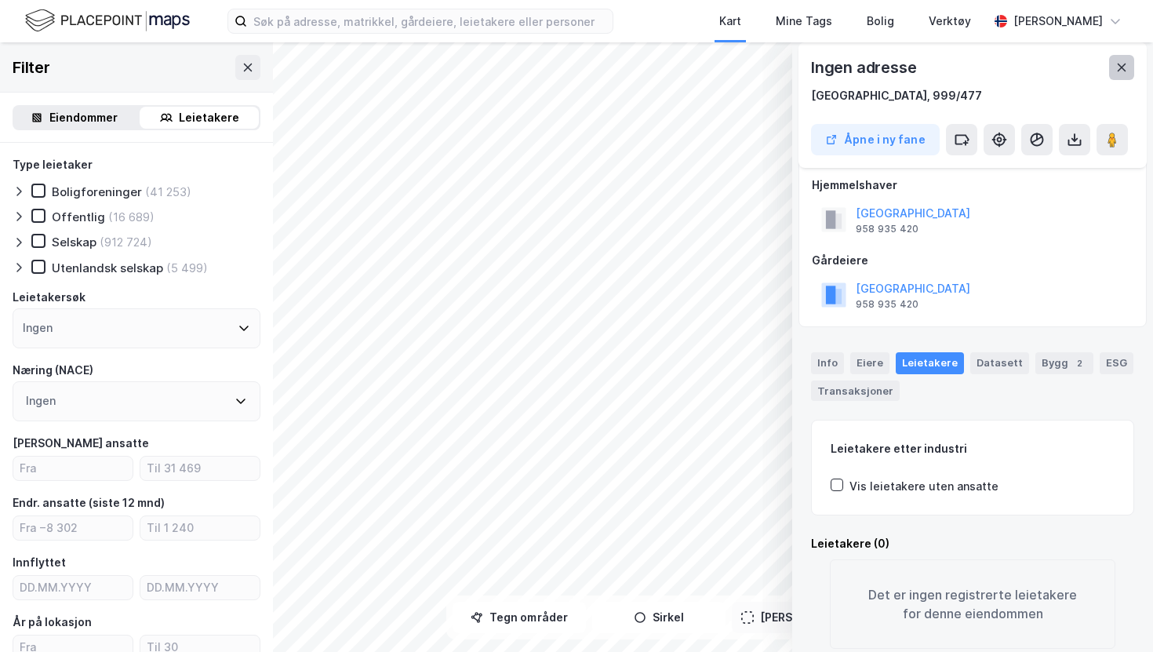
click at [1122, 77] on button at bounding box center [1122, 67] width 25 height 25
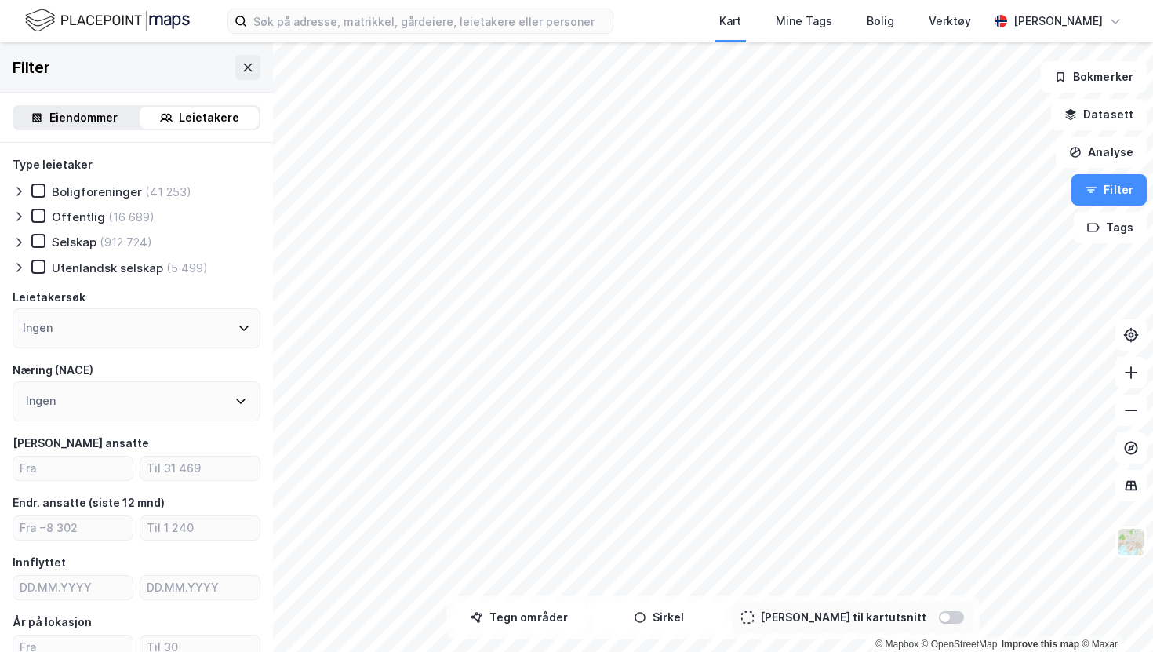
click at [59, 124] on div "Eiendommer" at bounding box center [83, 117] width 68 height 19
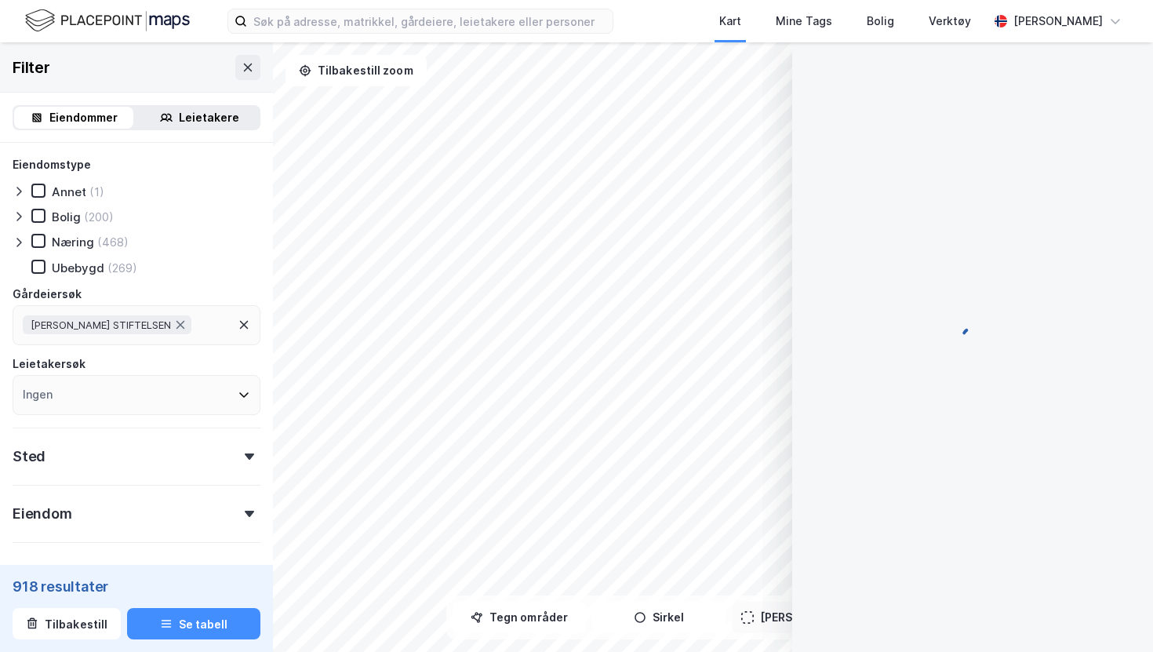
scroll to position [12, 0]
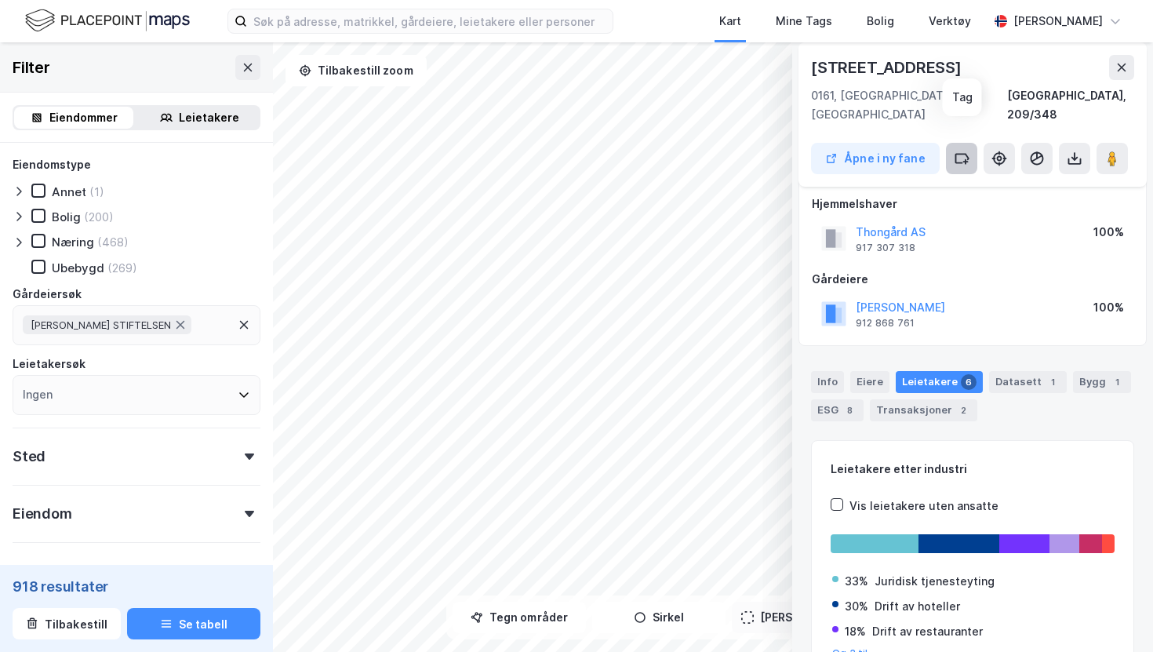
click at [957, 154] on icon at bounding box center [963, 158] width 13 height 9
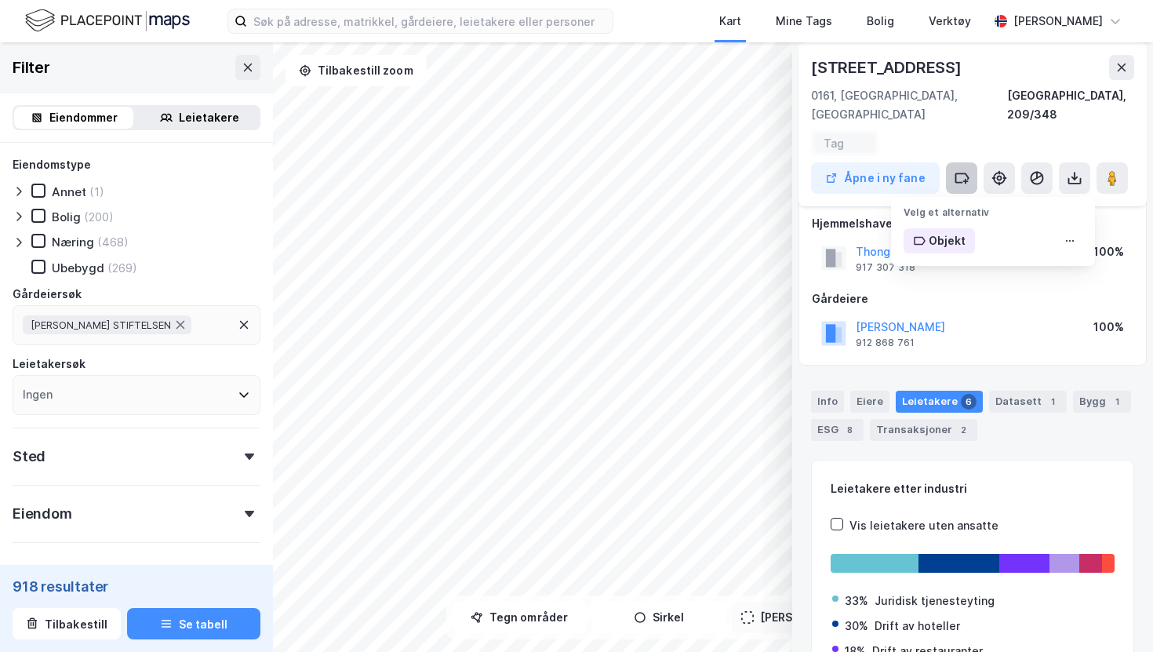
scroll to position [31, 0]
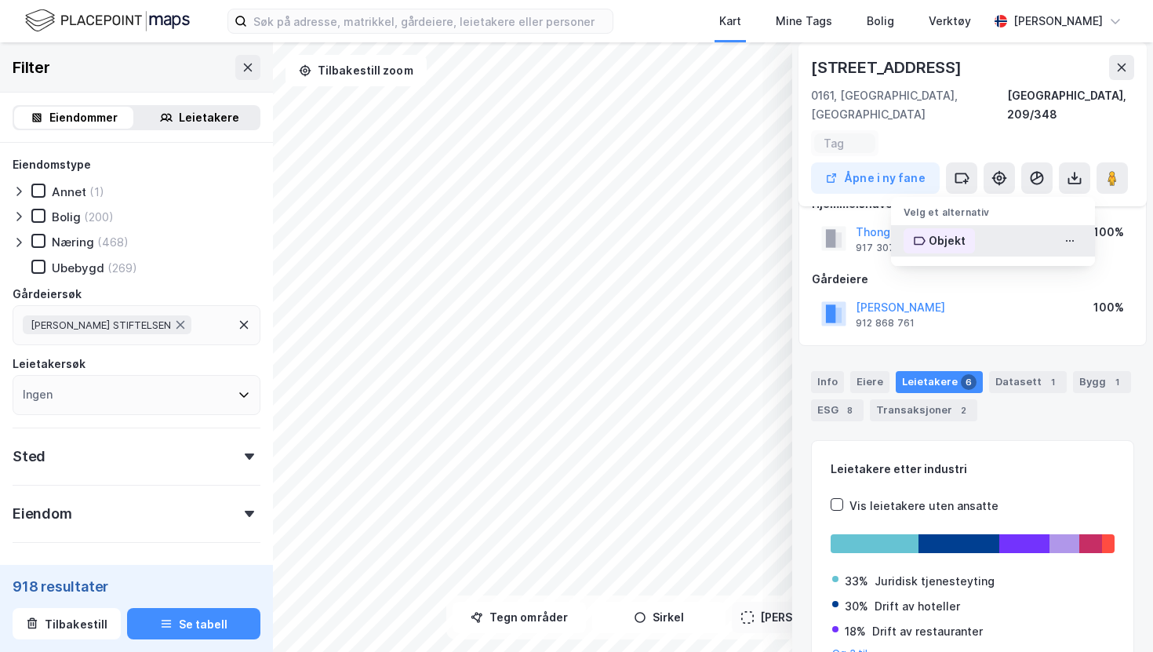
click at [933, 231] on div "Objekt" at bounding box center [947, 240] width 37 height 19
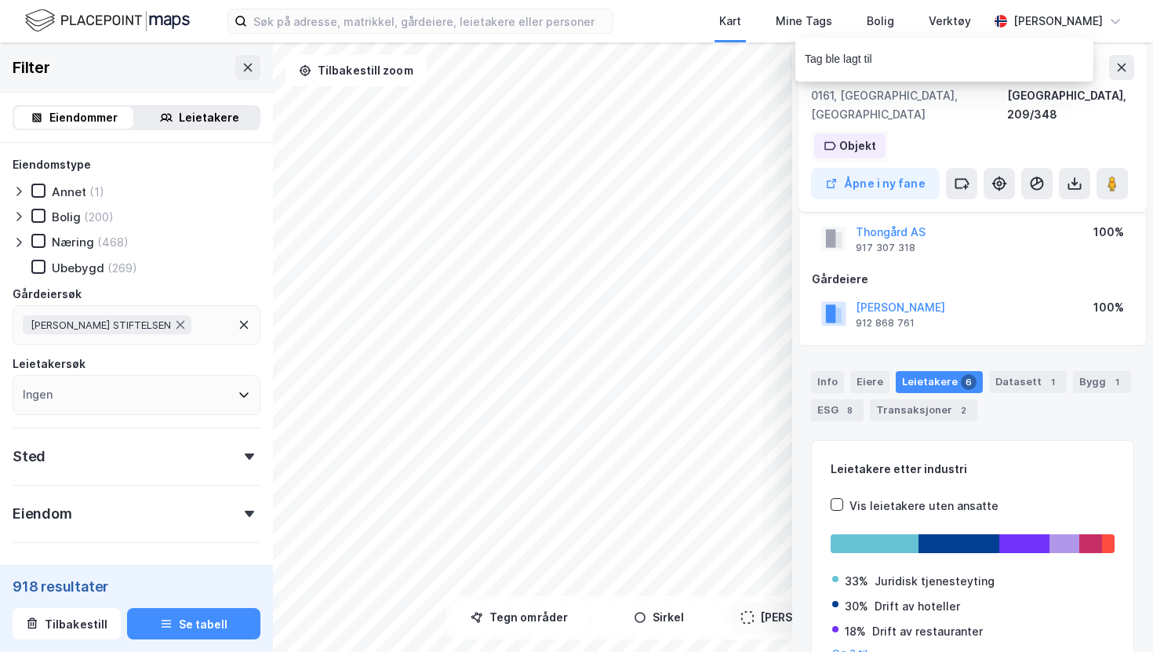
click at [852, 137] on div "Objekt" at bounding box center [858, 146] width 37 height 19
click at [1004, 259] on div "Objekt Skriv for å opprette ny tag" at bounding box center [993, 241] width 204 height 79
click at [1018, 253] on div "Skriv for å opprette ny tag" at bounding box center [993, 264] width 204 height 22
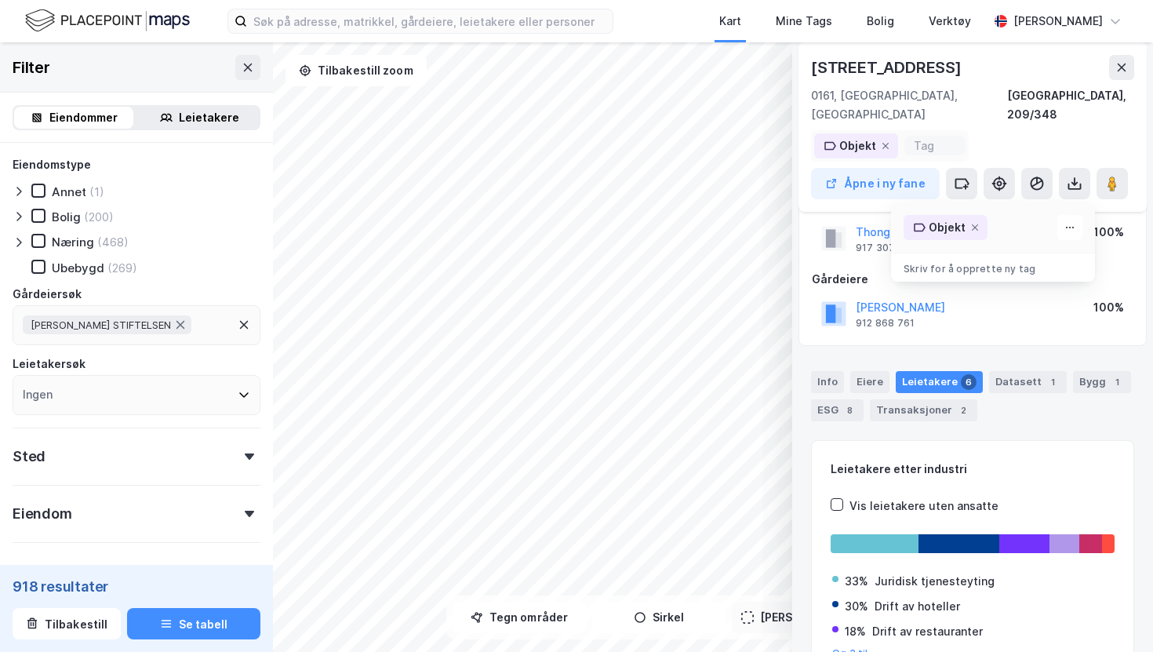
click at [1018, 253] on div "Skriv for å opprette ny tag" at bounding box center [993, 264] width 204 height 22
click at [1000, 220] on div "Objekt" at bounding box center [993, 227] width 204 height 31
click at [973, 224] on icon at bounding box center [975, 227] width 6 height 6
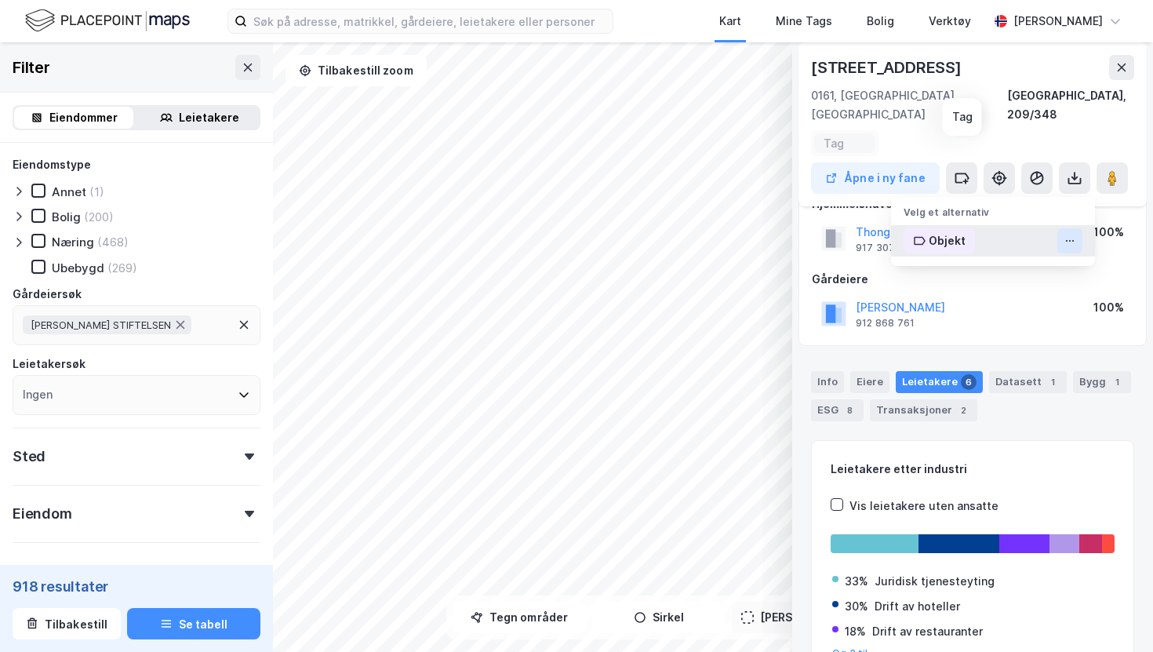
click at [1073, 240] on icon at bounding box center [1074, 241] width 2 height 2
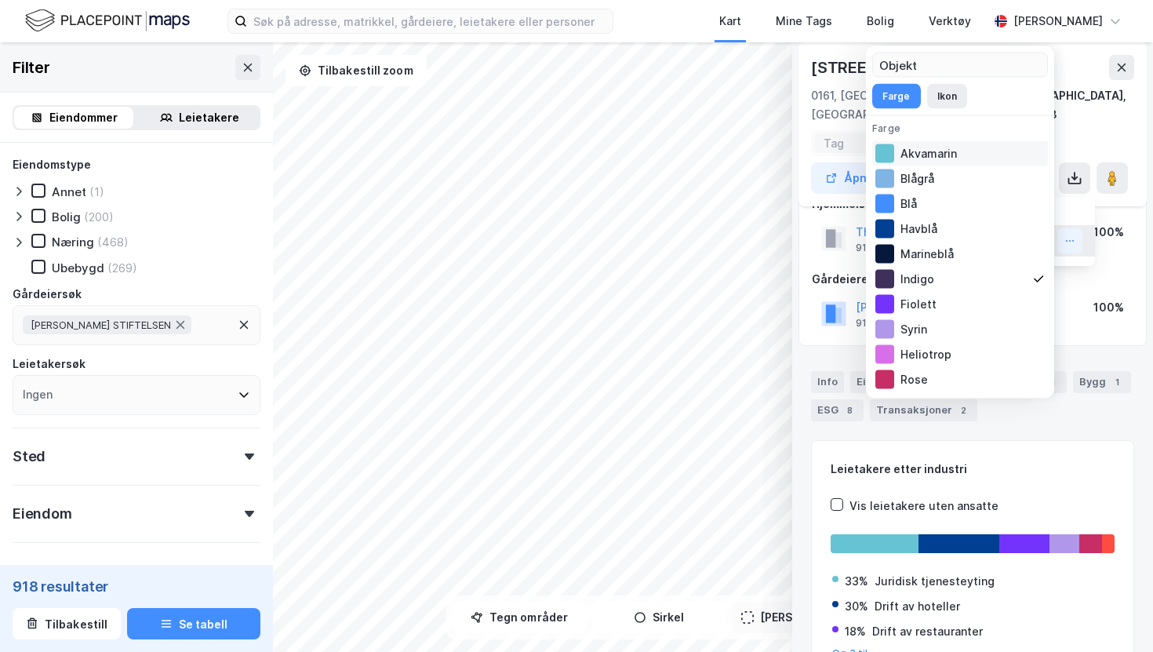
click at [882, 150] on div at bounding box center [885, 153] width 19 height 19
click at [947, 94] on button "Ikon" at bounding box center [947, 96] width 40 height 25
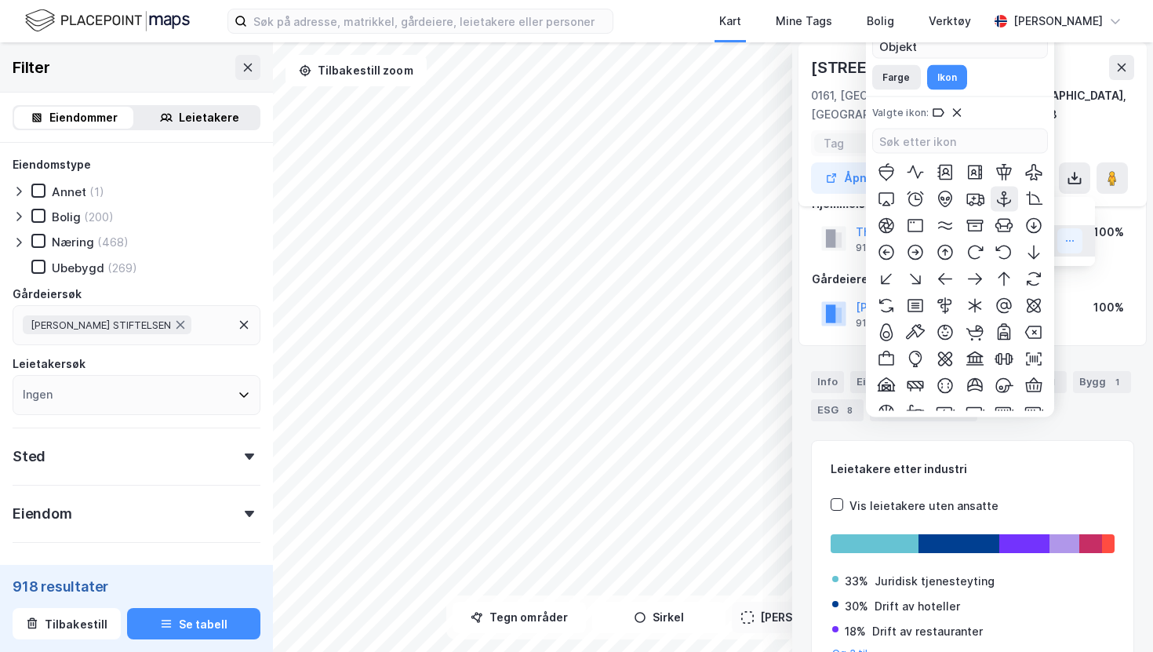
click at [1006, 199] on icon at bounding box center [1004, 199] width 19 height 19
click at [1072, 56] on div "[STREET_ADDRESS]" at bounding box center [972, 67] width 323 height 25
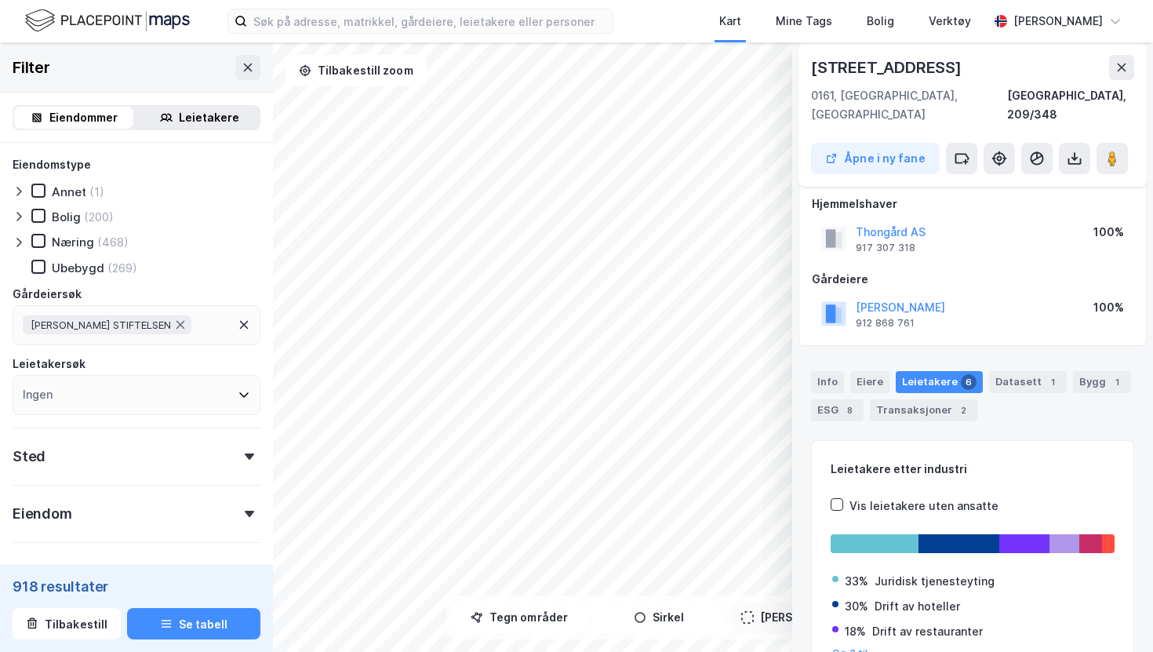
scroll to position [0, 0]
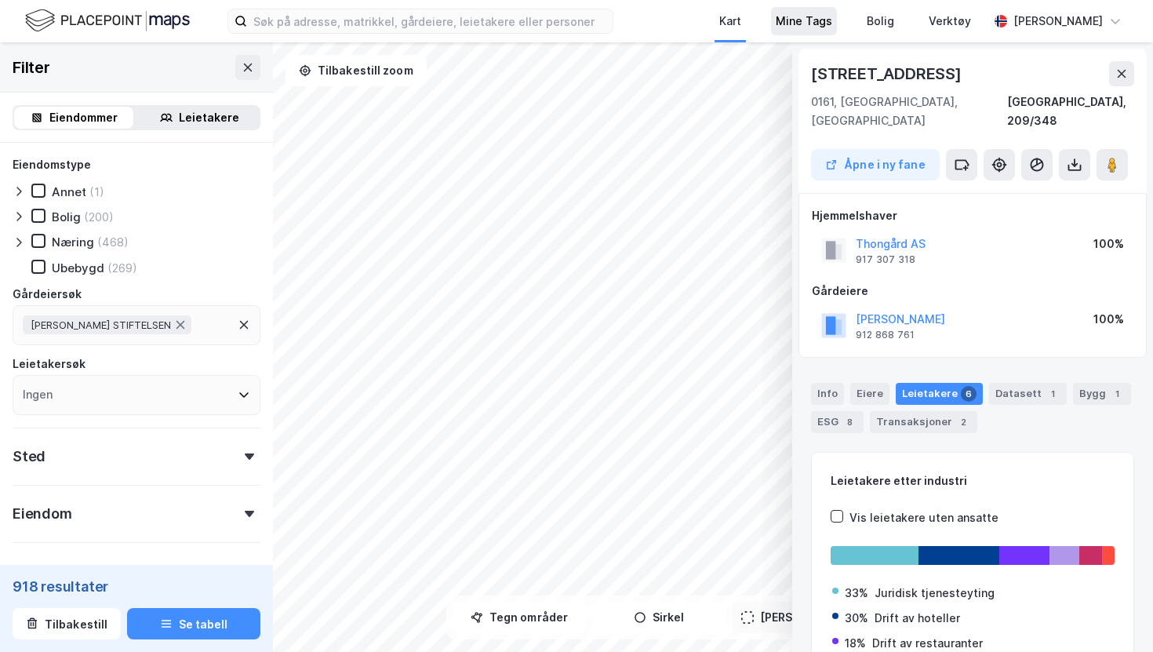
click at [801, 19] on div "Mine Tags" at bounding box center [804, 21] width 56 height 19
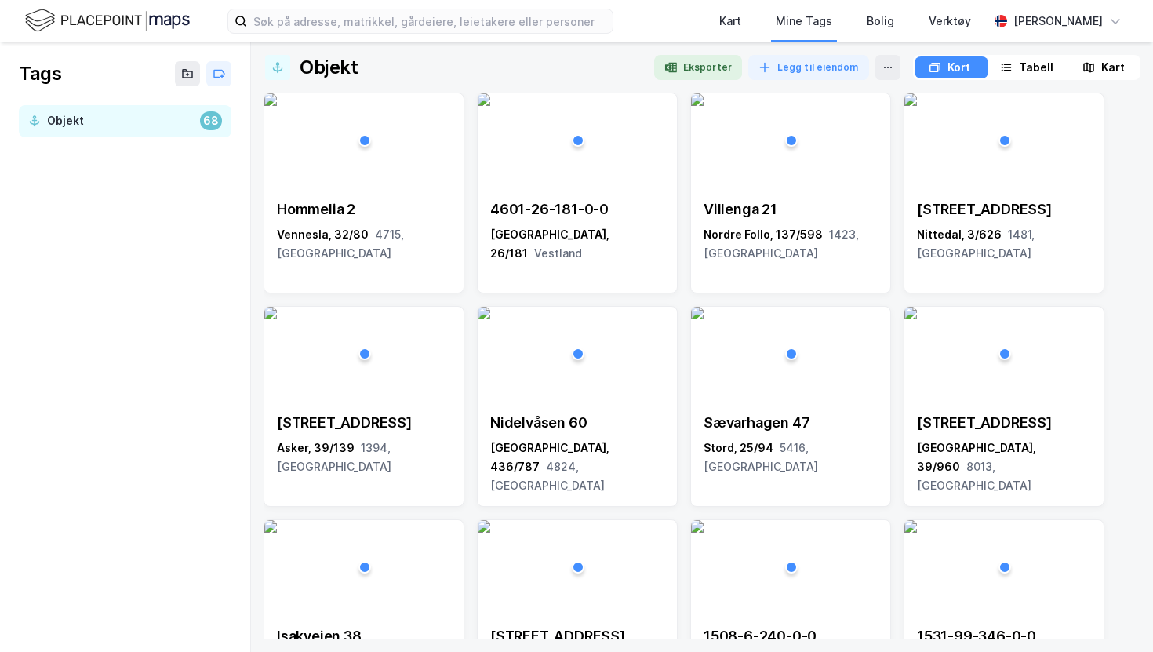
click at [136, 23] on img at bounding box center [107, 20] width 165 height 27
